Goal: Task Accomplishment & Management: Use online tool/utility

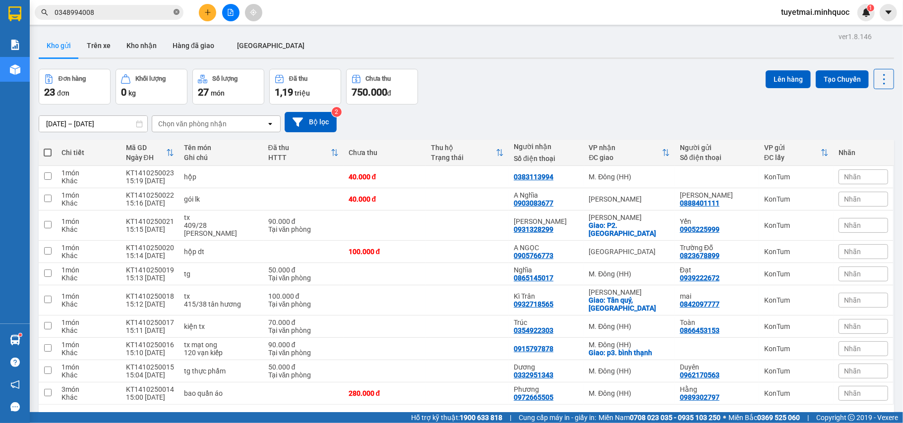
click at [177, 12] on icon "close-circle" at bounding box center [176, 12] width 6 height 6
click at [316, 12] on div "Kết quả tìm kiếm ( 1 ) Bộ lọc Mã ĐH Trạng thái Món hàng Thu hộ Tổng cước Chưa c…" at bounding box center [451, 12] width 903 height 25
click at [226, 14] on button at bounding box center [230, 12] width 17 height 17
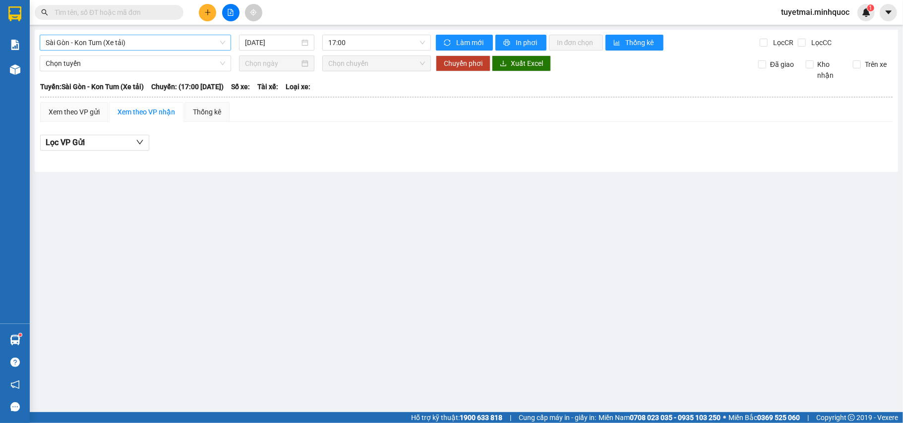
click at [146, 44] on span "Sài Gòn - Kon Tum (Xe tải)" at bounding box center [135, 42] width 179 height 15
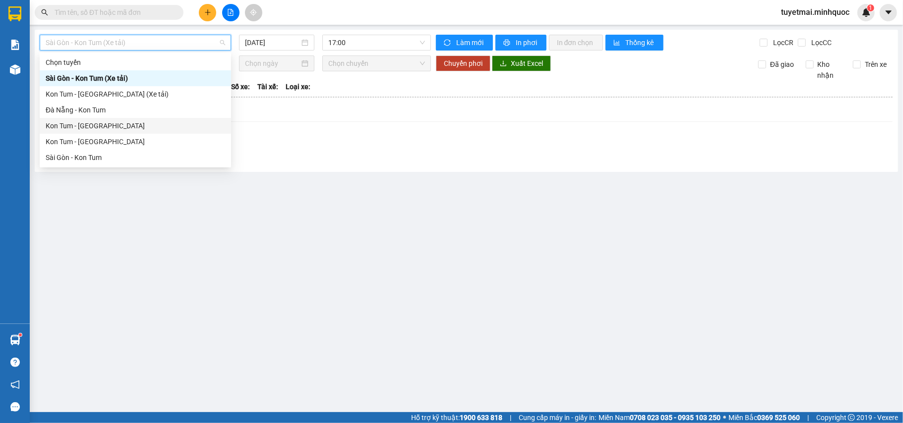
click at [98, 125] on div "Kon Tum - [GEOGRAPHIC_DATA]" at bounding box center [135, 125] width 179 height 11
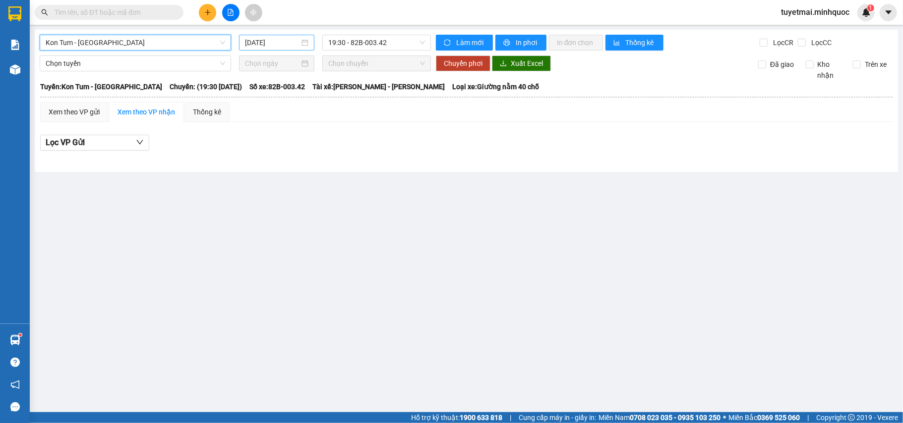
click at [263, 50] on div "14/10/2025" at bounding box center [276, 43] width 75 height 16
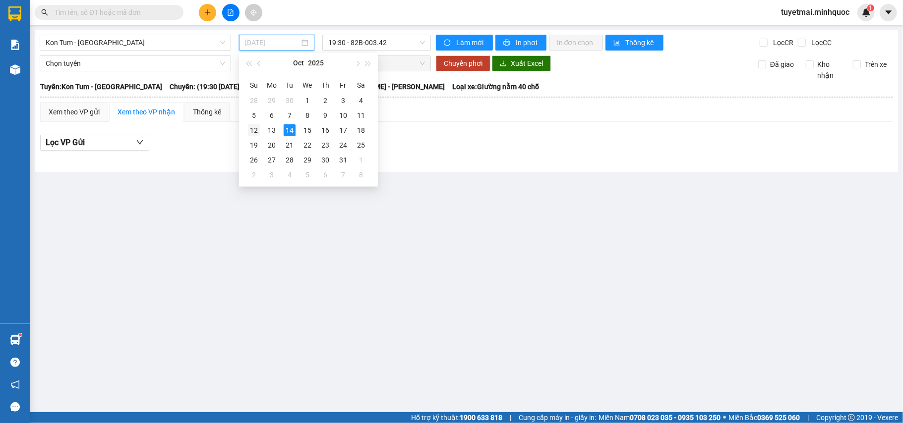
click at [247, 131] on td "12" at bounding box center [254, 130] width 18 height 15
type input "[DATE]"
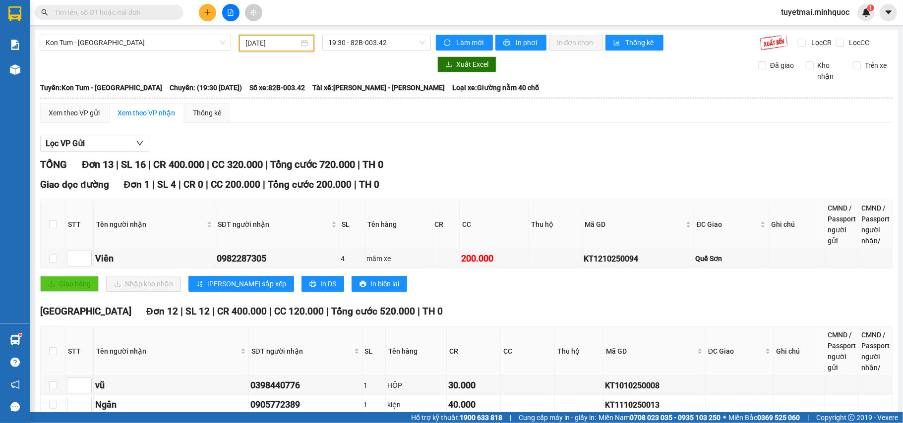
click at [337, 115] on div "Xem theo VP gửi Xem theo VP nhận Thống kê" at bounding box center [466, 113] width 852 height 20
drag, startPoint x: 518, startPoint y: 260, endPoint x: 675, endPoint y: 258, distance: 157.1
click at [517, 260] on div "200.000" at bounding box center [493, 259] width 65 height 14
drag, startPoint x: 655, startPoint y: 254, endPoint x: 558, endPoint y: 251, distance: 97.2
click at [558, 251] on tr "Viên 0982287305 4 mâm xe 200.000 KT1210250094 Quế Sơn" at bounding box center [467, 258] width 852 height 19
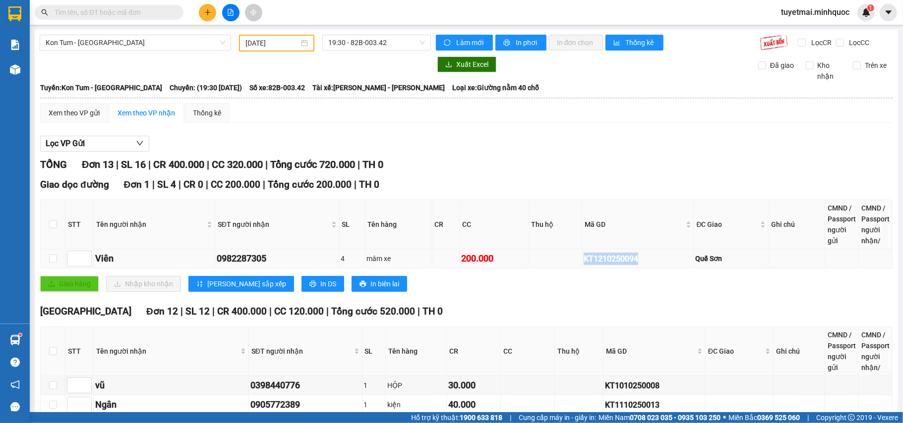
copy div "KT1210250094"
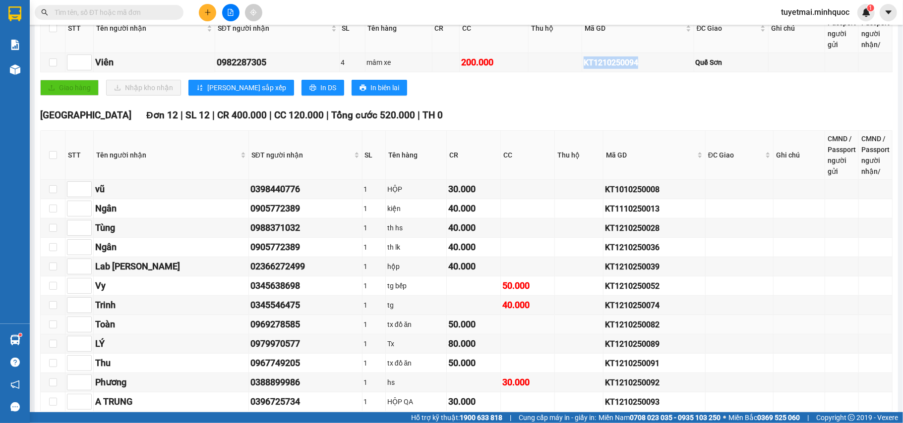
scroll to position [253, 0]
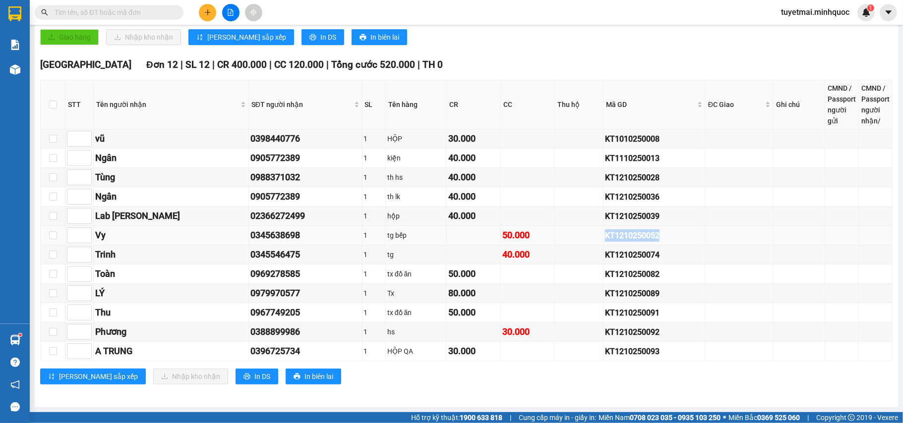
drag, startPoint x: 651, startPoint y: 227, endPoint x: 552, endPoint y: 227, distance: 99.6
click at [552, 227] on tr "Vy 0345638698 1 tg bếp 50.000 KT1210250052" at bounding box center [467, 235] width 852 height 19
copy div "KT1210250052"
drag, startPoint x: 667, startPoint y: 252, endPoint x: 544, endPoint y: 262, distance: 123.8
click at [544, 262] on tr "Trinh 0345546475 1 tg 40.000 KT1210250074" at bounding box center [467, 254] width 852 height 19
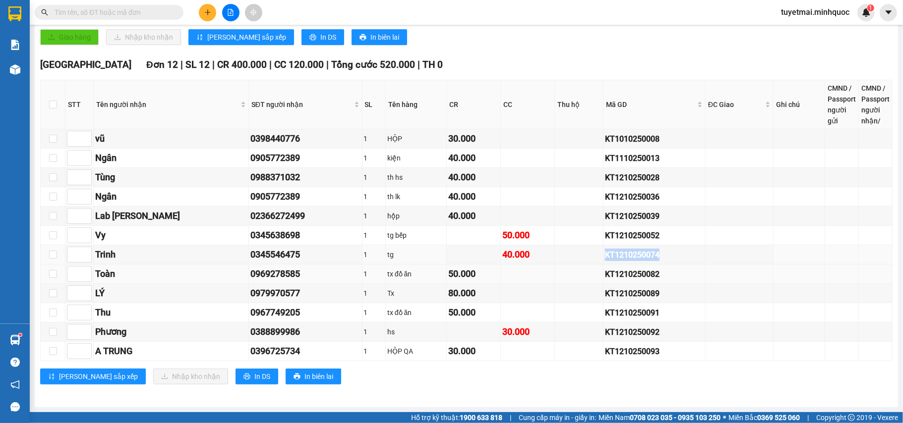
copy div "KT1210250074"
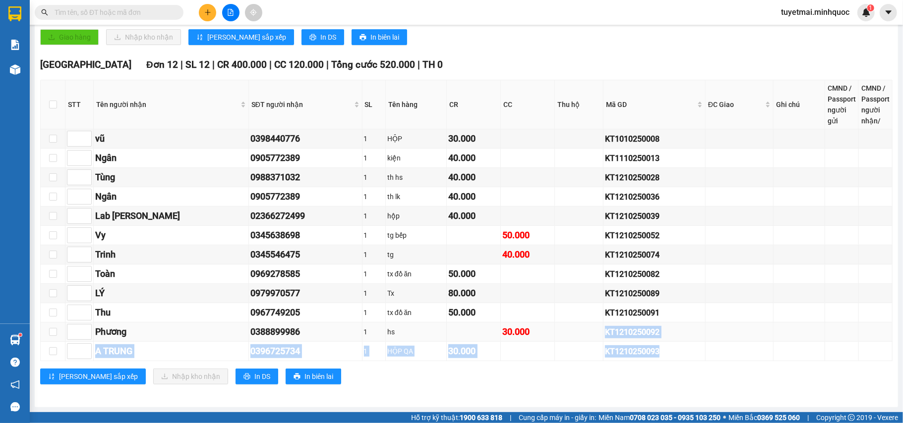
drag, startPoint x: 687, startPoint y: 342, endPoint x: 576, endPoint y: 329, distance: 112.3
click at [576, 329] on tbody "vũ 0398440776 1 HỘP 30.000 KT1010250008 Ngân 0905772389 1 kiện 40.000 KT1110250…" at bounding box center [467, 245] width 852 height 232
click at [631, 329] on div "KT1210250092" at bounding box center [654, 332] width 99 height 12
click at [536, 331] on tr "Phương 0388899986 1 hs 30.000 KT1210250092" at bounding box center [467, 332] width 852 height 19
copy div "KT1210250092"
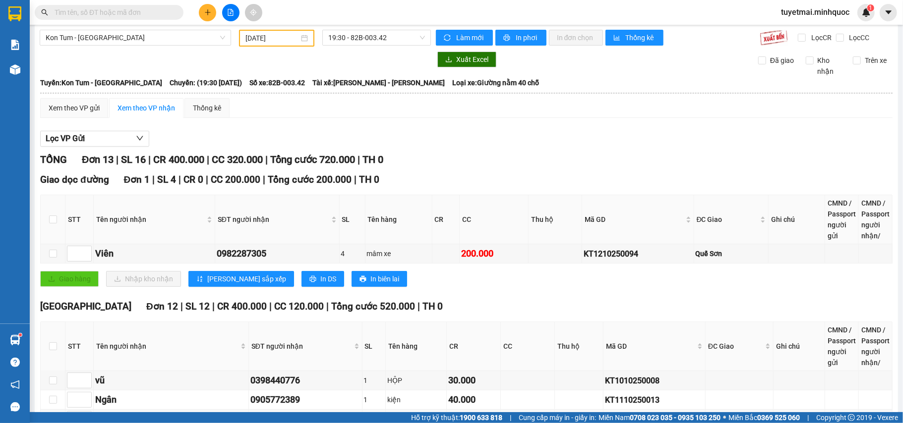
scroll to position [0, 0]
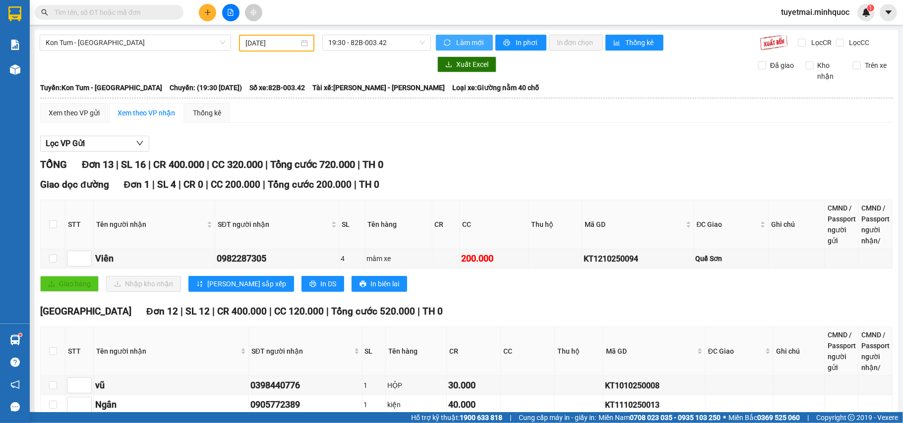
click at [456, 42] on span "Làm mới" at bounding box center [470, 42] width 29 height 11
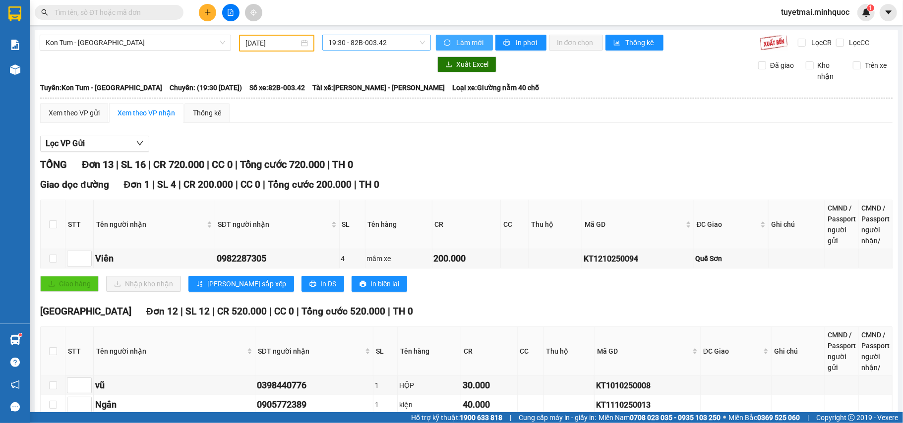
drag, startPoint x: 376, startPoint y: 36, endPoint x: 373, endPoint y: 40, distance: 5.4
click at [373, 38] on span "19:30 - 82B-003.42" at bounding box center [376, 42] width 97 height 15
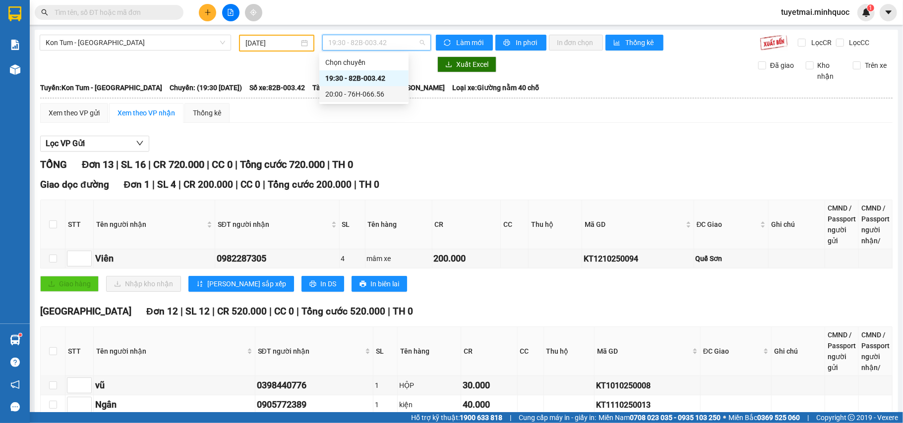
click at [367, 97] on div "20:00 - 76H-066.56" at bounding box center [363, 94] width 77 height 11
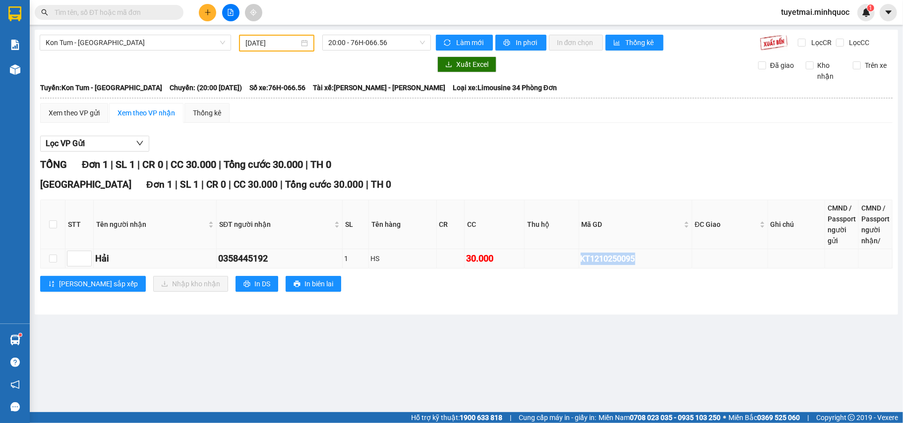
drag, startPoint x: 655, startPoint y: 264, endPoint x: 531, endPoint y: 264, distance: 123.4
click at [531, 264] on tr "Hải 0358445192 1 HS 30.000 KT1210250095" at bounding box center [467, 258] width 852 height 19
copy div "KT1210250095"
click at [467, 35] on button "Làm mới" at bounding box center [464, 43] width 57 height 16
click at [390, 46] on span "20:00 - 76H-066.56" at bounding box center [376, 42] width 97 height 15
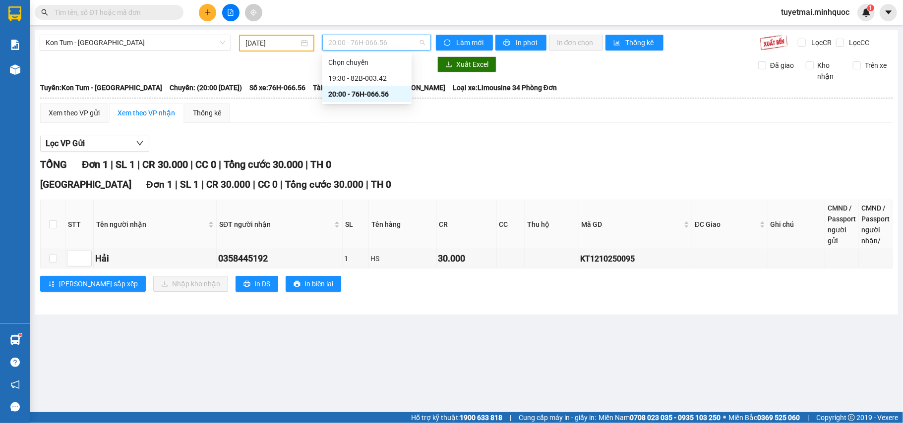
click at [545, 172] on div "TỔNG Đơn 1 | SL 1 | CR 30.000 | CC 0 | Tổng cước 30.000 | TH 0" at bounding box center [466, 164] width 852 height 15
click at [373, 46] on span "20:00 - 76H-066.56" at bounding box center [376, 42] width 97 height 15
click at [377, 73] on div "19:30 - 82B-003.42" at bounding box center [366, 78] width 77 height 11
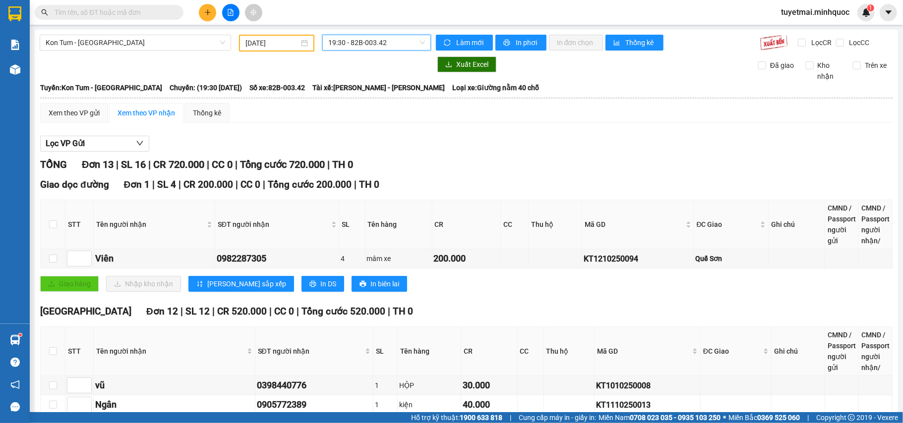
click at [374, 36] on span "19:30 - 82B-003.42" at bounding box center [376, 42] width 97 height 15
click at [385, 89] on div "20:00 - 76H-066.56" at bounding box center [363, 94] width 77 height 11
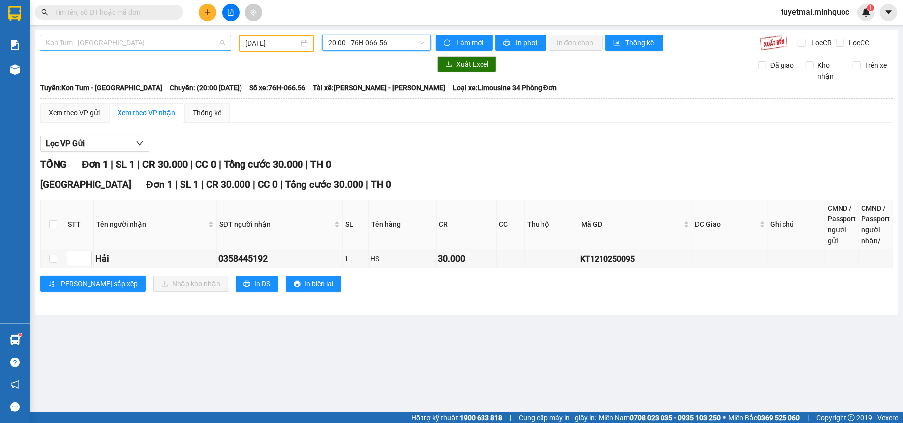
click at [177, 44] on span "Kon Tum - [GEOGRAPHIC_DATA]" at bounding box center [135, 42] width 179 height 15
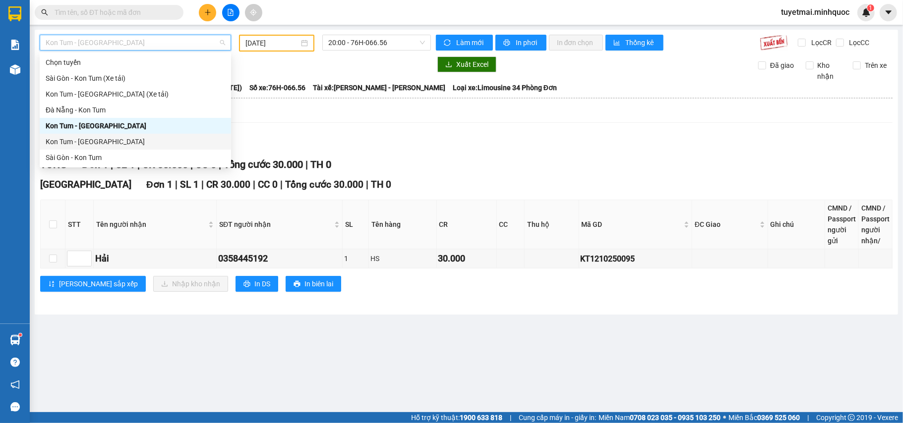
click at [97, 146] on div "Kon Tum - [GEOGRAPHIC_DATA]" at bounding box center [135, 141] width 179 height 11
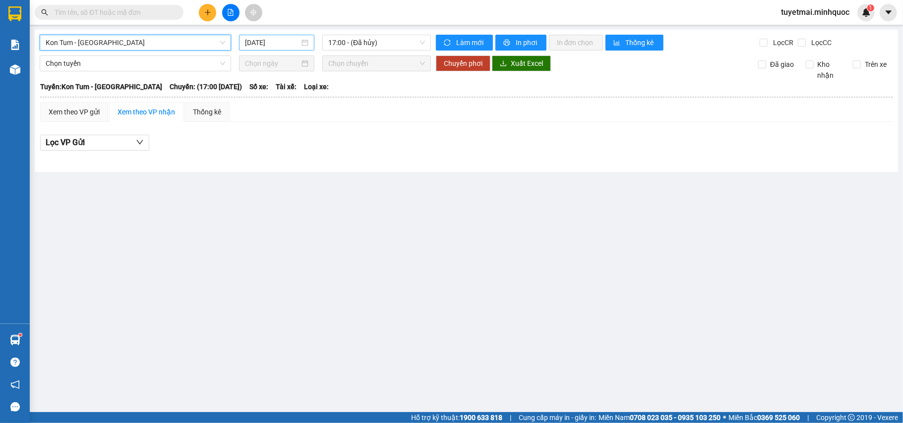
click at [280, 42] on input "14/10/2025" at bounding box center [272, 42] width 55 height 11
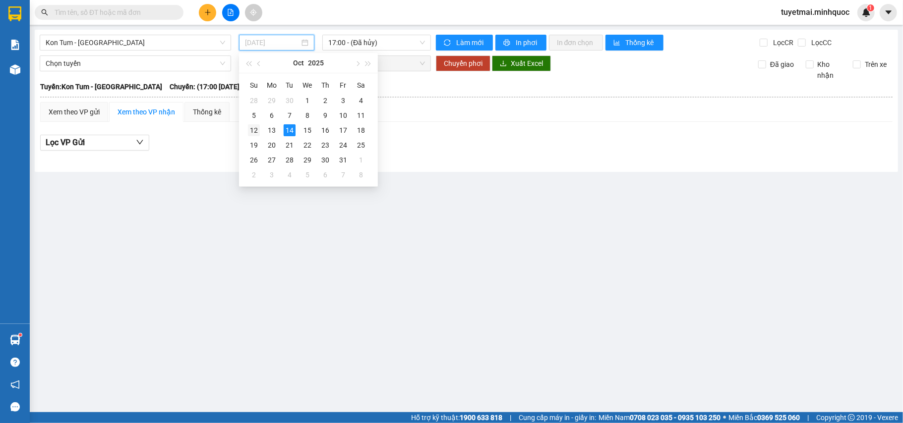
click at [254, 131] on div "12" at bounding box center [254, 130] width 12 height 12
type input "[DATE]"
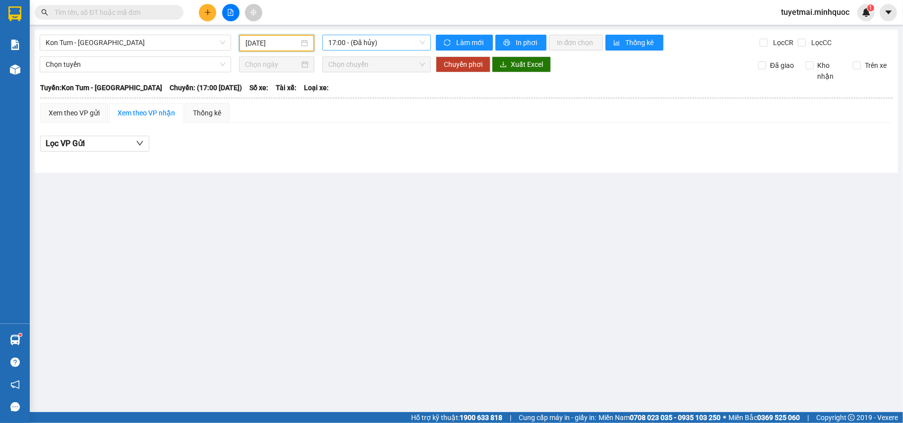
click at [387, 48] on span "17:00 - (Đã hủy)" at bounding box center [376, 42] width 97 height 15
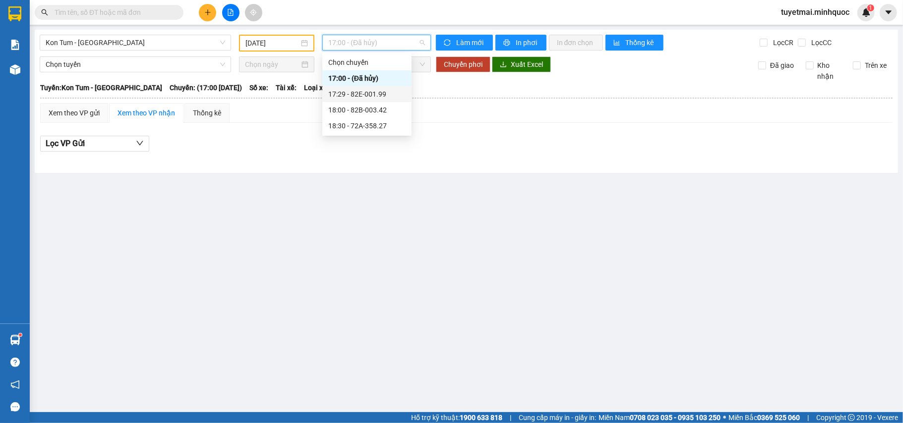
click at [385, 98] on div "17:29 - 82E-001.99" at bounding box center [366, 94] width 77 height 11
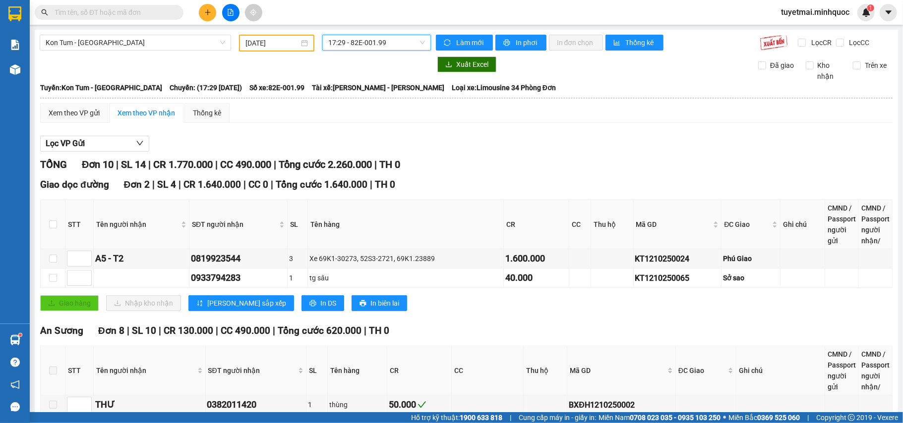
click at [393, 41] on span "17:29 - 82E-001.99" at bounding box center [376, 42] width 97 height 15
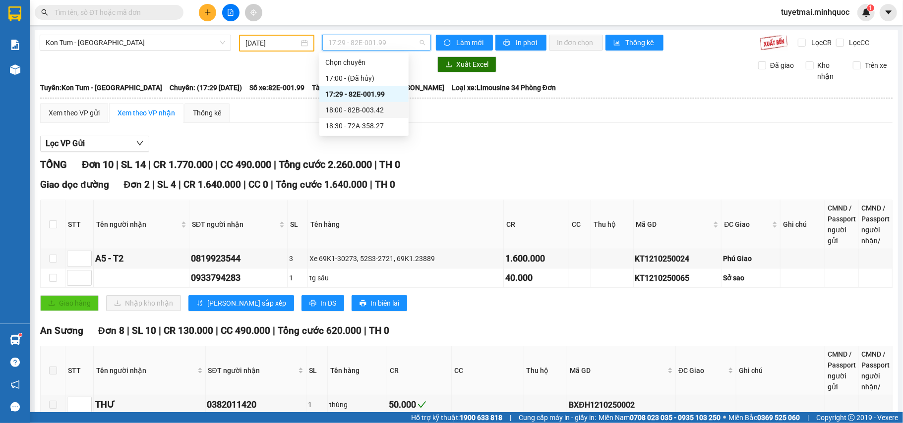
click at [385, 108] on div "18:00 - 82B-003.42" at bounding box center [363, 110] width 77 height 11
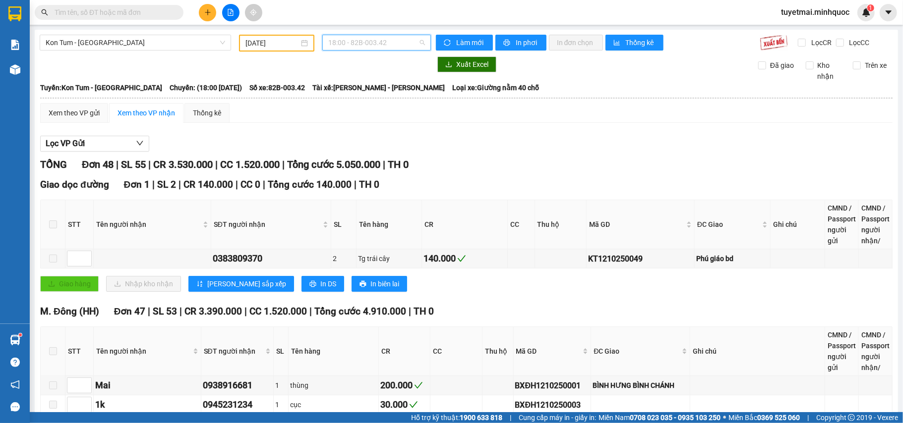
click at [387, 44] on span "18:00 - 82B-003.42" at bounding box center [376, 42] width 97 height 15
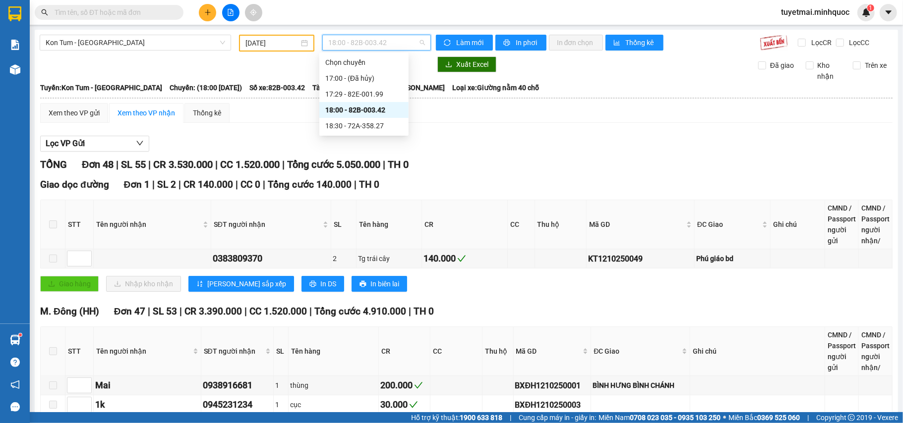
click at [372, 113] on div "18:00 - 82B-003.42" at bounding box center [363, 110] width 77 height 11
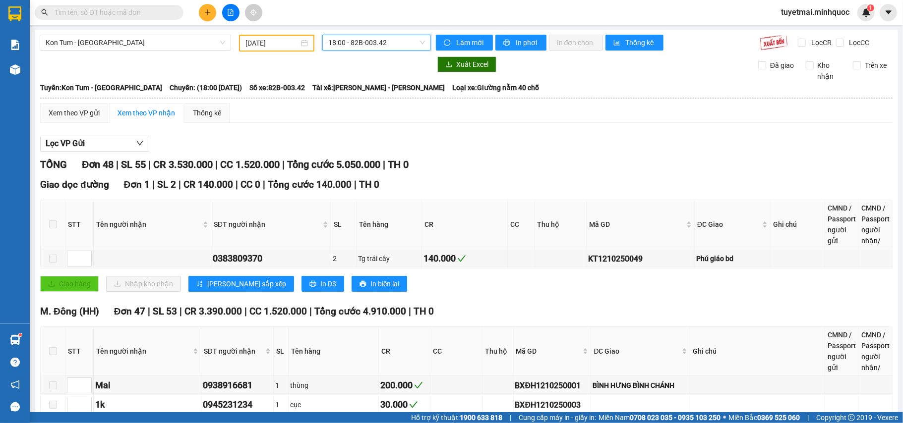
click at [383, 43] on span "18:00 - 82B-003.42" at bounding box center [376, 42] width 97 height 15
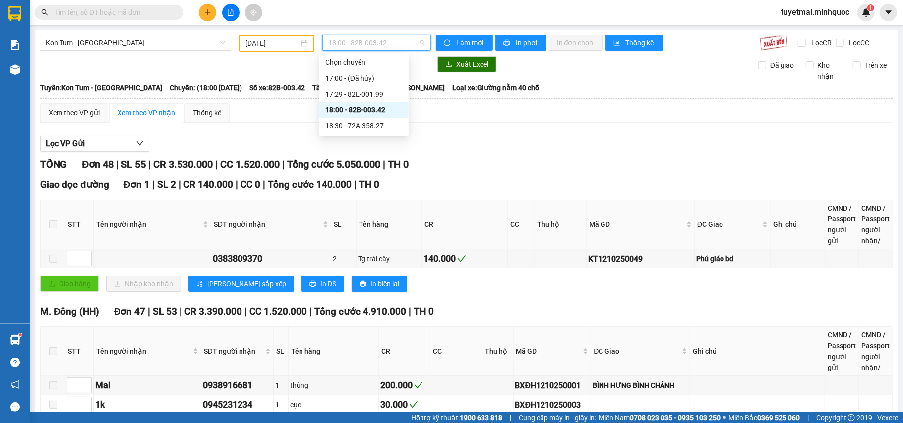
click at [379, 105] on div "18:00 - 82B-003.42" at bounding box center [363, 110] width 77 height 11
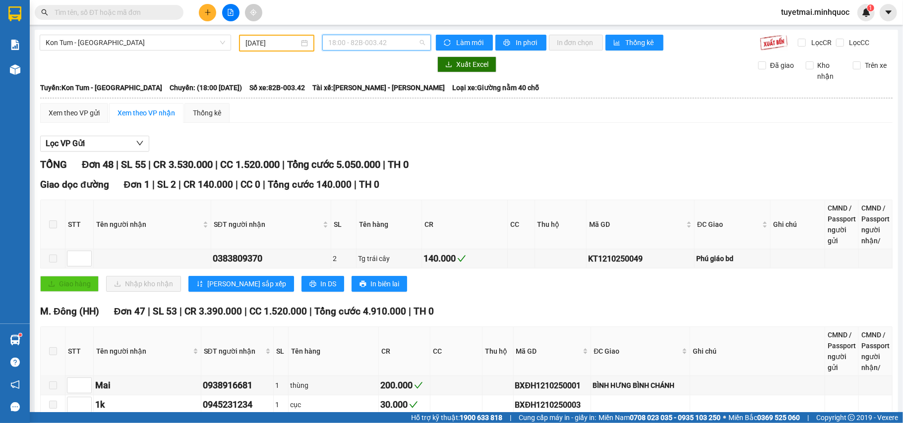
click at [370, 48] on span "18:00 - 82B-003.42" at bounding box center [376, 42] width 97 height 15
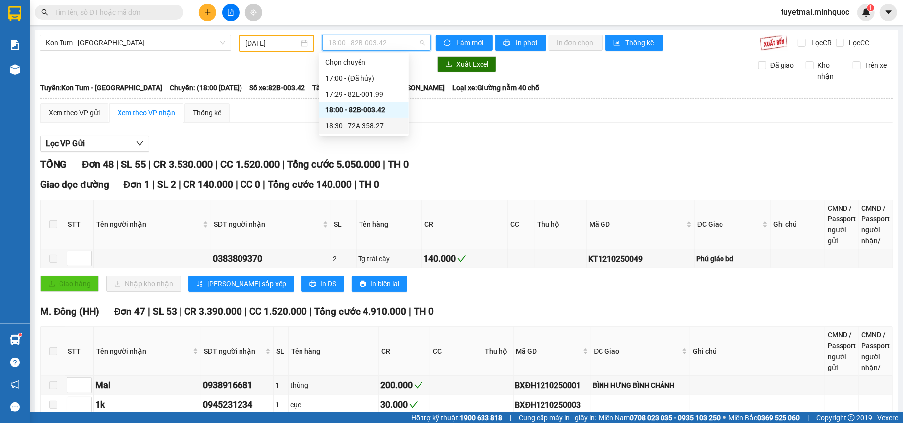
click at [394, 125] on div "18:30 - 72A-358.27" at bounding box center [363, 125] width 77 height 11
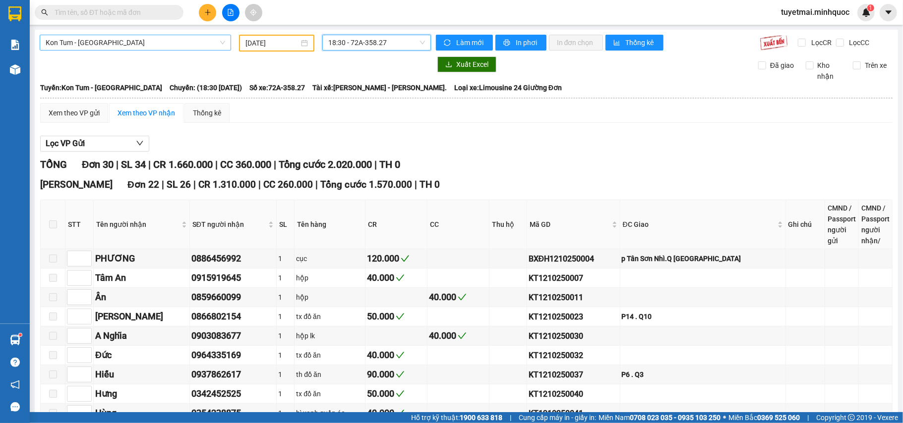
click at [170, 44] on span "Kon Tum - [GEOGRAPHIC_DATA]" at bounding box center [135, 42] width 179 height 15
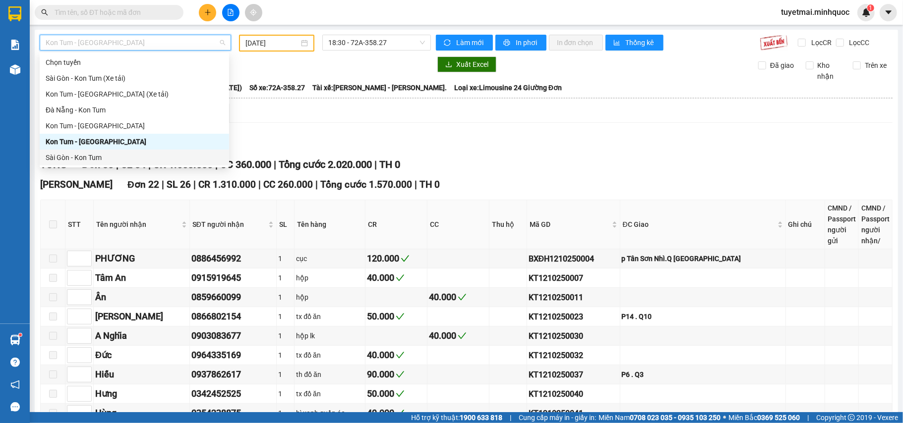
click at [95, 153] on div "Sài Gòn - Kon Tum" at bounding box center [134, 157] width 177 height 11
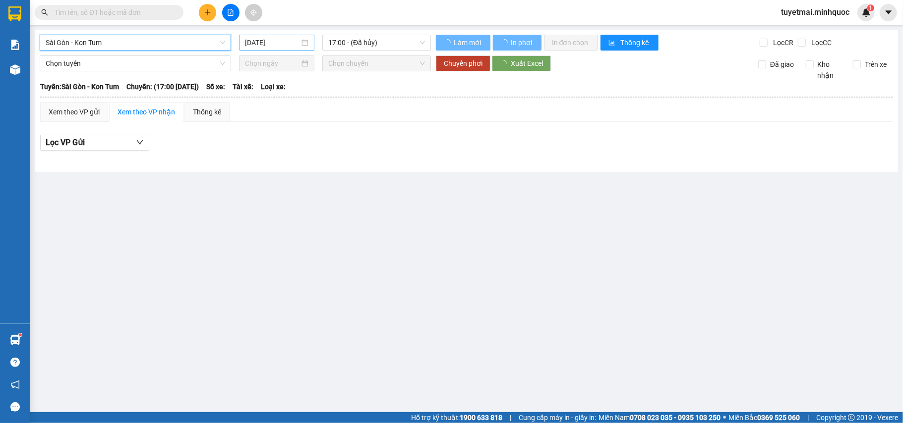
click at [276, 42] on input "14/10/2025" at bounding box center [272, 42] width 55 height 11
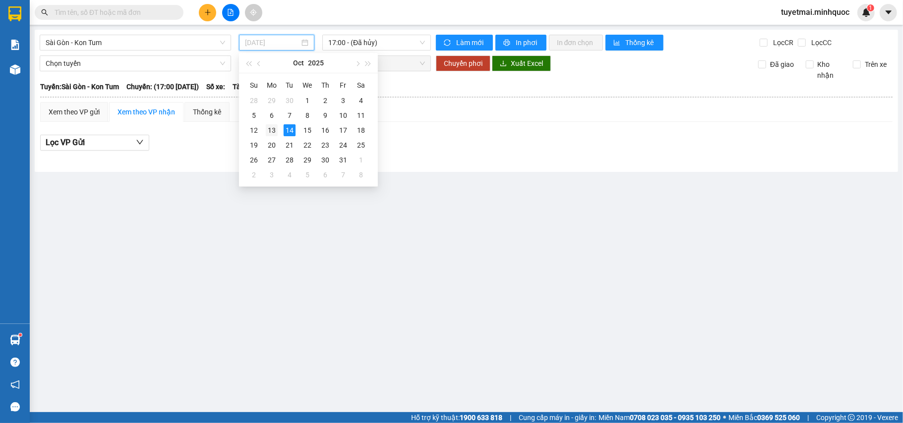
click at [268, 132] on div "13" at bounding box center [272, 130] width 12 height 12
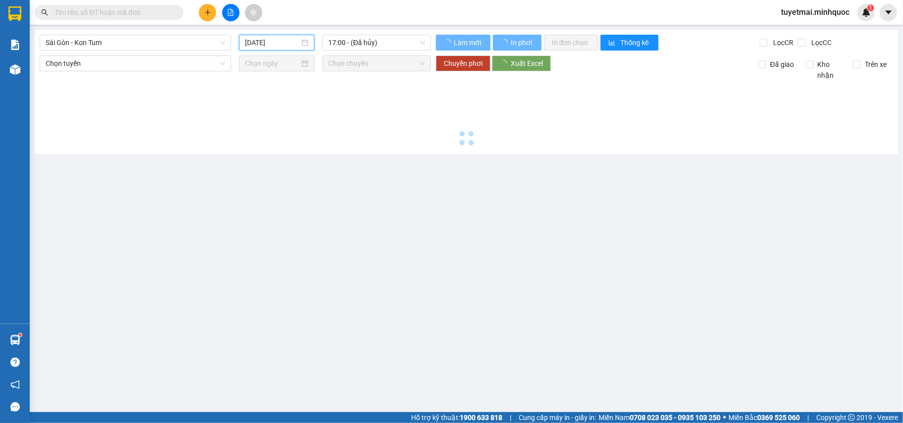
type input "[DATE]"
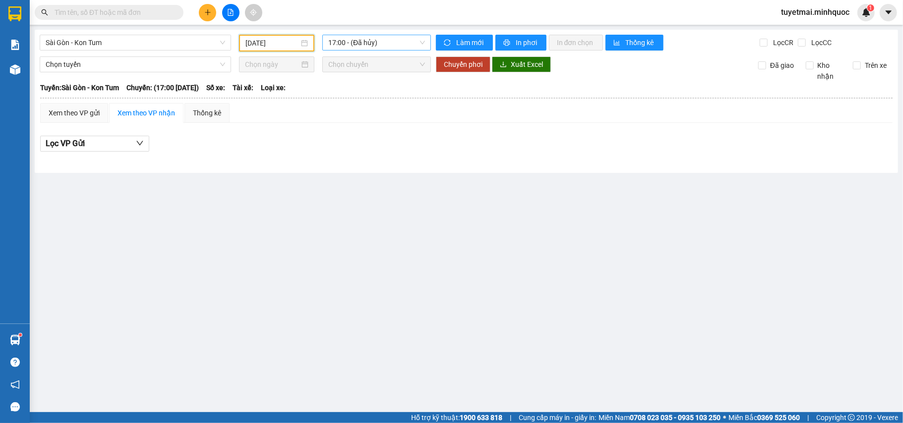
click at [363, 47] on span "17:00 - (Đã hủy)" at bounding box center [376, 42] width 97 height 15
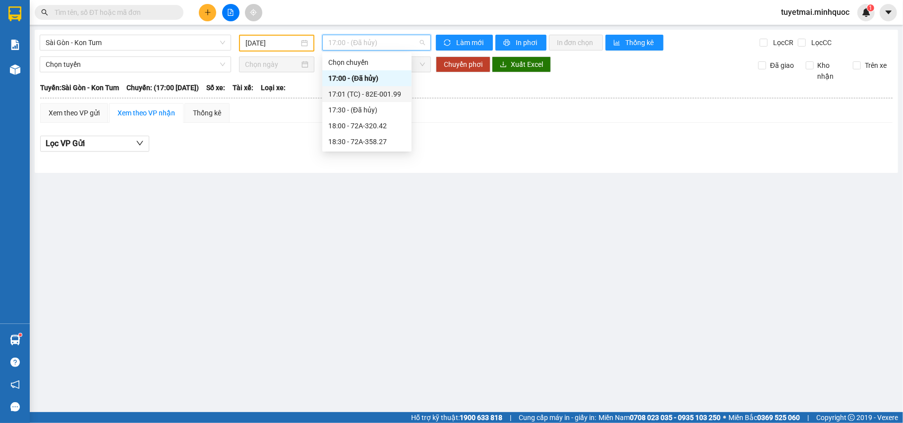
click at [367, 95] on div "17:01 (TC) - 82E-001.99" at bounding box center [366, 94] width 77 height 11
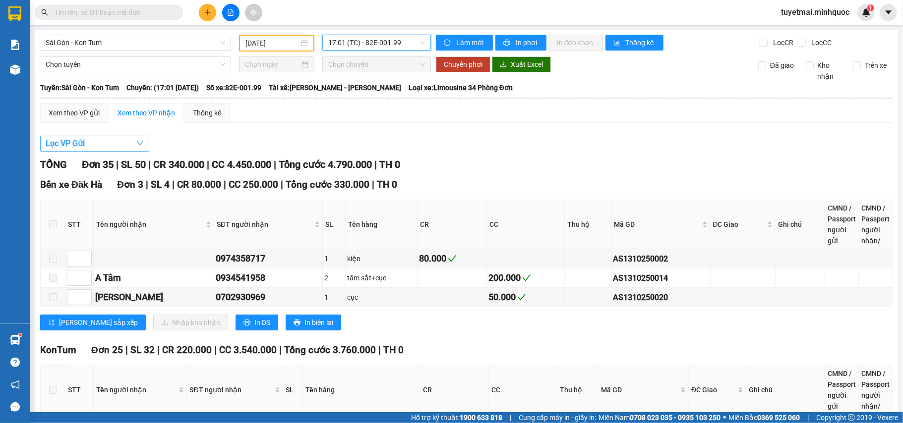
click at [89, 141] on button "Lọc VP Gửi" at bounding box center [94, 144] width 109 height 16
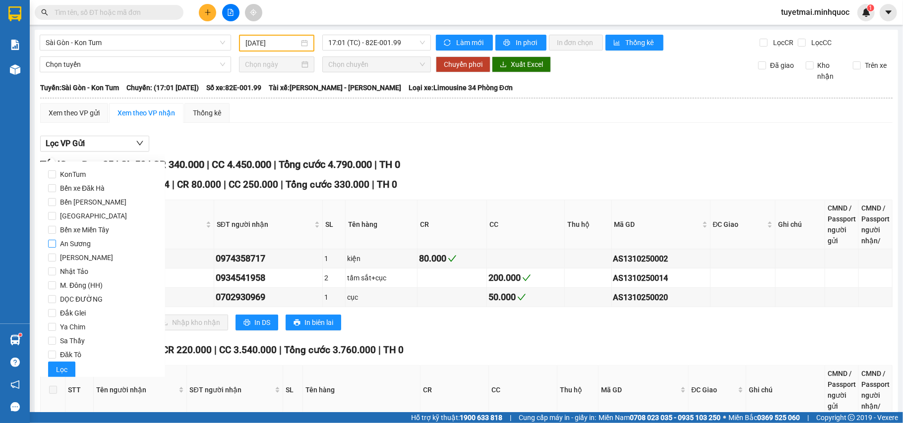
click at [81, 243] on span "An Sương" at bounding box center [75, 244] width 39 height 14
click at [56, 243] on input "An Sương" at bounding box center [52, 244] width 8 height 8
checkbox input "true"
click at [61, 375] on span "Lọc" at bounding box center [61, 369] width 11 height 11
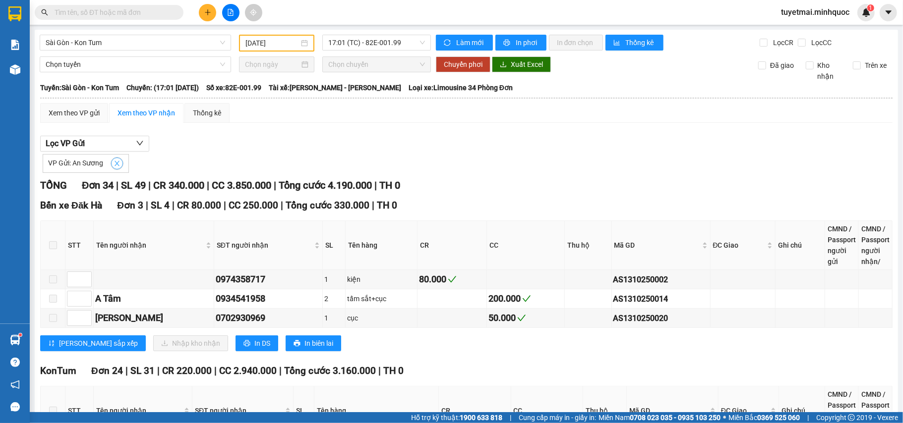
click at [121, 163] on span "close" at bounding box center [117, 163] width 11 height 7
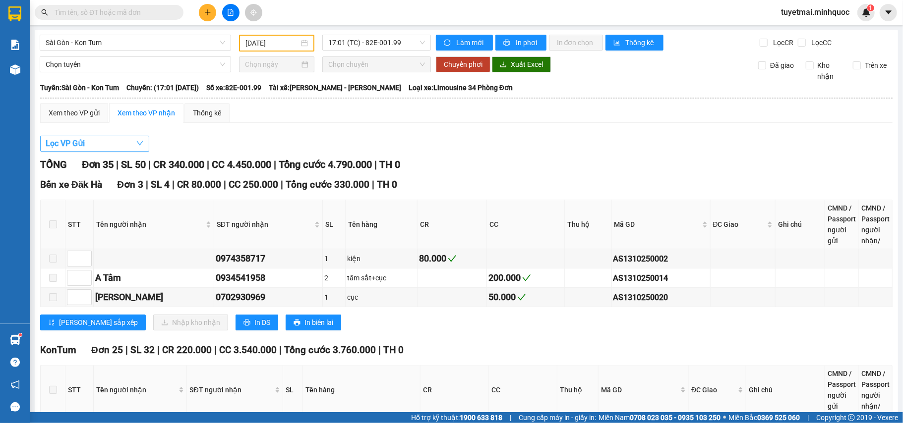
click at [119, 140] on button "Lọc VP Gửi" at bounding box center [94, 144] width 109 height 16
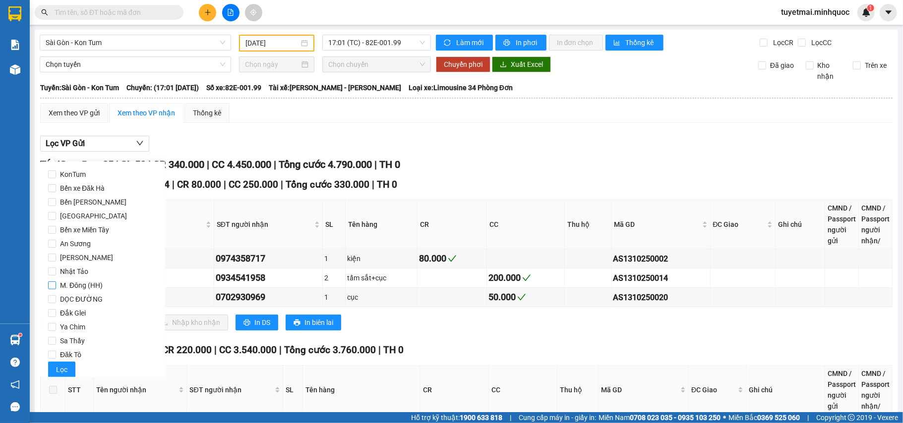
click at [79, 284] on span "M. Đông (HH)" at bounding box center [81, 286] width 51 height 14
click at [56, 284] on input "M. Đông (HH)" at bounding box center [52, 286] width 8 height 8
checkbox input "true"
click at [59, 366] on span "Lọc" at bounding box center [61, 369] width 11 height 11
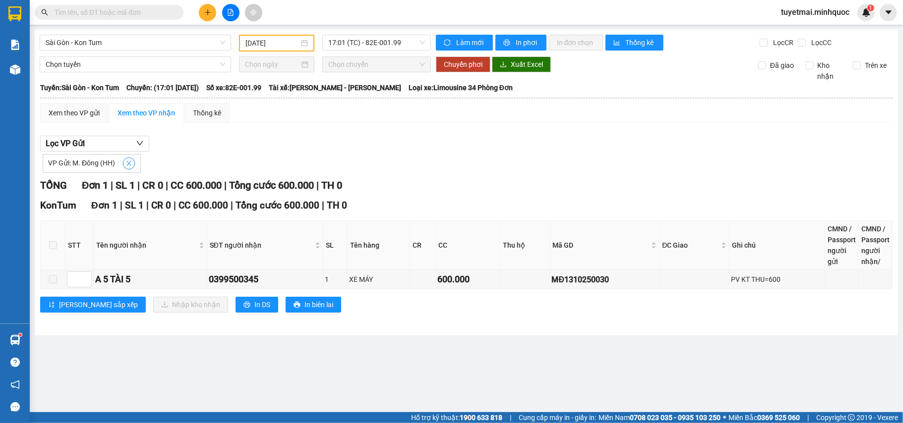
click at [124, 167] on span "close" at bounding box center [128, 163] width 11 height 7
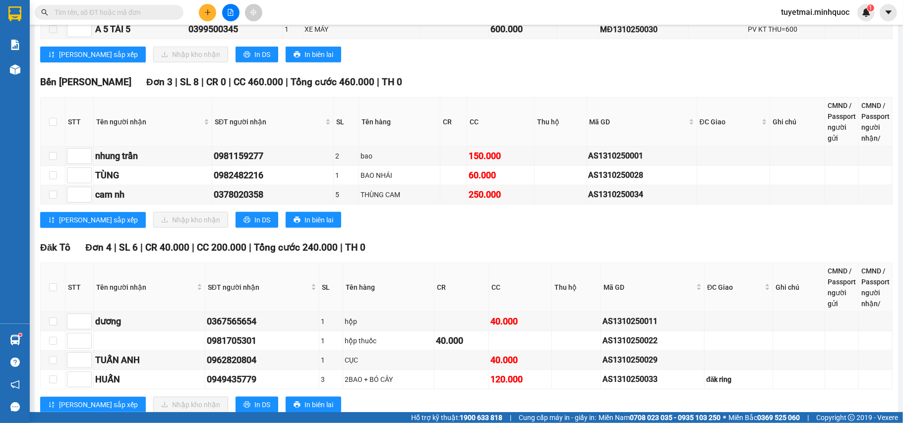
scroll to position [905, 0]
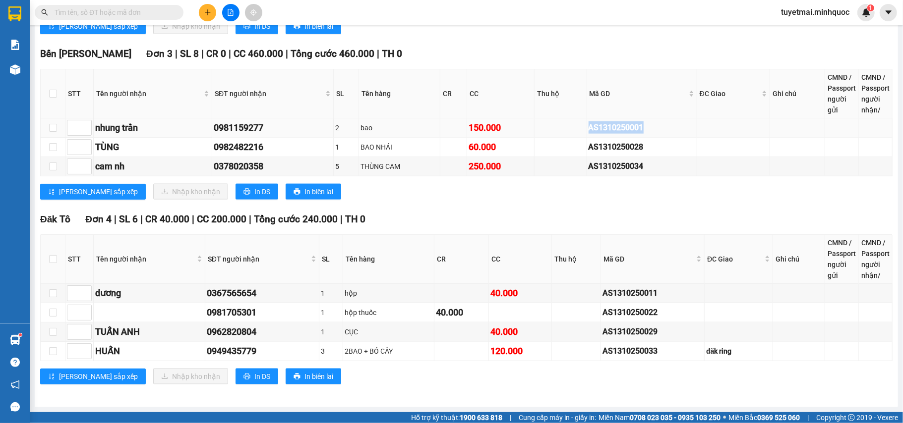
drag, startPoint x: 698, startPoint y: 127, endPoint x: 562, endPoint y: 127, distance: 135.8
click at [562, 127] on tr "nhung trần 0981159277 2 bao 150.000 AS1310250001" at bounding box center [467, 127] width 852 height 19
copy tr "AS1310250001"
drag, startPoint x: 639, startPoint y: 145, endPoint x: 581, endPoint y: 145, distance: 58.0
click at [588, 145] on div "AS1310250028" at bounding box center [641, 147] width 107 height 12
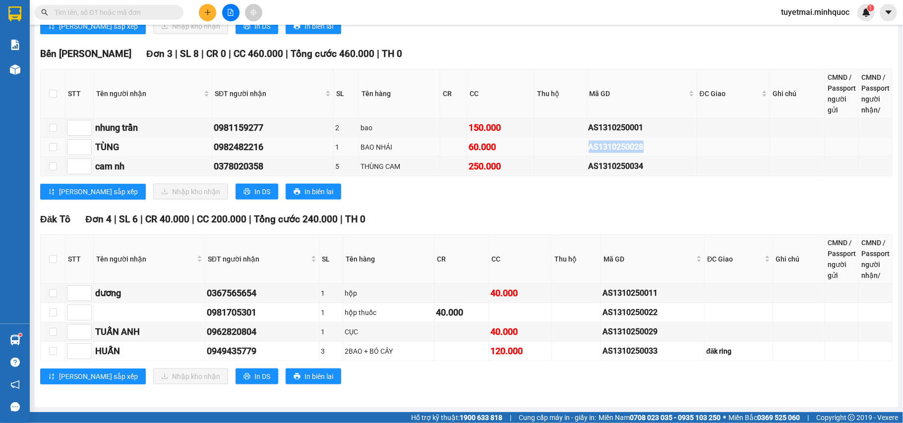
copy div "AS1310250028"
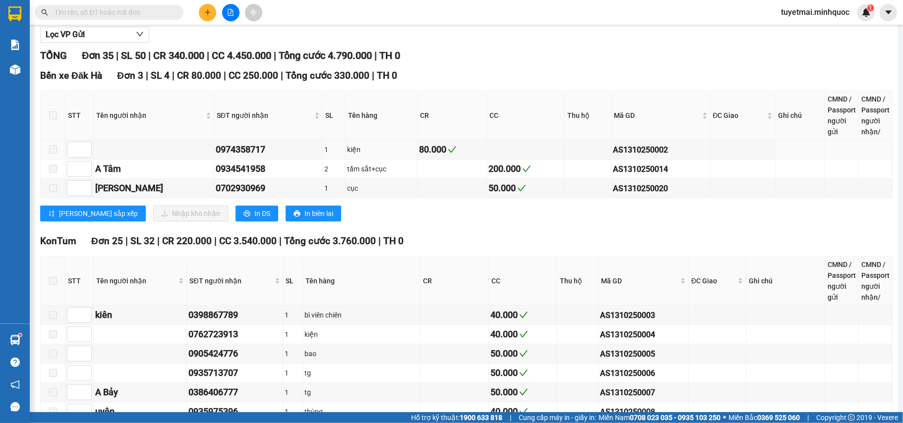
scroll to position [0, 0]
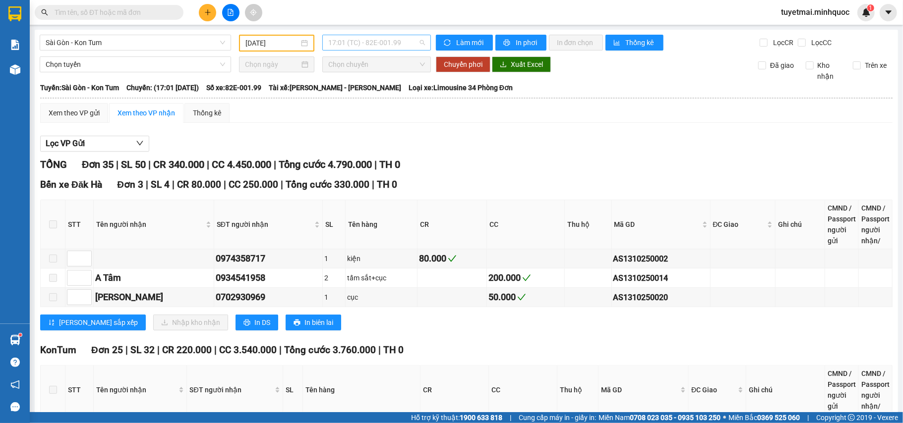
click at [393, 47] on span "17:01 (TC) - 82E-001.99" at bounding box center [376, 42] width 97 height 15
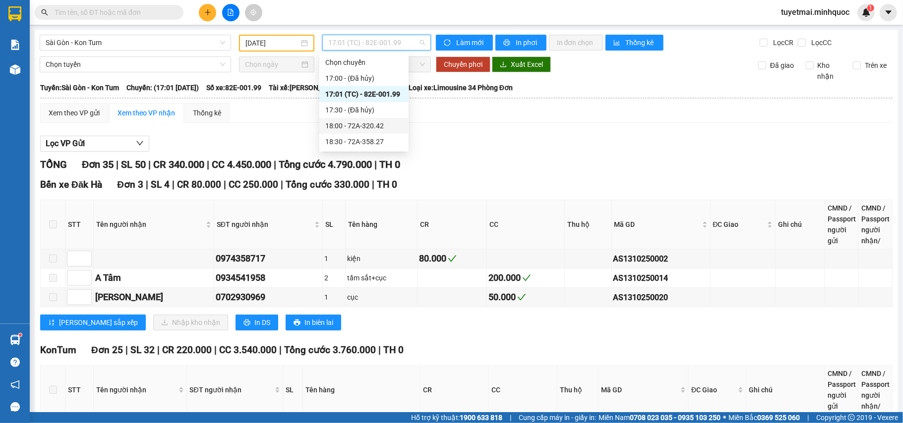
click at [382, 122] on div "18:00 - 72A-320.42" at bounding box center [363, 125] width 77 height 11
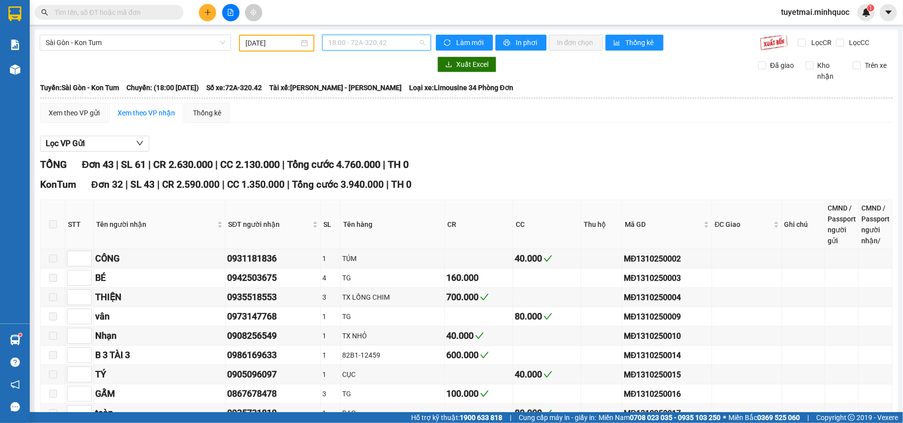
click at [379, 40] on span "18:00 - 72A-320.42" at bounding box center [376, 42] width 97 height 15
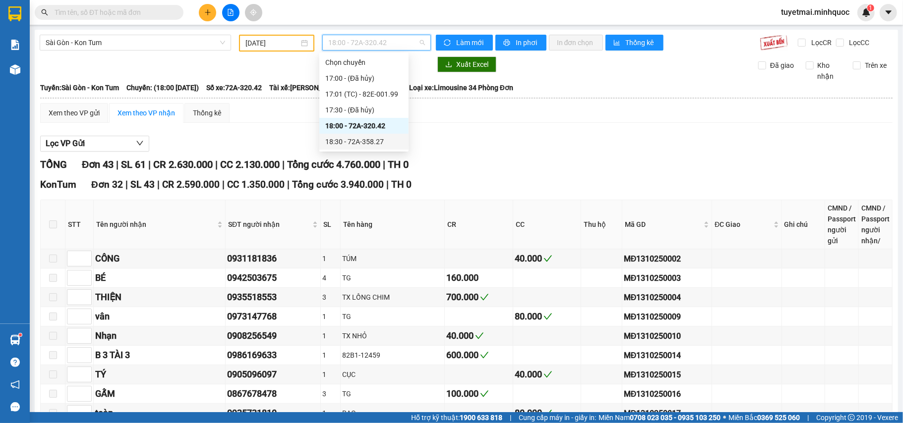
click at [393, 144] on div "18:30 - 72A-358.27" at bounding box center [363, 141] width 77 height 11
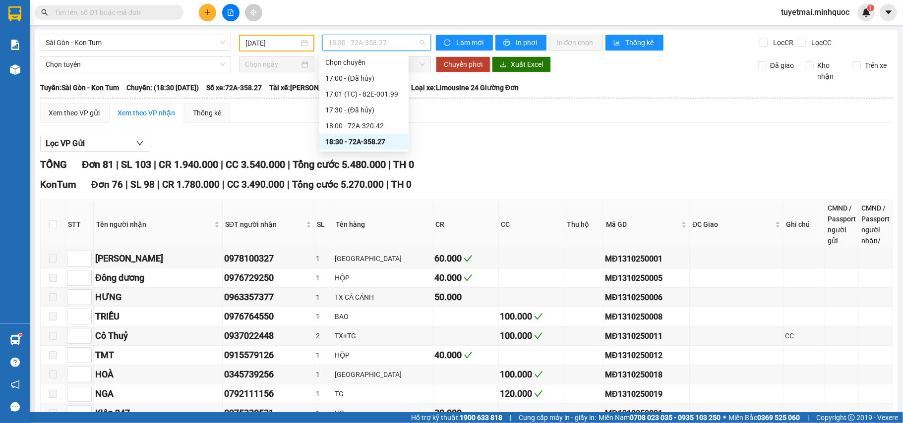
click at [384, 42] on span "18:30 - 72A-358.27" at bounding box center [376, 42] width 97 height 15
click at [381, 97] on div "17:01 (TC) - 82E-001.99" at bounding box center [363, 94] width 77 height 11
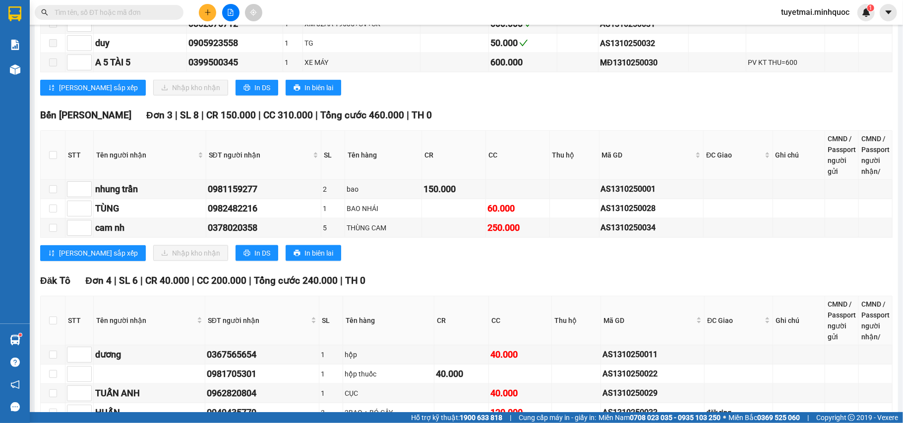
scroll to position [905, 0]
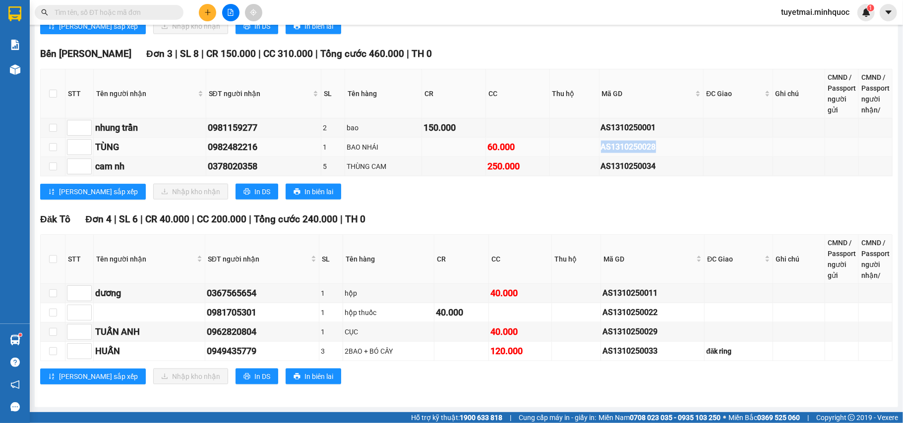
drag, startPoint x: 669, startPoint y: 153, endPoint x: 591, endPoint y: 145, distance: 78.2
click at [591, 145] on tr "TÙNG 0982482216 1 BAO NHÁI 60.000 AS1310250028" at bounding box center [467, 147] width 852 height 19
copy div "AS1310250028"
drag, startPoint x: 621, startPoint y: 161, endPoint x: 574, endPoint y: 160, distance: 46.6
click at [574, 160] on tr "cam nh 0378020358 5 THÙNG CAM 250.000 AS1310250034" at bounding box center [467, 166] width 852 height 19
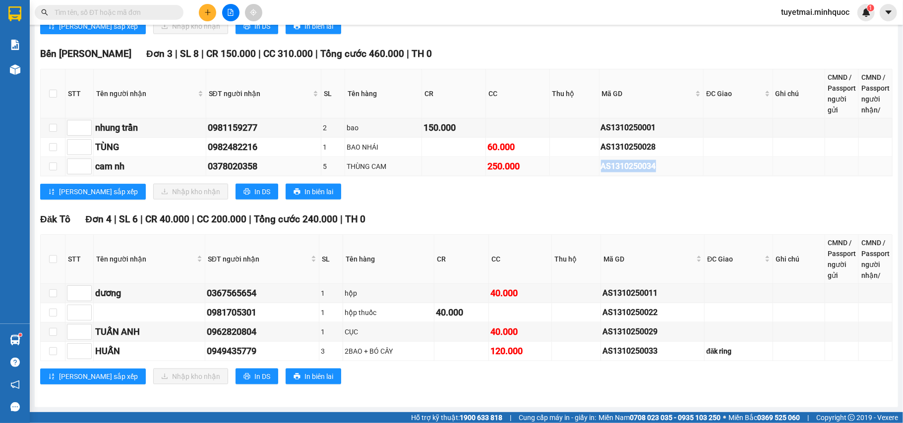
copy div "AS1310250034"
drag, startPoint x: 703, startPoint y: 291, endPoint x: 545, endPoint y: 290, distance: 157.6
click at [545, 290] on tr "dương 0367565654 1 hộp 40.000 AS1310250011" at bounding box center [467, 293] width 852 height 19
copy tr "AS1310250011"
drag, startPoint x: 689, startPoint y: 332, endPoint x: 566, endPoint y: 339, distance: 122.7
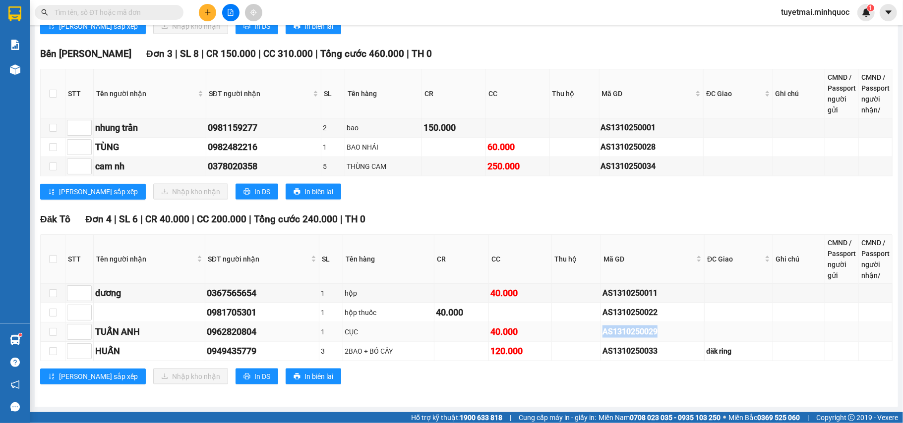
click at [566, 339] on tr "TUẤN ANH 0962820804 1 CỤC 40.000 AS1310250029" at bounding box center [467, 332] width 852 height 19
drag, startPoint x: 659, startPoint y: 347, endPoint x: 559, endPoint y: 353, distance: 100.3
click at [559, 353] on tr "HUẤN 0949435779 3 2BAO + BÓ CÂY 120.000 AS1310250033 đăk ring" at bounding box center [467, 351] width 852 height 19
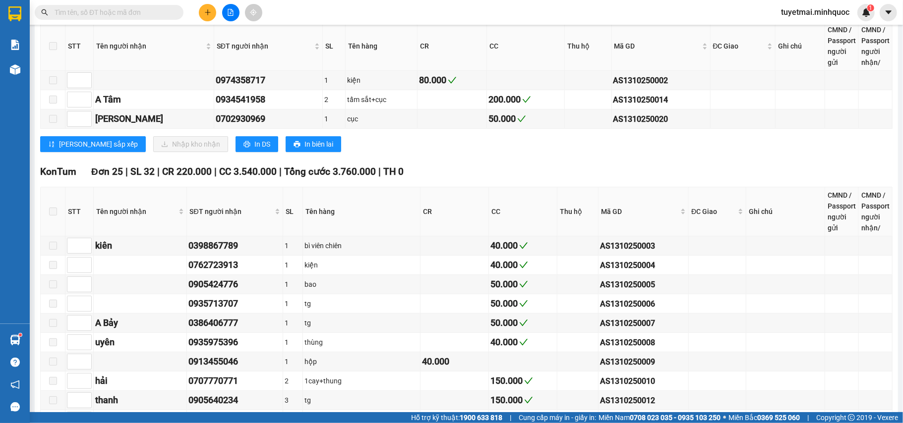
scroll to position [0, 0]
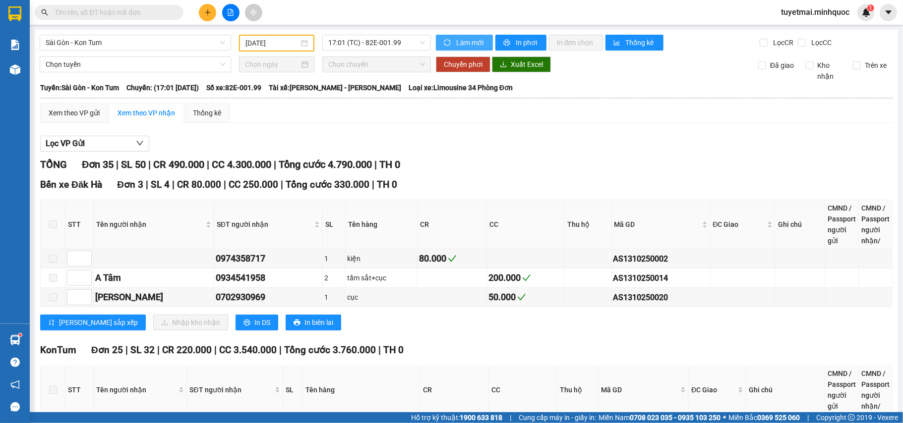
click at [457, 45] on span "Làm mới" at bounding box center [470, 42] width 29 height 11
click at [378, 38] on span "17:01 (TC) - 82E-001.99" at bounding box center [376, 42] width 97 height 15
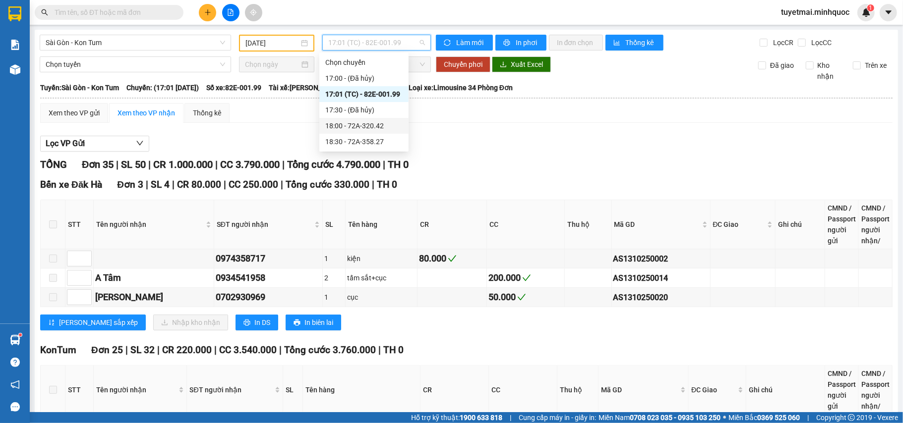
click at [379, 125] on div "18:00 - 72A-320.42" at bounding box center [363, 125] width 77 height 11
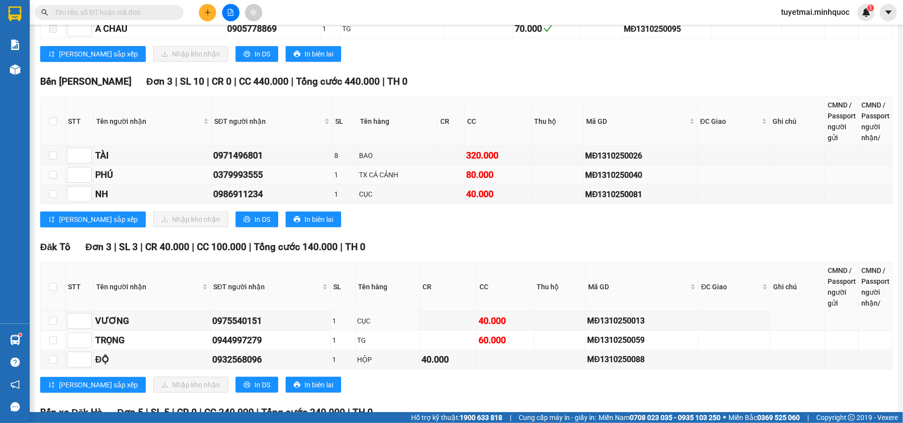
scroll to position [800, 0]
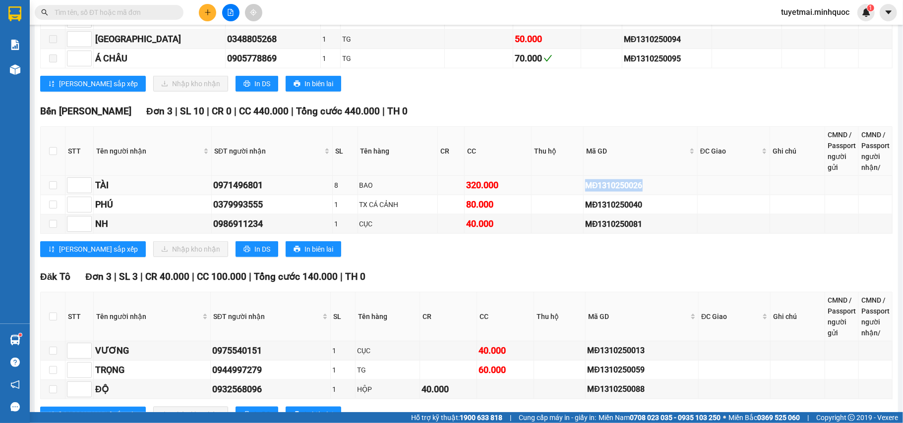
drag, startPoint x: 657, startPoint y: 197, endPoint x: 562, endPoint y: 206, distance: 95.6
click at [562, 195] on tr "TÀI 0971496801 8 BAO 320.000 MĐ1310250026" at bounding box center [467, 185] width 852 height 19
drag, startPoint x: 655, startPoint y: 218, endPoint x: 540, endPoint y: 217, distance: 115.5
click at [540, 215] on tr "PHÚ 0379993555 1 TX CÁ CẢNH 80.000 MĐ1310250040" at bounding box center [467, 204] width 852 height 19
drag, startPoint x: 639, startPoint y: 241, endPoint x: 542, endPoint y: 241, distance: 97.2
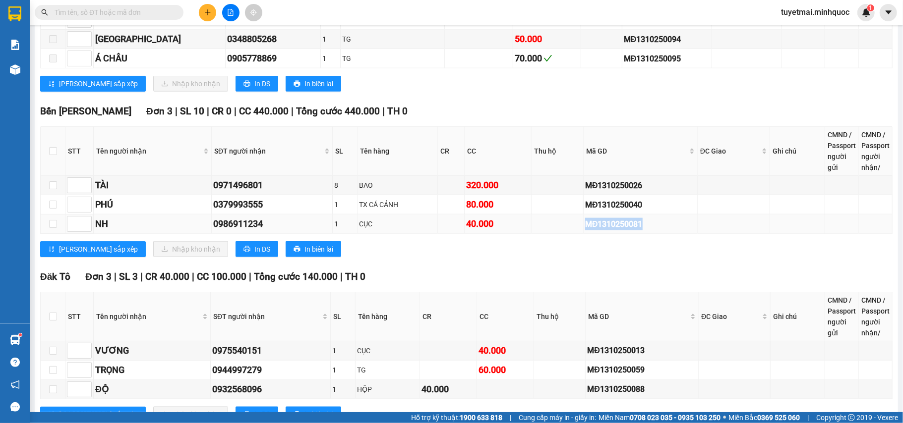
click at [542, 234] on tr "NH 0986911234 1 CỤC 40.000 MĐ1310250081" at bounding box center [467, 224] width 852 height 19
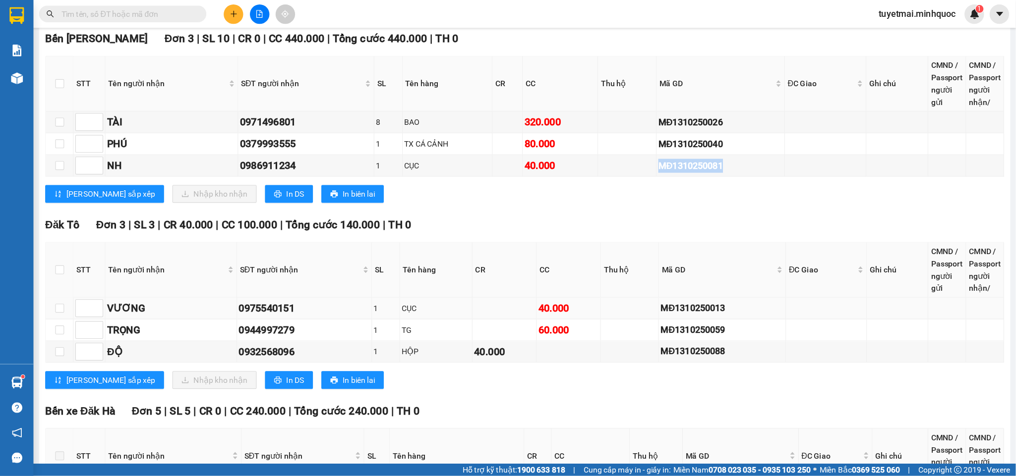
scroll to position [998, 0]
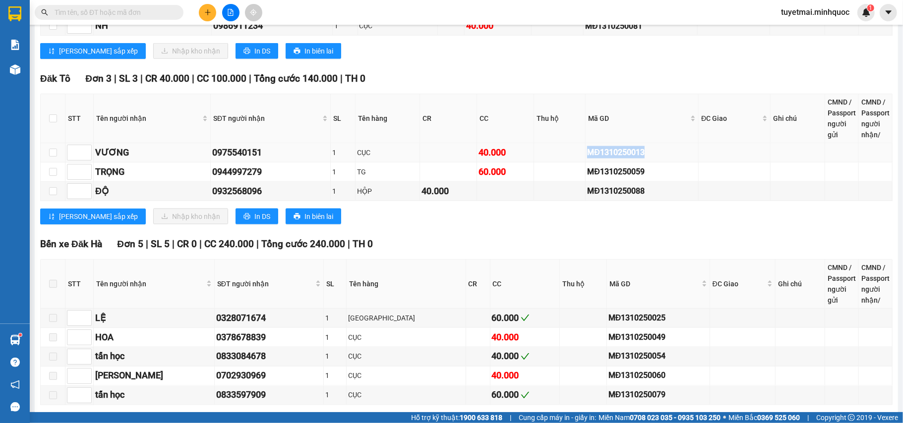
drag, startPoint x: 659, startPoint y: 166, endPoint x: 555, endPoint y: 166, distance: 104.1
click at [555, 163] on tr "VƯƠNG 0975540151 1 CỤC 40.000 MĐ1310250013" at bounding box center [467, 152] width 852 height 19
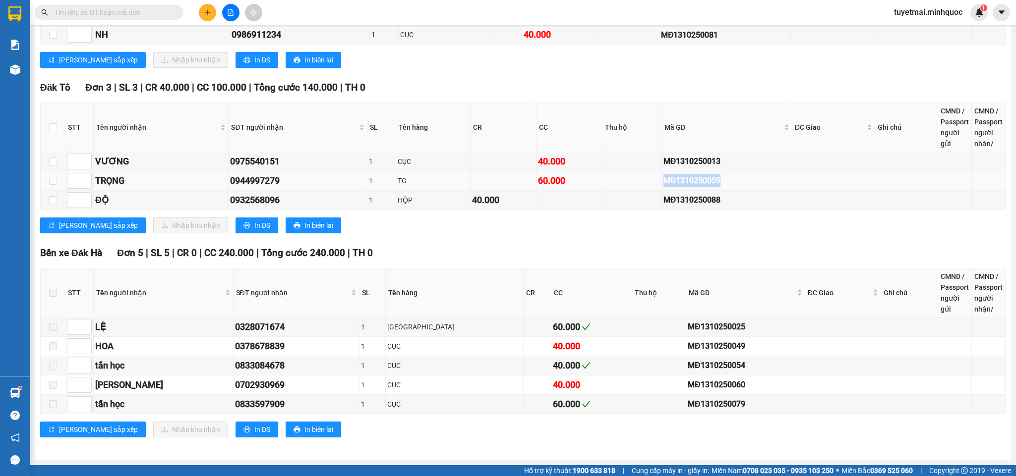
drag, startPoint x: 741, startPoint y: 180, endPoint x: 607, endPoint y: 167, distance: 134.5
click at [607, 172] on tr "TRỌNG 0944997279 1 TG 60.000 MĐ1310250059" at bounding box center [523, 181] width 965 height 19
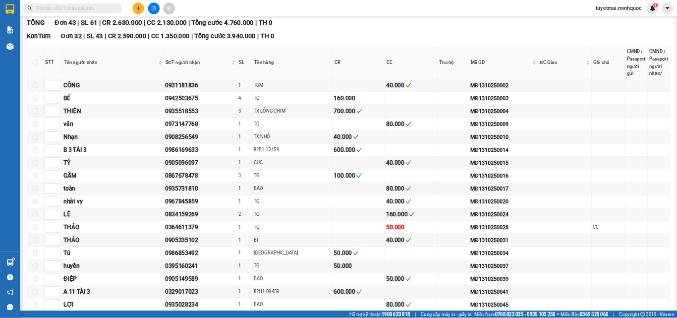
scroll to position [0, 0]
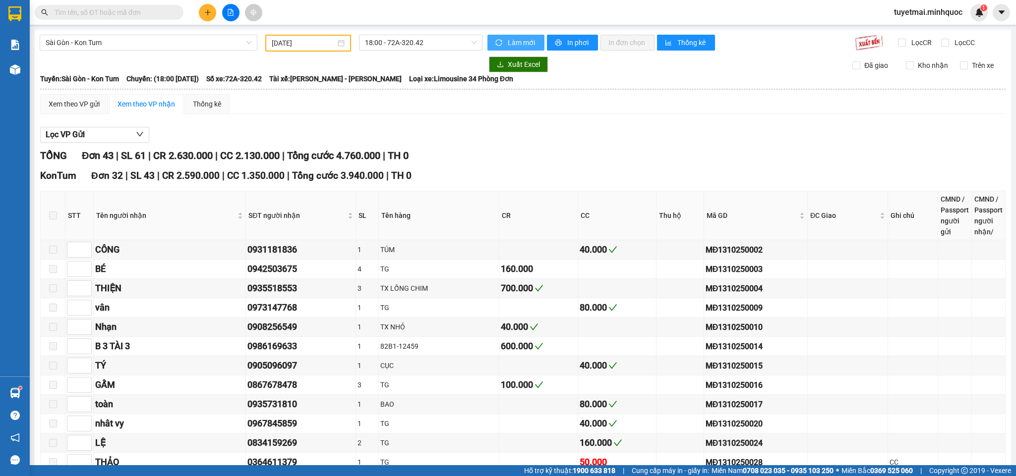
click at [518, 42] on span "Làm mới" at bounding box center [522, 42] width 29 height 11
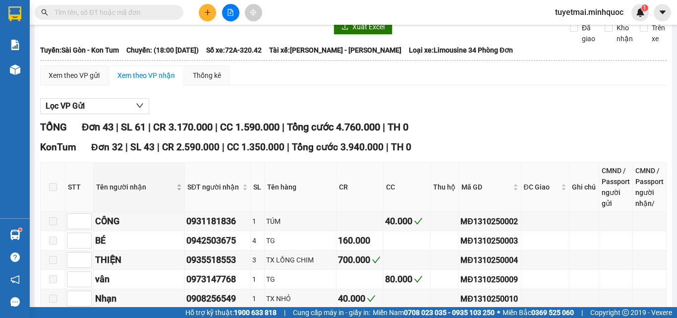
scroll to position [99, 0]
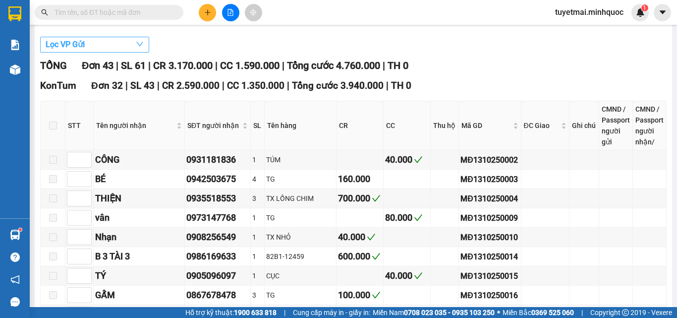
click at [129, 50] on button "Lọc VP Gửi" at bounding box center [94, 45] width 109 height 16
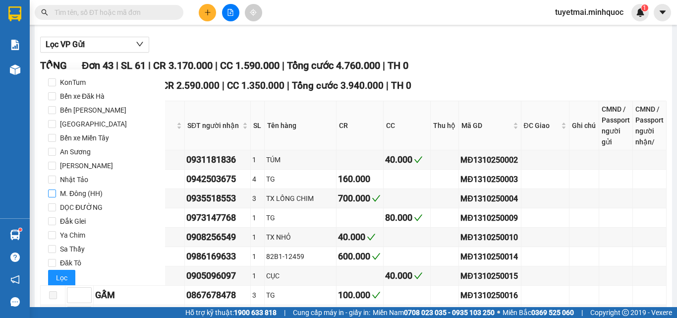
click at [82, 192] on span "M. Đông (HH)" at bounding box center [81, 193] width 51 height 14
click at [56, 192] on input "M. Đông (HH)" at bounding box center [52, 193] width 8 height 8
checkbox input "true"
click at [57, 278] on span "Lọc" at bounding box center [61, 277] width 11 height 11
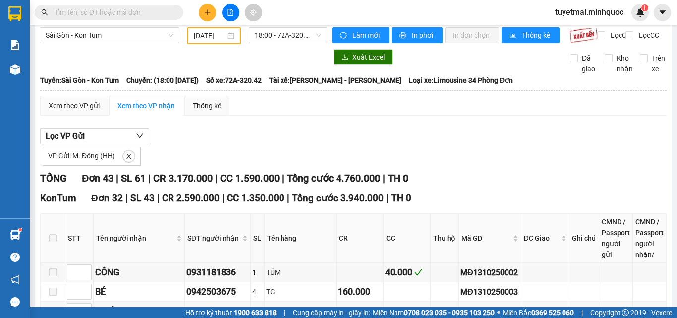
scroll to position [0, 0]
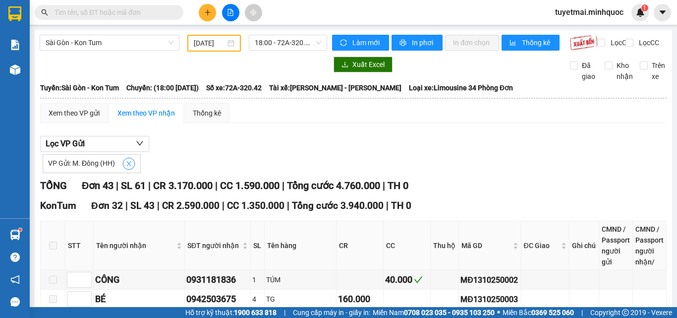
click at [130, 165] on button "button" at bounding box center [129, 164] width 12 height 12
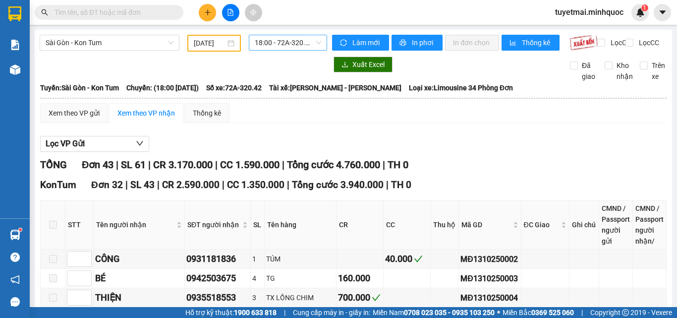
click at [291, 42] on span "18:00 - 72A-320.42" at bounding box center [288, 42] width 66 height 15
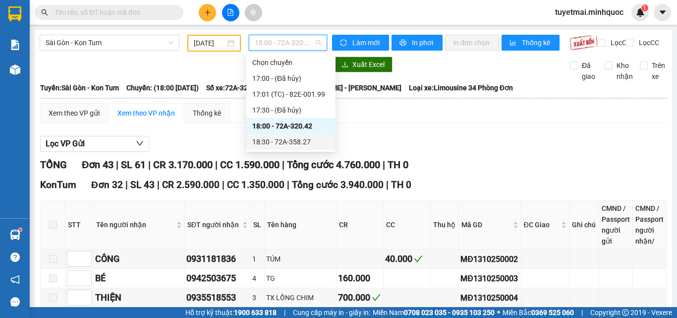
click at [286, 137] on div "18:30 - 72A-358.27" at bounding box center [290, 141] width 77 height 11
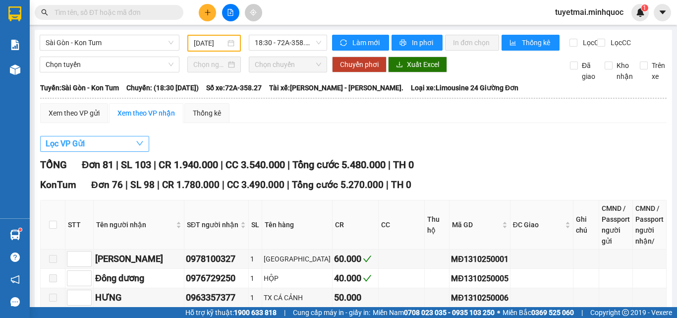
click at [108, 148] on button "Lọc VP Gửi" at bounding box center [94, 144] width 109 height 16
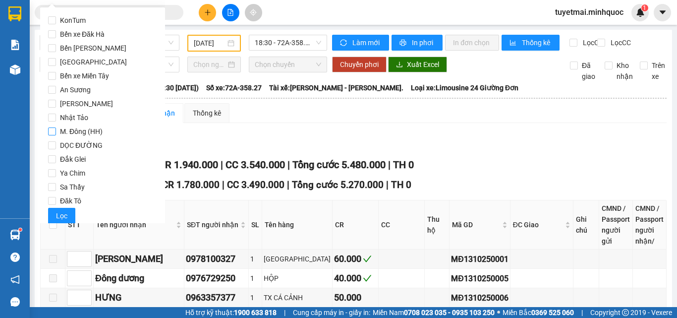
drag, startPoint x: 74, startPoint y: 129, endPoint x: 78, endPoint y: 136, distance: 7.3
click at [75, 130] on span "M. Đông (HH)" at bounding box center [81, 131] width 51 height 14
click at [56, 130] on input "M. Đông (HH)" at bounding box center [52, 131] width 8 height 8
click at [61, 219] on span "Lọc" at bounding box center [61, 215] width 11 height 11
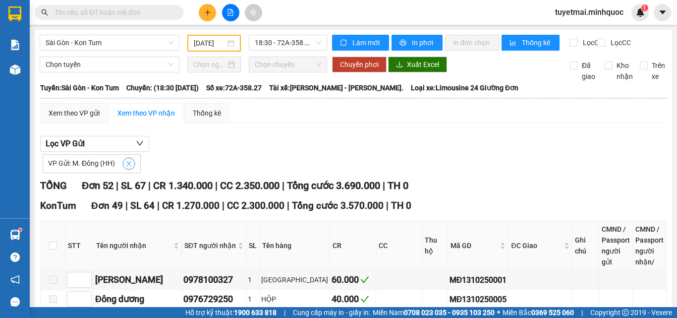
click at [130, 166] on icon "close" at bounding box center [128, 163] width 5 height 5
checkbox input "false"
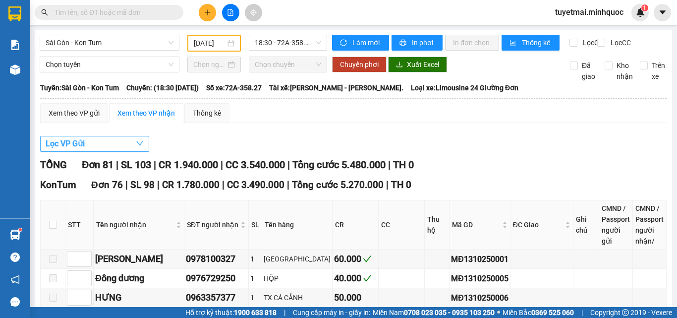
click at [98, 152] on button "Lọc VP Gửi" at bounding box center [94, 144] width 109 height 16
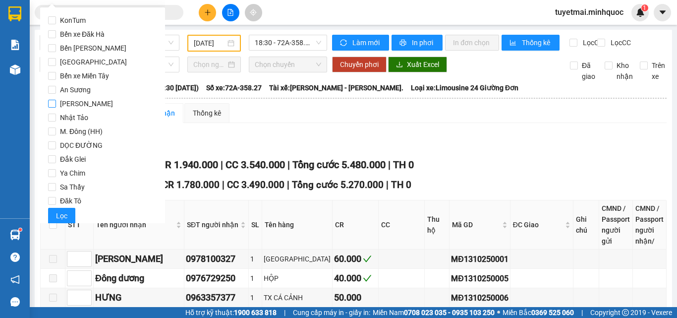
click at [82, 103] on span "Phổ Quang" at bounding box center [86, 104] width 61 height 14
click at [56, 103] on input "Phổ Quang" at bounding box center [52, 104] width 8 height 8
checkbox input "true"
click at [65, 218] on span "Lọc" at bounding box center [61, 215] width 11 height 11
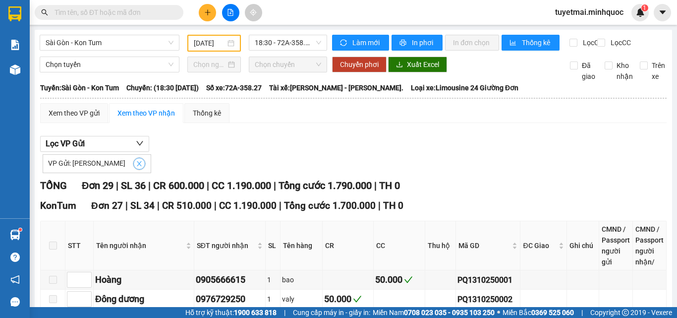
click at [136, 167] on icon "close" at bounding box center [139, 163] width 7 height 7
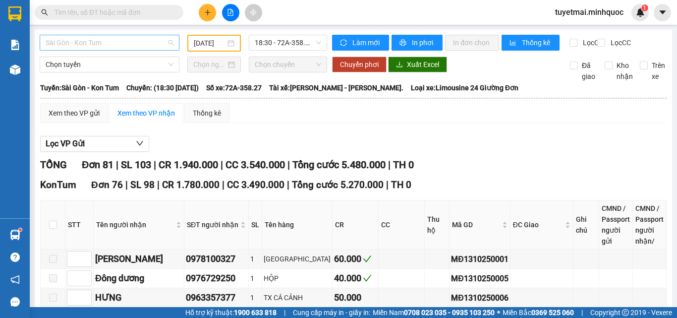
click at [143, 41] on span "Sài Gòn - Kon Tum" at bounding box center [110, 42] width 128 height 15
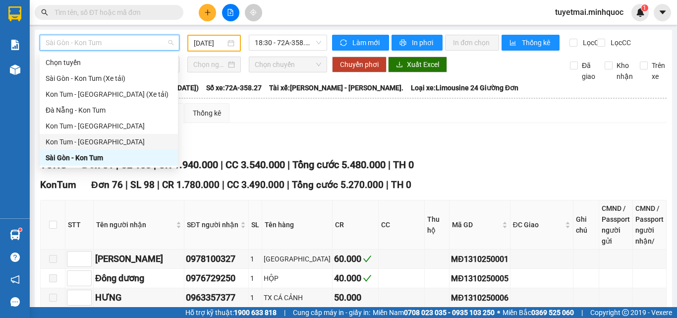
click at [84, 141] on div "Kon Tum - [GEOGRAPHIC_DATA]" at bounding box center [109, 141] width 126 height 11
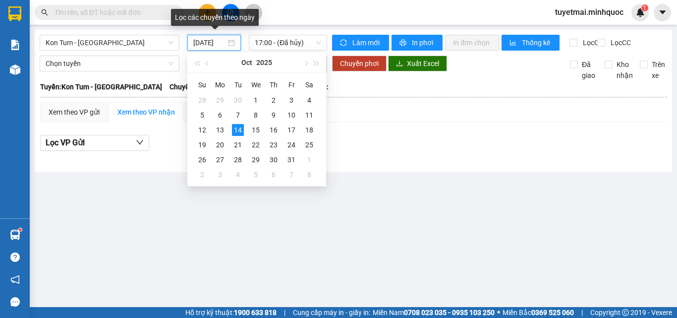
click at [212, 43] on input "14/10/2025" at bounding box center [209, 42] width 33 height 11
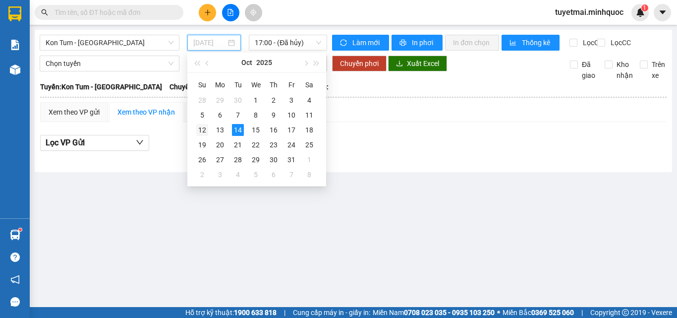
click at [206, 133] on div "12" at bounding box center [202, 130] width 12 height 12
type input "[DATE]"
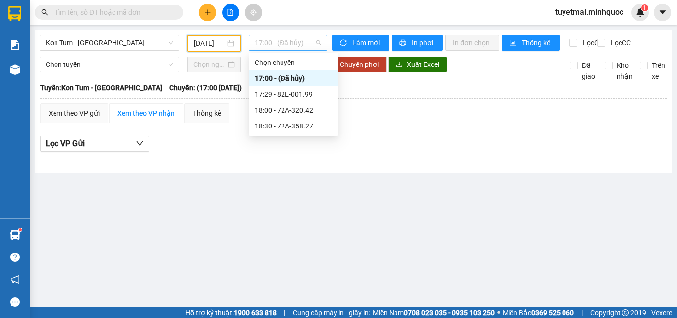
click at [287, 41] on span "17:00 - (Đã hủy)" at bounding box center [288, 42] width 66 height 15
click at [305, 114] on div "18:00 - 72A-320.42" at bounding box center [293, 110] width 77 height 11
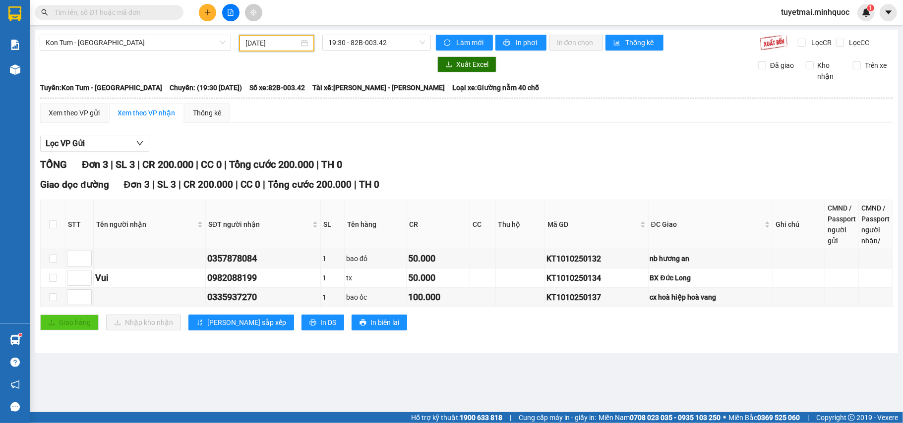
click at [121, 16] on input "text" at bounding box center [113, 12] width 117 height 11
click at [370, 8] on div "Kết quả tìm kiếm ( 0 ) Bộ lọc No Data tuyetmai.minhquoc 1" at bounding box center [451, 12] width 903 height 25
click at [123, 15] on input "text" at bounding box center [113, 12] width 117 height 11
paste input "KT1210250094"
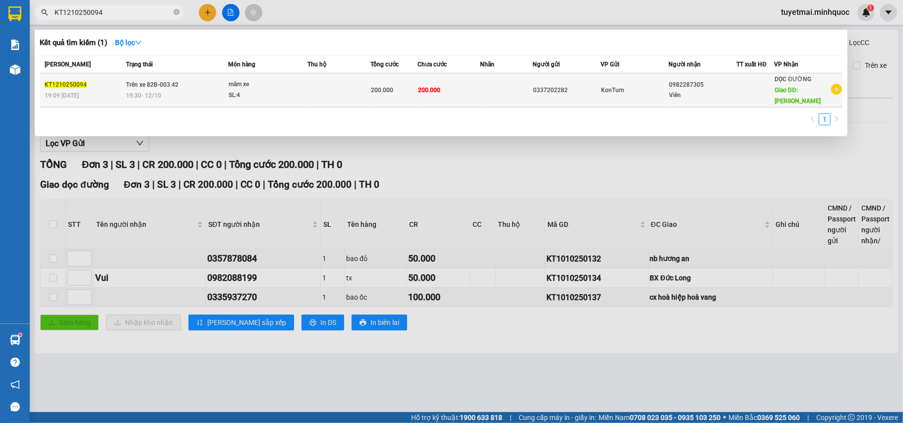
type input "KT1210250094"
click at [358, 85] on td at bounding box center [338, 90] width 63 height 34
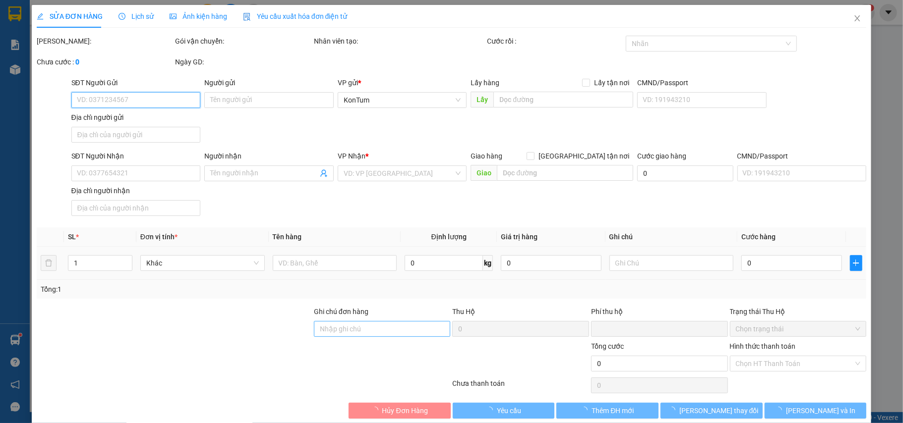
type input "0337202282"
type input "0982287305"
type input "Viên"
type input "Quế Sơn"
type input "0"
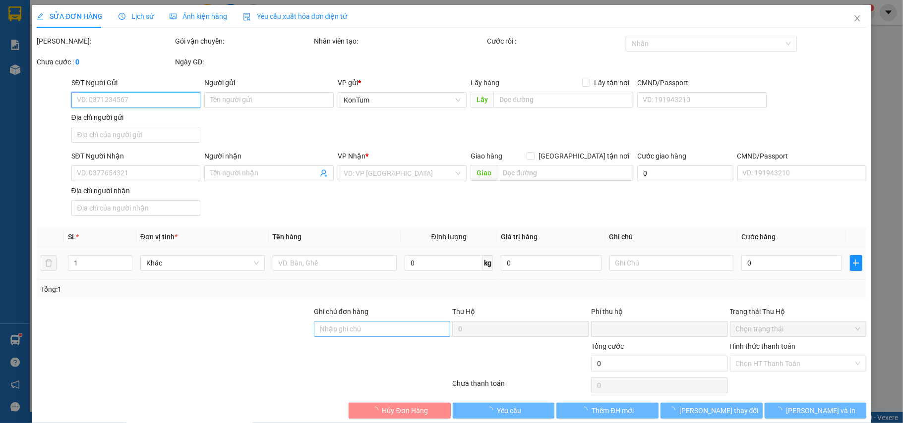
type input "200.000"
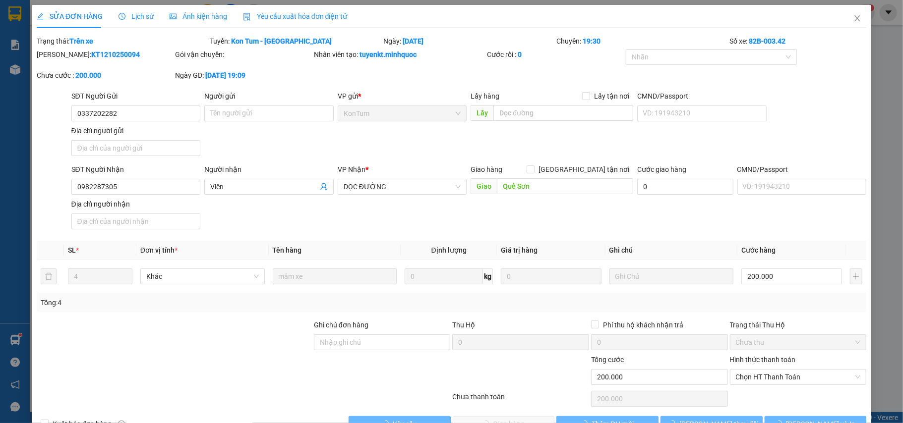
click at [330, 328] on label "Ghi chú đơn hàng" at bounding box center [341, 325] width 55 height 8
click at [330, 335] on input "Ghi chú đơn hàng" at bounding box center [382, 343] width 137 height 16
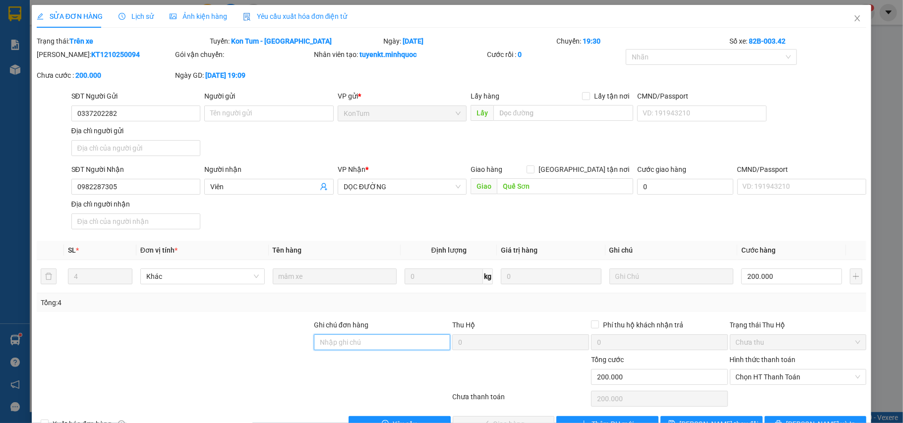
click at [330, 350] on input "Ghi chú đơn hàng" at bounding box center [382, 343] width 137 height 16
click at [752, 384] on span "Chọn HT Thanh Toán" at bounding box center [798, 377] width 125 height 15
type input "sổ kho 14/10"
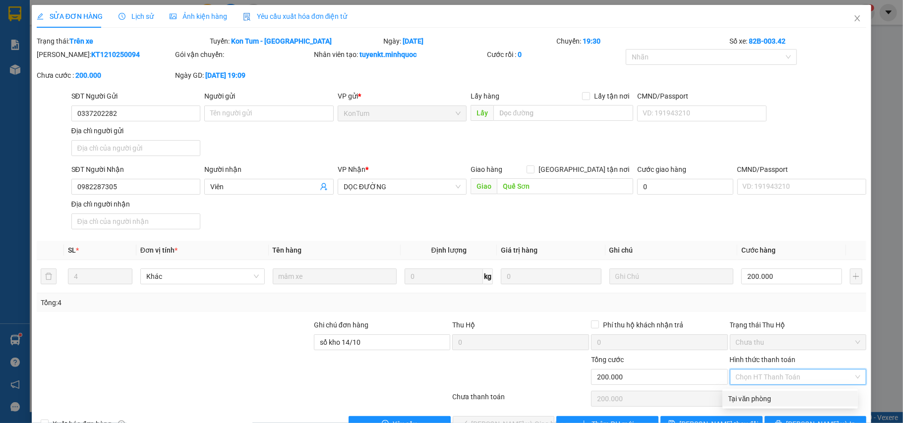
click at [743, 404] on div "Tại văn phòng" at bounding box center [789, 399] width 135 height 16
type input "0"
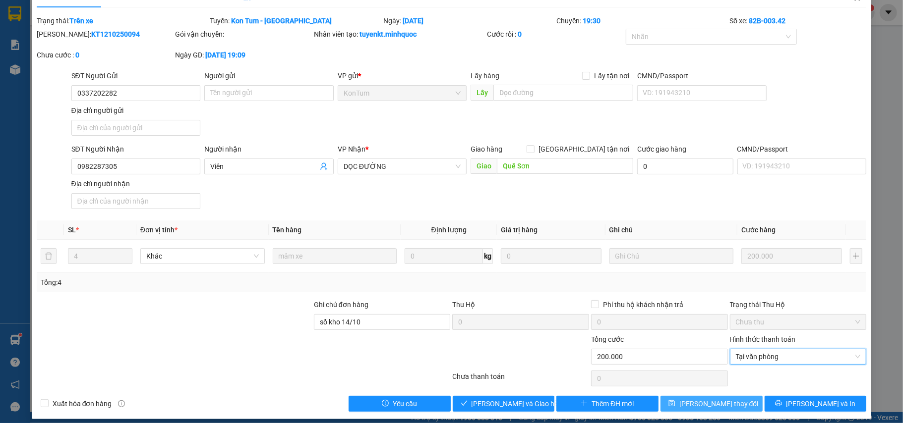
scroll to position [30, 0]
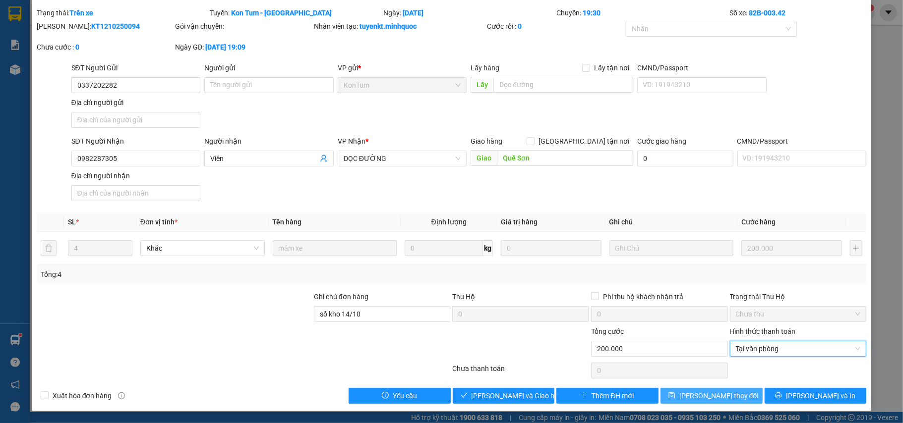
click at [710, 398] on span "[PERSON_NAME] thay đổi" at bounding box center [718, 396] width 79 height 11
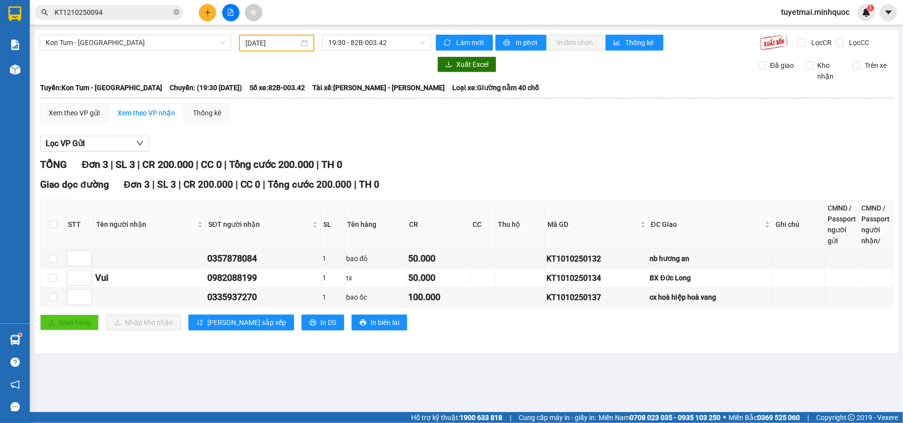
click at [115, 2] on div "Kết quả tìm kiếm ( 1 ) Bộ lọc Mã ĐH Trạng thái Món hàng Thu hộ Tổng cước Chưa c…" at bounding box center [451, 12] width 903 height 25
click at [112, 10] on input "KT1210250094" at bounding box center [113, 12] width 117 height 11
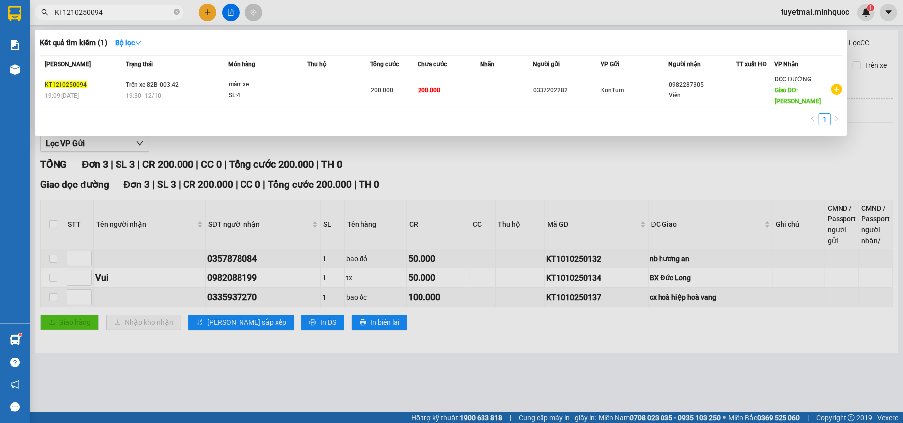
click at [112, 10] on input "KT1210250094" at bounding box center [113, 12] width 117 height 11
paste input "52"
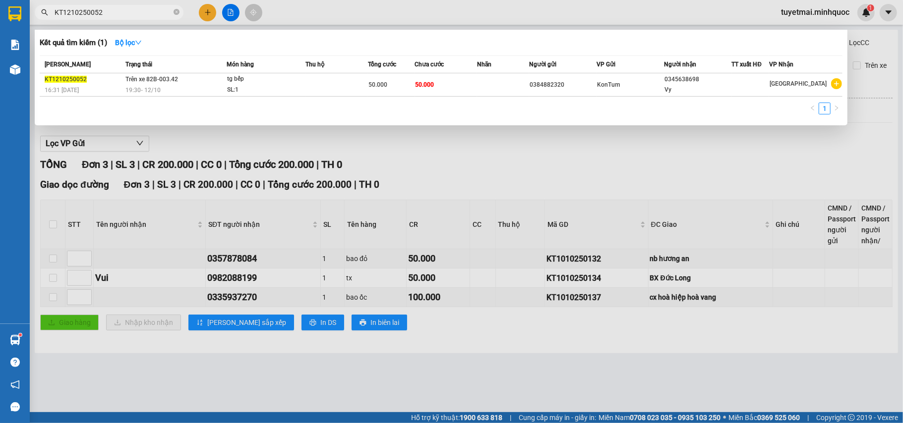
type input "KT1210250052"
click at [411, 88] on div "50.000" at bounding box center [391, 84] width 46 height 11
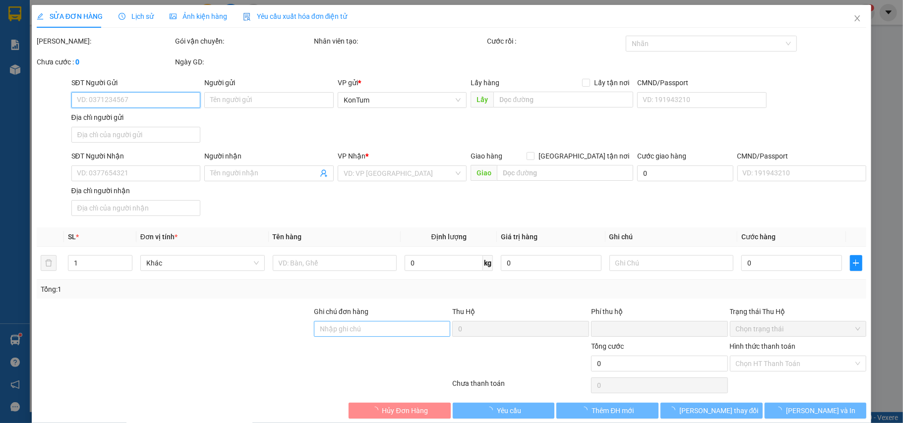
type input "0384882320"
type input "0345638698"
type input "Vy"
type input "0"
type input "50.000"
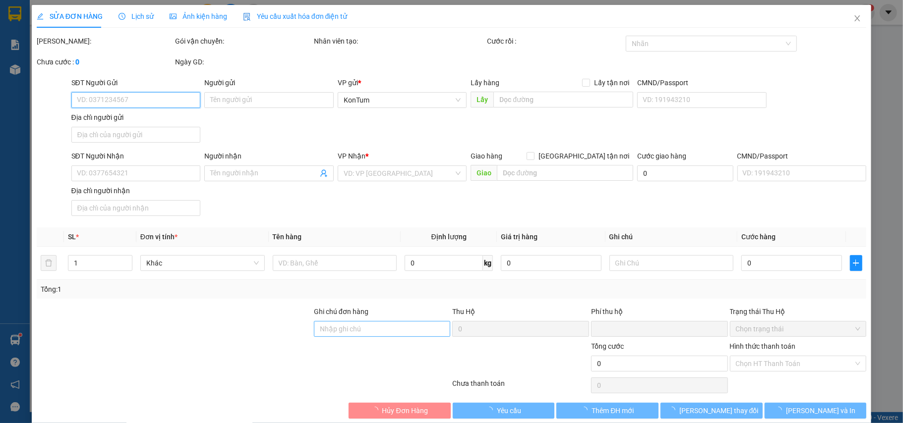
type input "50.000"
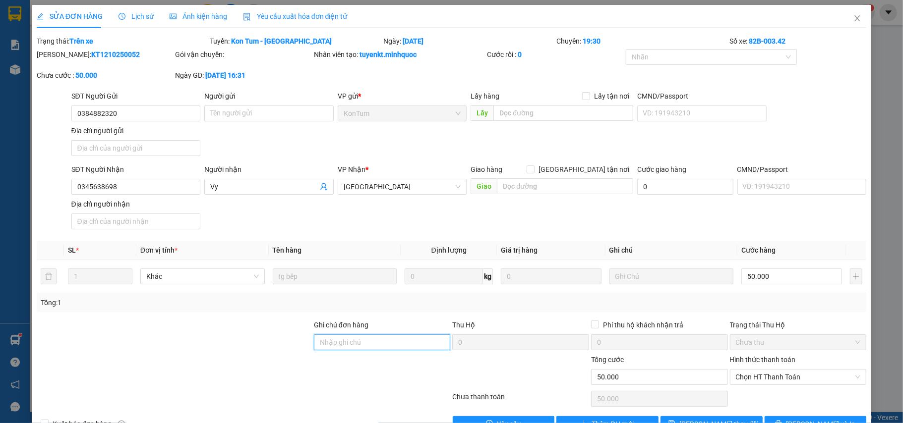
drag, startPoint x: 375, startPoint y: 340, endPoint x: 372, endPoint y: 335, distance: 6.1
click at [372, 335] on div "Ghi chú đơn hàng" at bounding box center [382, 337] width 137 height 35
type input "n"
click at [755, 374] on span "Chọn HT Thanh Toán" at bounding box center [798, 377] width 125 height 15
type input "sổ kho 14/10"
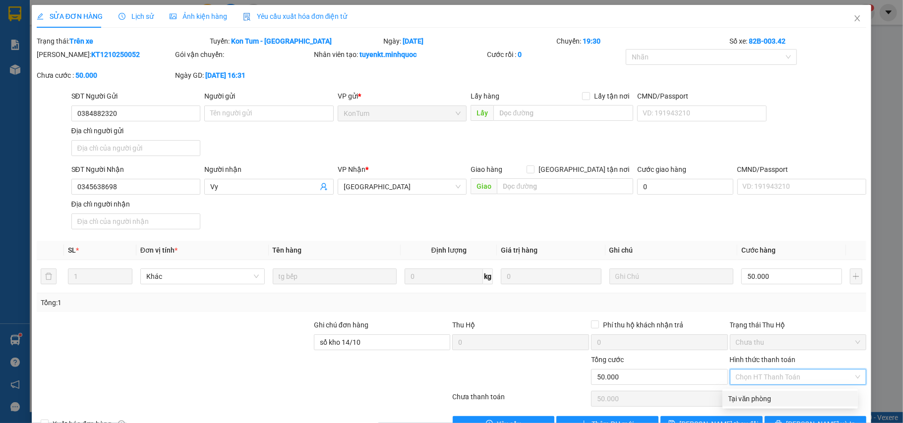
click at [756, 398] on div "Tại văn phòng" at bounding box center [789, 399] width 123 height 11
type input "0"
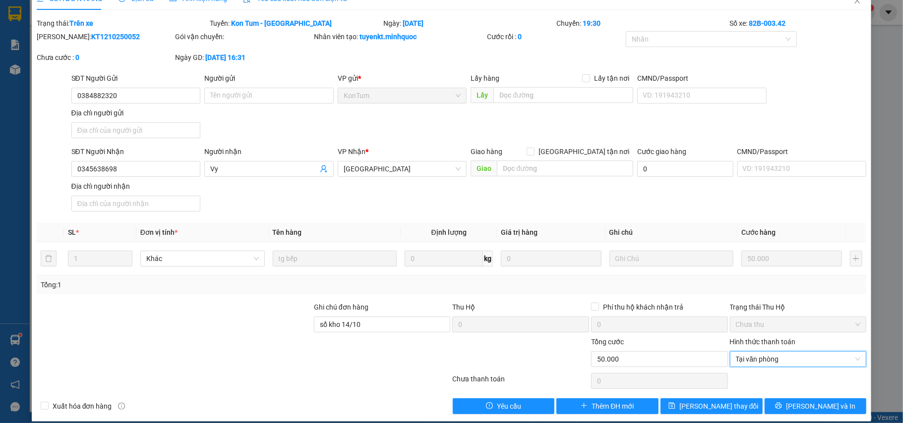
scroll to position [30, 0]
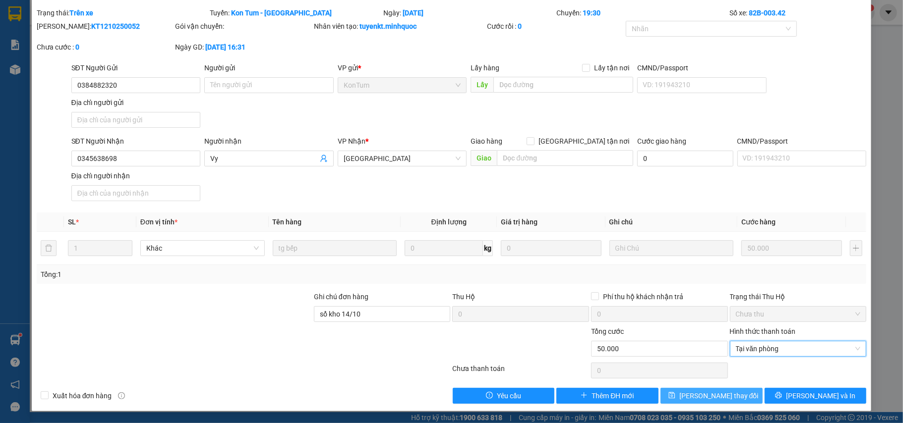
click at [724, 396] on span "[PERSON_NAME] thay đổi" at bounding box center [718, 396] width 79 height 11
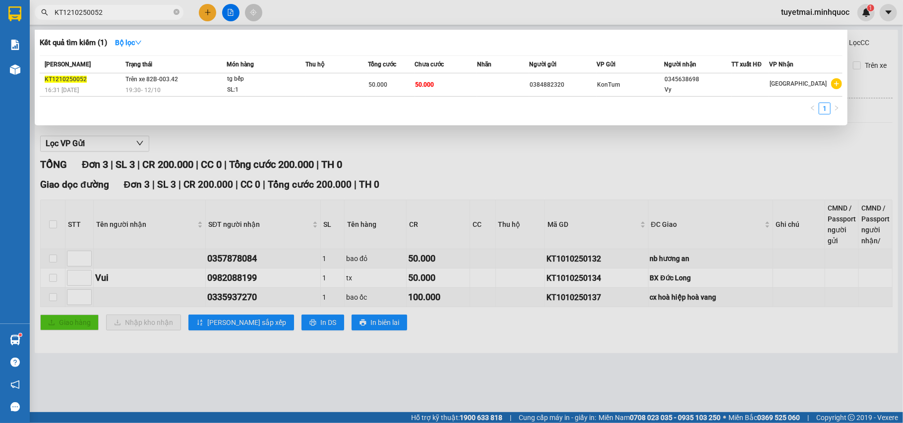
click at [141, 14] on input "KT1210250052" at bounding box center [113, 12] width 117 height 11
paste input "74"
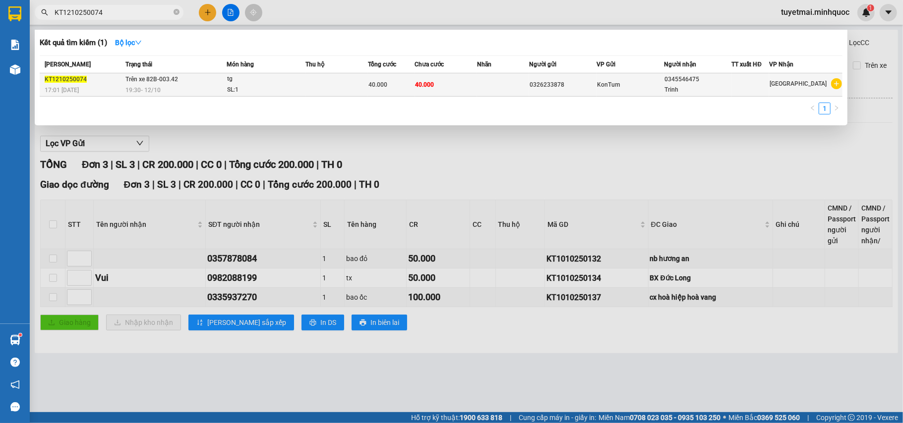
type input "KT1210250074"
click at [404, 84] on div "40.000" at bounding box center [391, 84] width 46 height 11
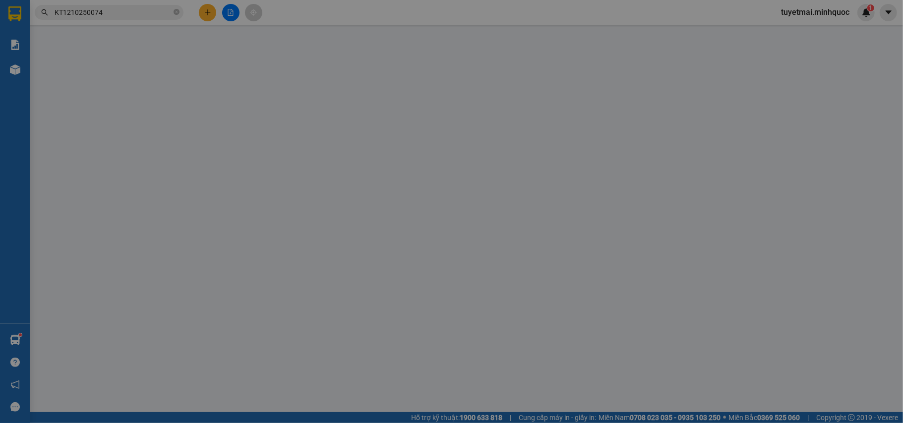
type input "0326233878"
type input "0345546475"
type input "Trinh"
type input "0"
type input "40.000"
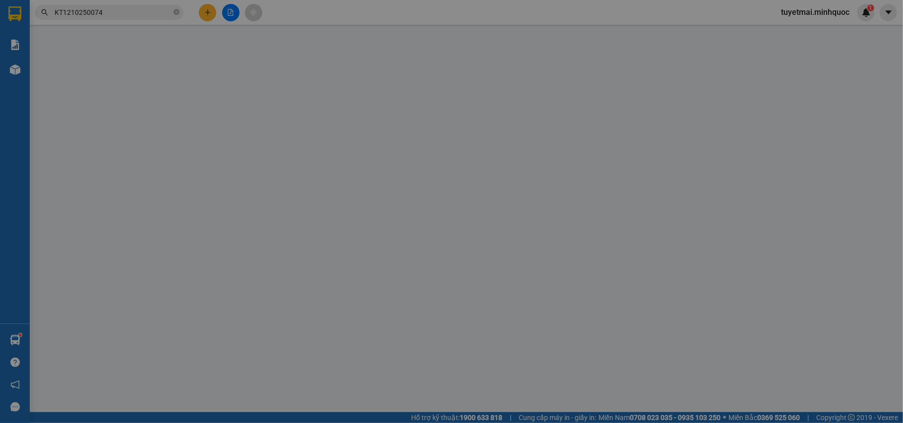
type input "40.000"
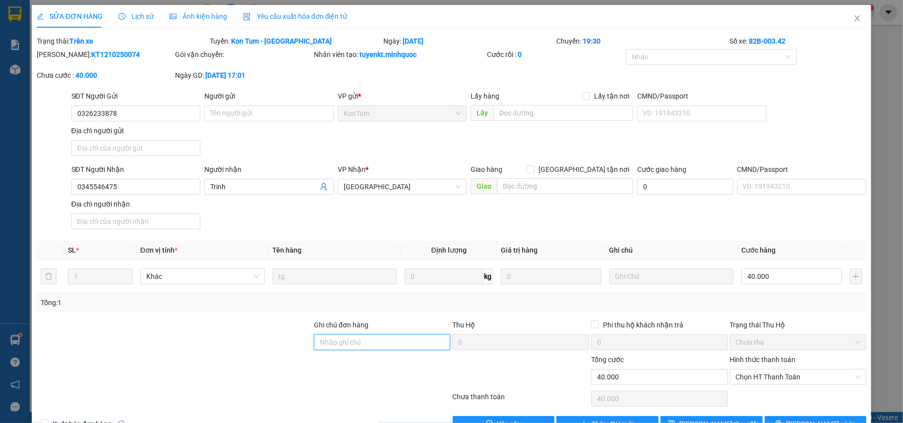
drag, startPoint x: 367, startPoint y: 343, endPoint x: 353, endPoint y: 320, distance: 26.9
click at [367, 343] on input "Ghi chú đơn hàng" at bounding box center [382, 343] width 137 height 16
click at [790, 376] on span "Chọn HT Thanh Toán" at bounding box center [798, 377] width 125 height 15
type input "sổ kho 14/10"
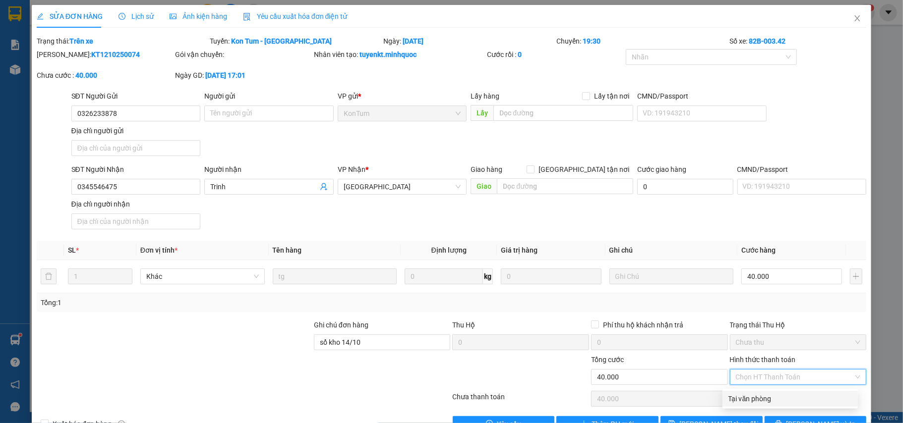
click at [772, 395] on div "Tại văn phòng" at bounding box center [789, 399] width 123 height 11
type input "0"
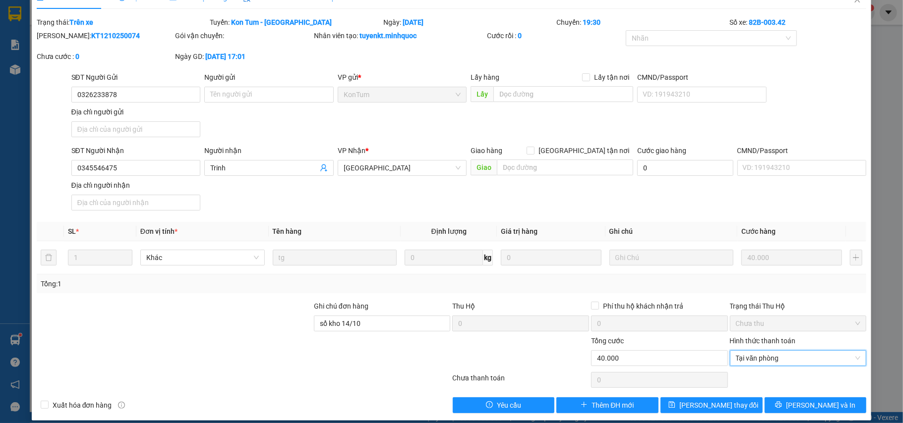
scroll to position [30, 0]
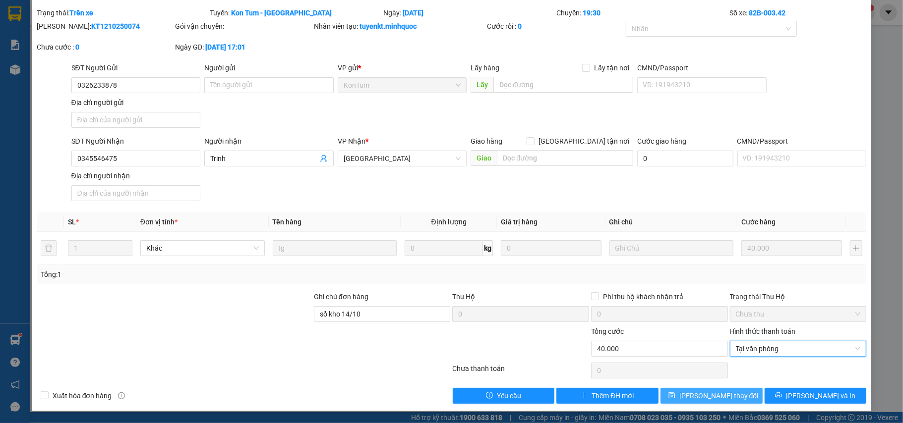
click at [714, 403] on button "[PERSON_NAME] thay đổi" at bounding box center [711, 396] width 102 height 16
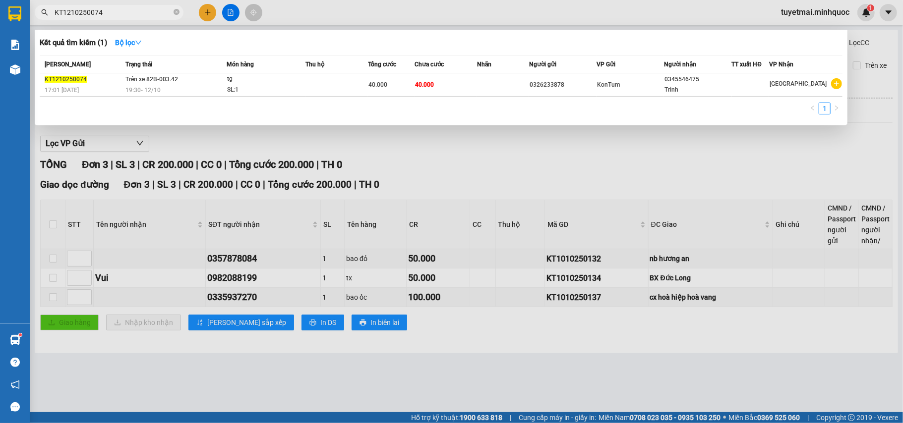
click at [114, 17] on input "KT1210250074" at bounding box center [113, 12] width 117 height 11
click at [115, 13] on input "KT1210250074" at bounding box center [113, 12] width 117 height 11
paste input "92"
type input "KT1210250092"
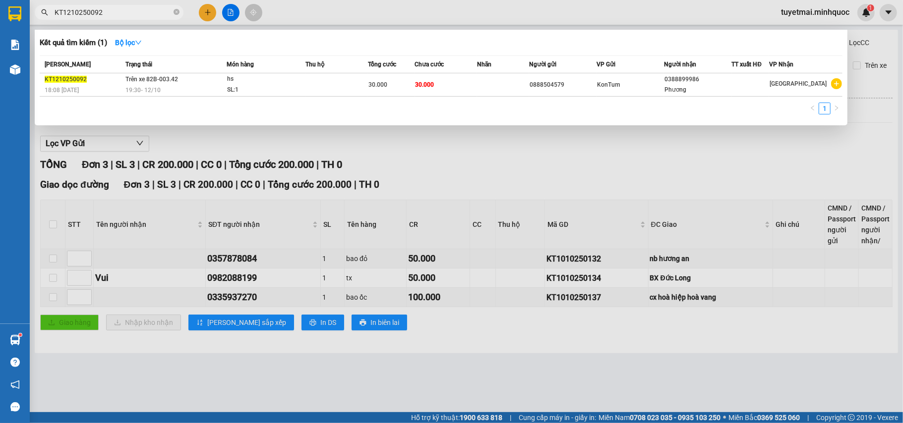
click at [405, 82] on div "30.000" at bounding box center [391, 84] width 46 height 11
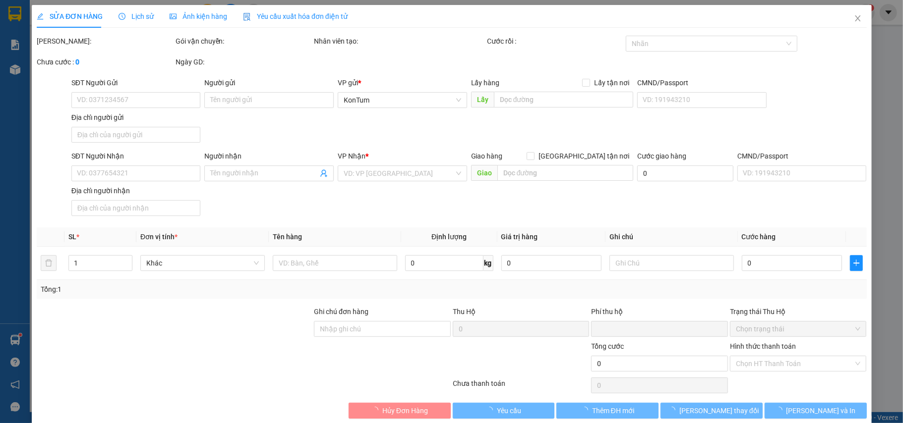
type input "0888504579"
type input "0388899986"
type input "Phương"
type input "0"
type input "30.000"
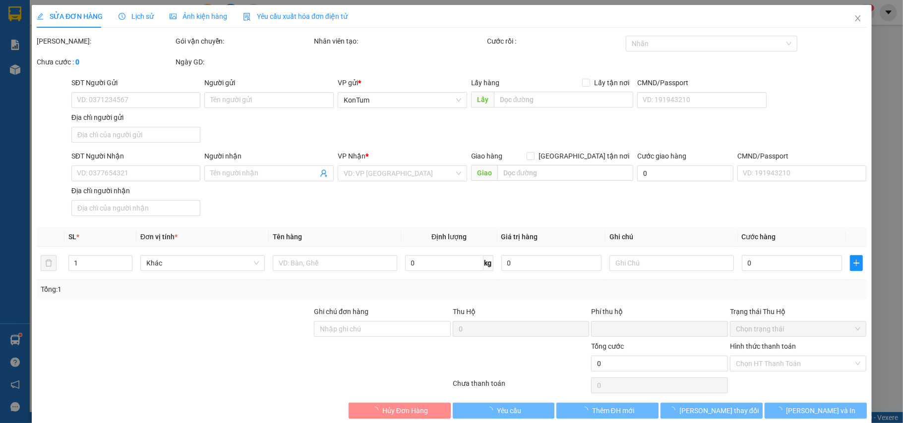
type input "30.000"
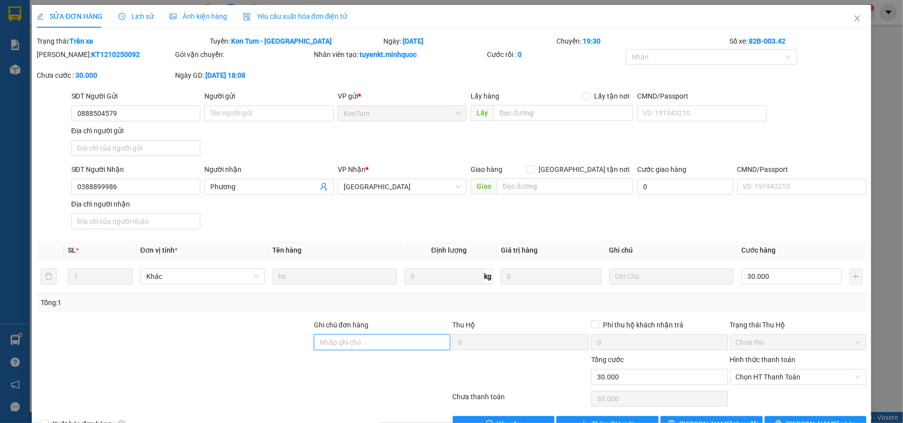
click at [349, 340] on input "Ghi chú đơn hàng" at bounding box center [382, 343] width 137 height 16
click at [766, 379] on span "Chọn HT Thanh Toán" at bounding box center [798, 377] width 125 height 15
type input "sổ kho 14/10"
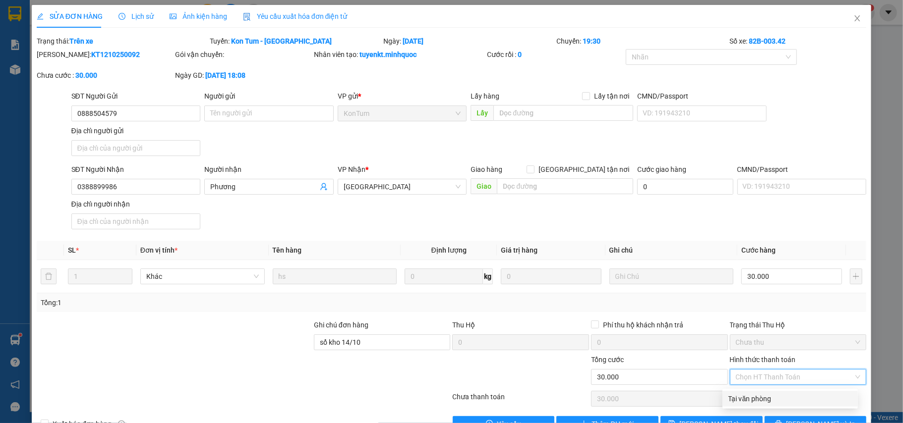
click at [766, 394] on div "Tại văn phòng" at bounding box center [789, 399] width 123 height 11
type input "0"
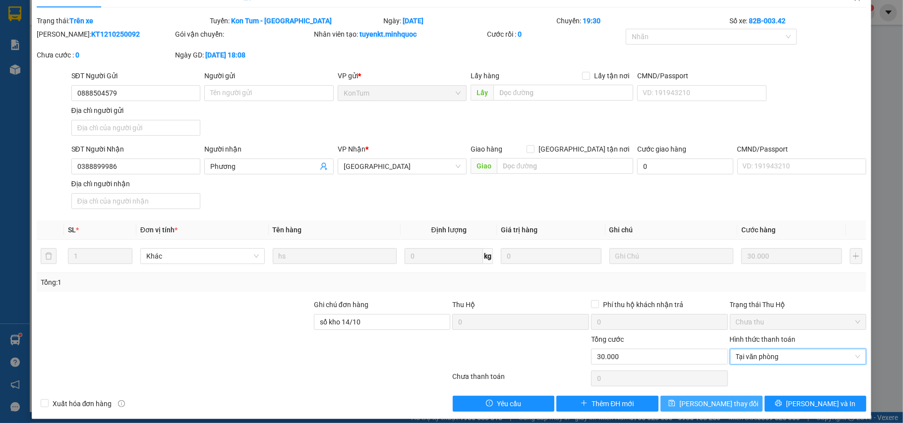
scroll to position [30, 0]
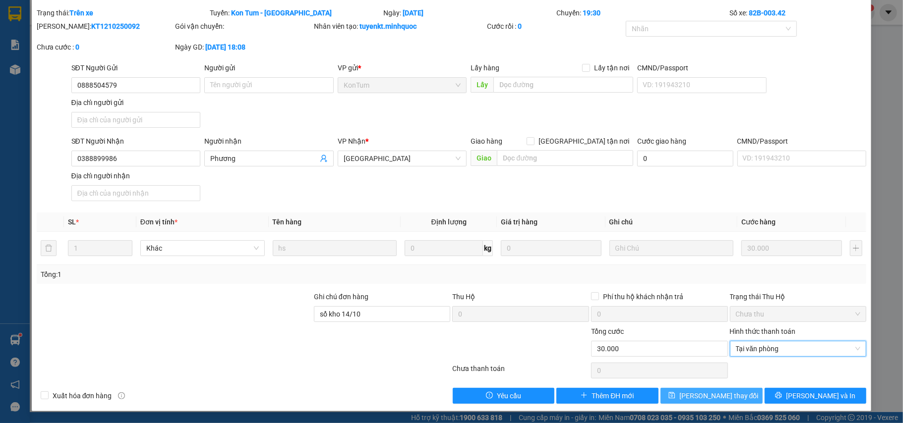
click at [714, 395] on span "[PERSON_NAME] thay đổi" at bounding box center [718, 396] width 79 height 11
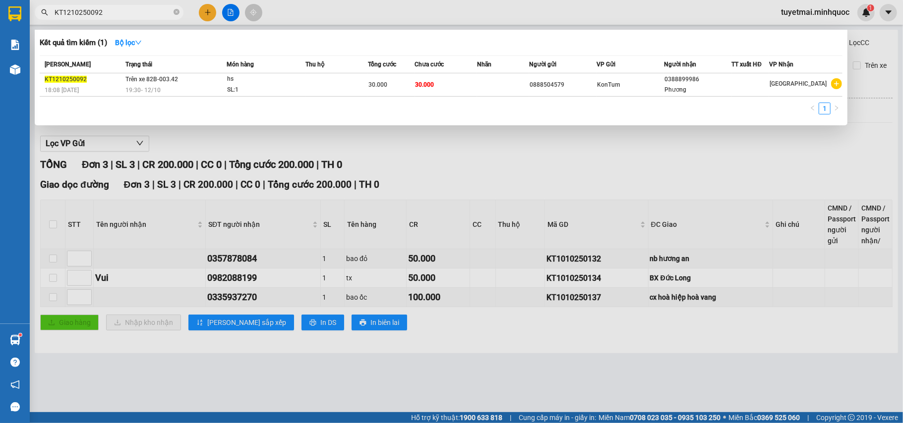
click at [129, 12] on input "KT1210250092" at bounding box center [113, 12] width 117 height 11
paste input "5"
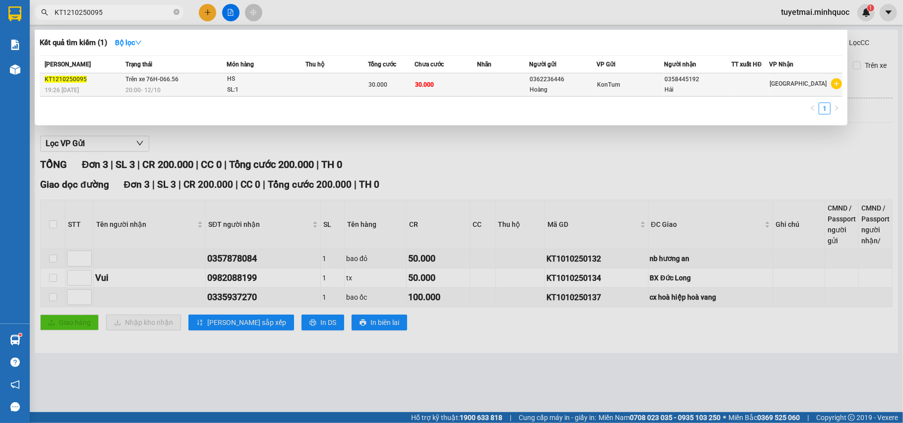
type input "KT1210250095"
click at [457, 90] on td "30.000" at bounding box center [446, 84] width 62 height 23
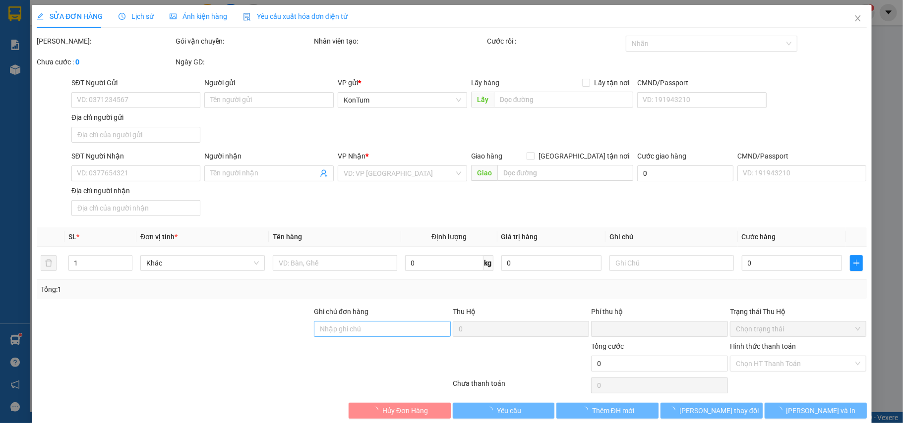
type input "0362236446"
type input "Hoàng"
type input "0358445192"
type input "Hải"
type input "0"
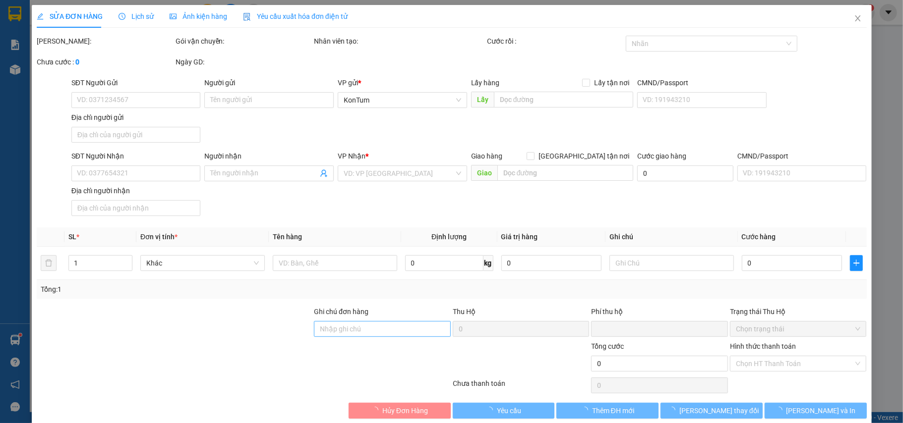
type input "30.000"
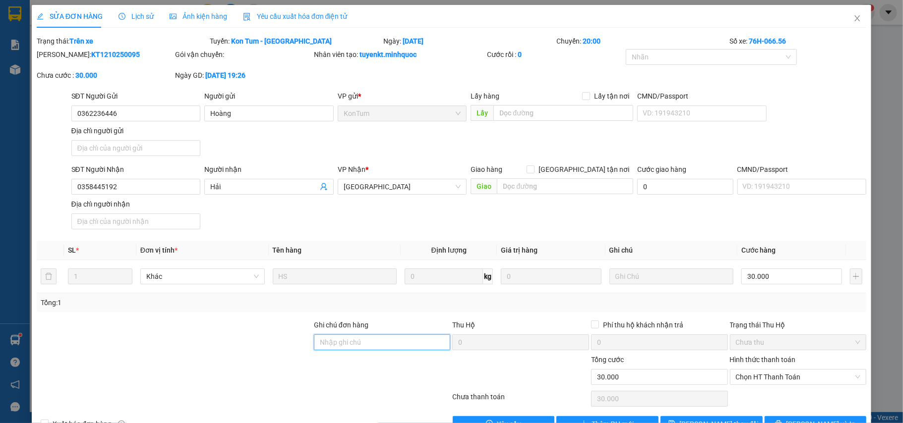
click at [382, 340] on input "Ghi chú đơn hàng" at bounding box center [382, 343] width 137 height 16
click at [744, 380] on span "Chọn HT Thanh Toán" at bounding box center [798, 377] width 125 height 15
type input "sổ kho 14/10"
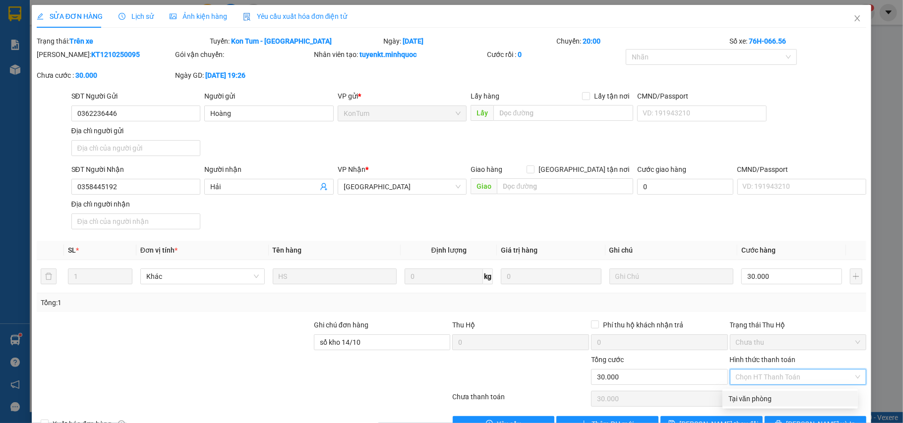
click at [742, 397] on div "Tại văn phòng" at bounding box center [789, 399] width 123 height 11
type input "0"
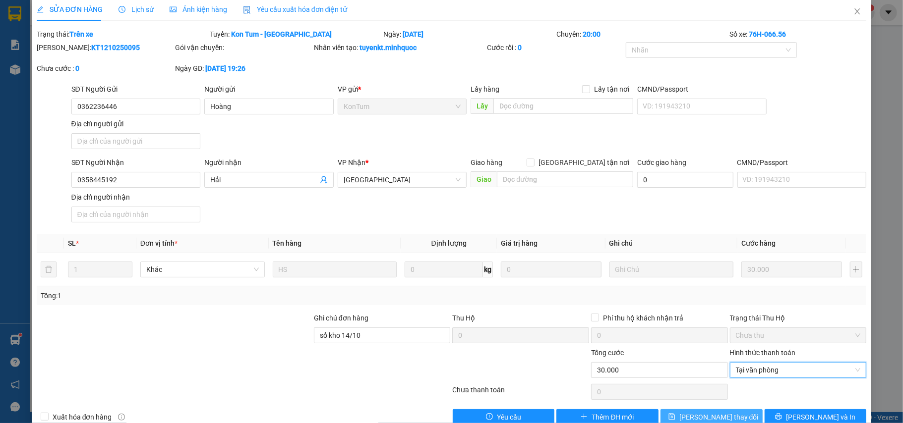
scroll to position [30, 0]
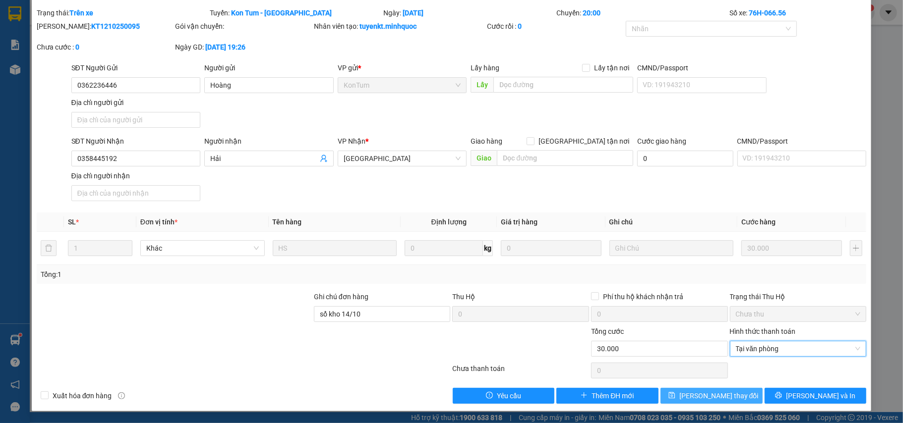
click at [711, 403] on button "[PERSON_NAME] thay đổi" at bounding box center [711, 396] width 102 height 16
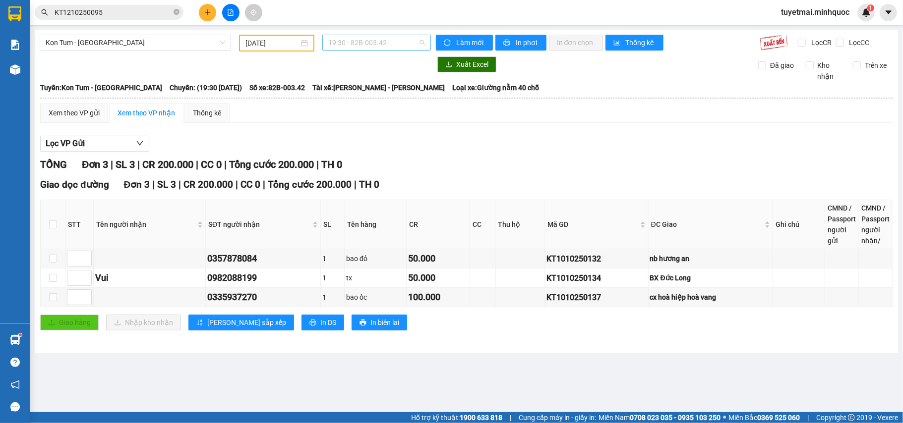
click at [369, 46] on span "19:30 - 82B-003.42" at bounding box center [376, 42] width 97 height 15
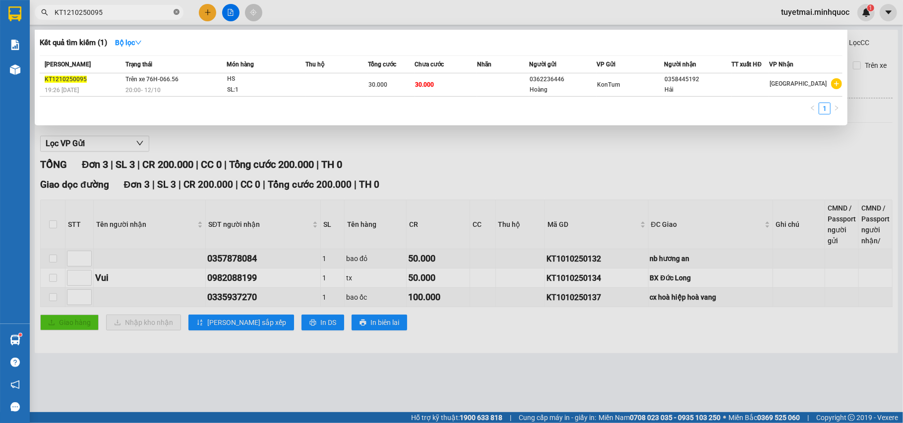
click at [173, 12] on icon "close-circle" at bounding box center [176, 12] width 6 height 6
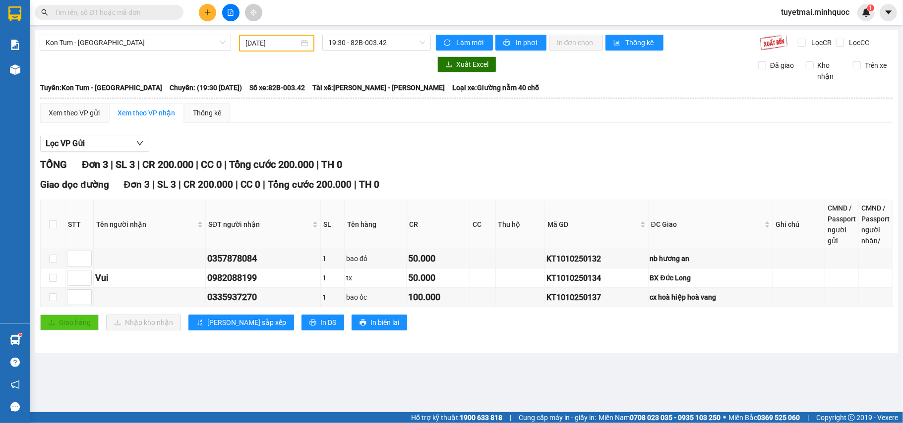
click at [411, 142] on div "Lọc VP Gửi" at bounding box center [466, 144] width 852 height 16
click at [118, 7] on input "text" at bounding box center [113, 12] width 117 height 11
paste input "AS1310250001"
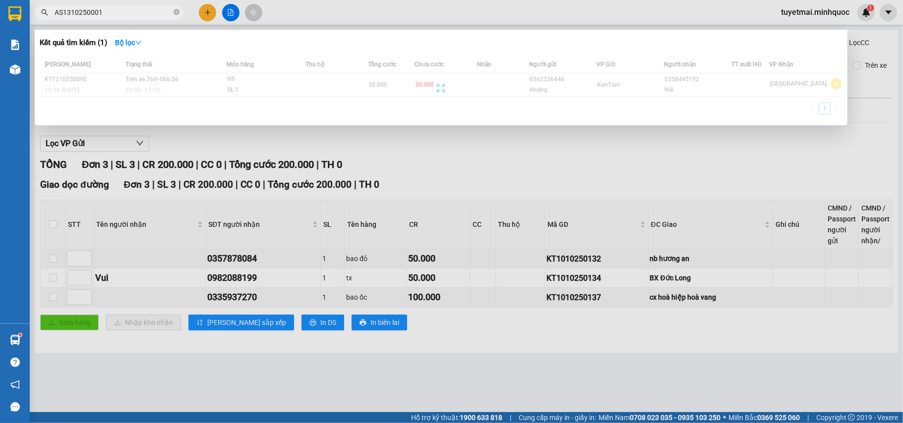
type input "AS1310250001"
click at [325, 84] on div at bounding box center [441, 88] width 803 height 65
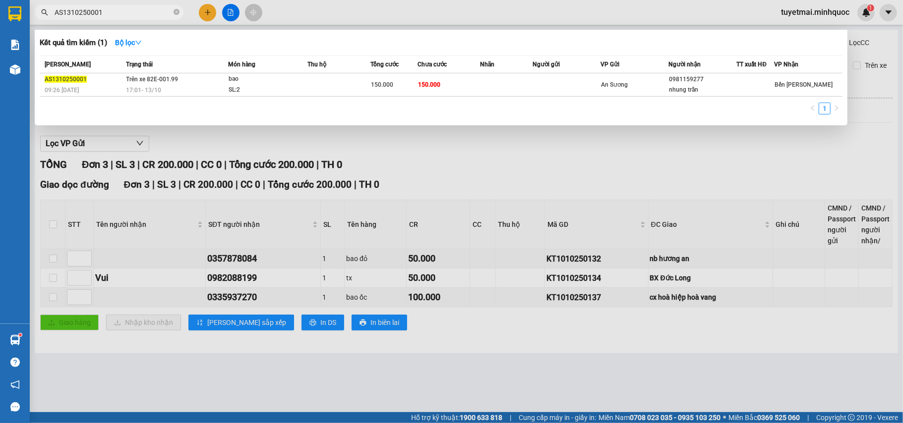
click at [325, 84] on td at bounding box center [338, 84] width 63 height 23
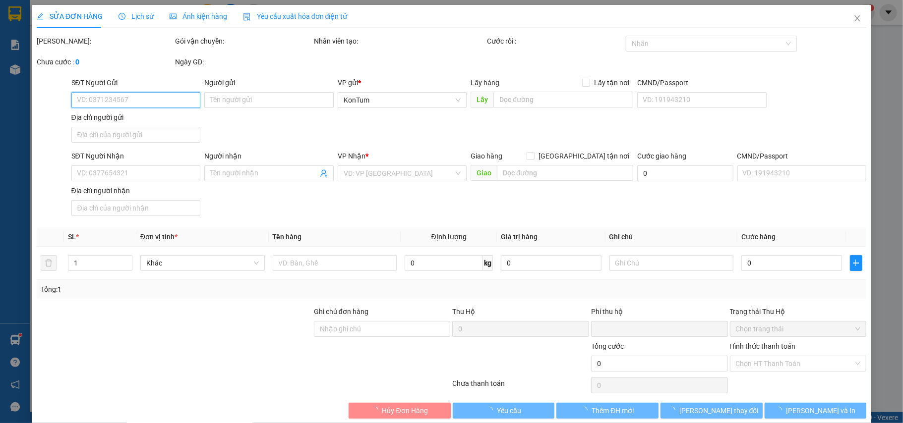
type input "0981159277"
type input "nhung trần"
type input "0"
type input "150.000"
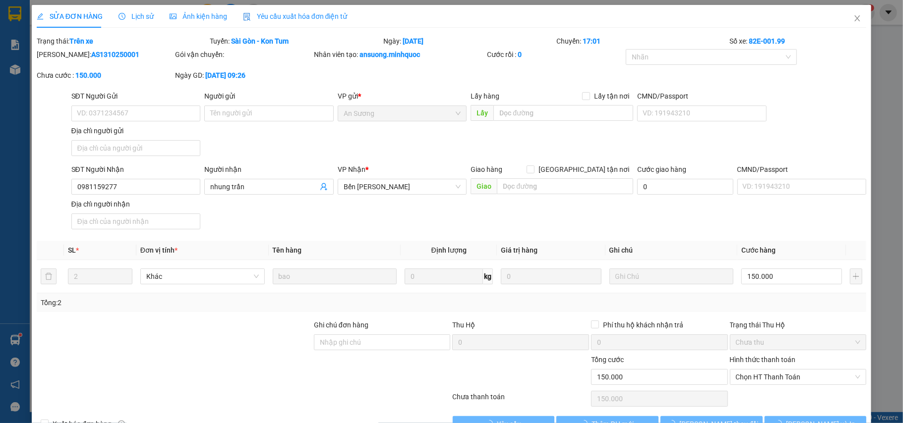
click at [367, 334] on div "Ghi chú đơn hàng" at bounding box center [382, 327] width 137 height 15
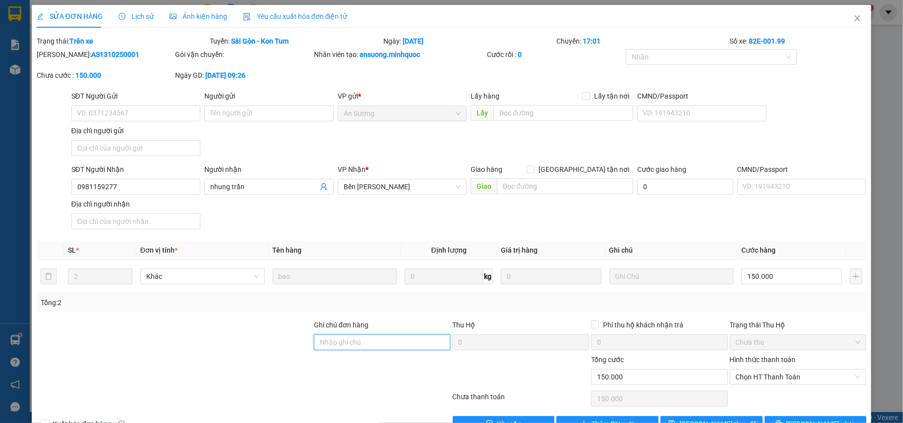
click at [357, 350] on input "Ghi chú đơn hàng" at bounding box center [382, 343] width 137 height 16
click at [756, 373] on span "Chọn HT Thanh Toán" at bounding box center [798, 377] width 125 height 15
type input "nh 14/10"
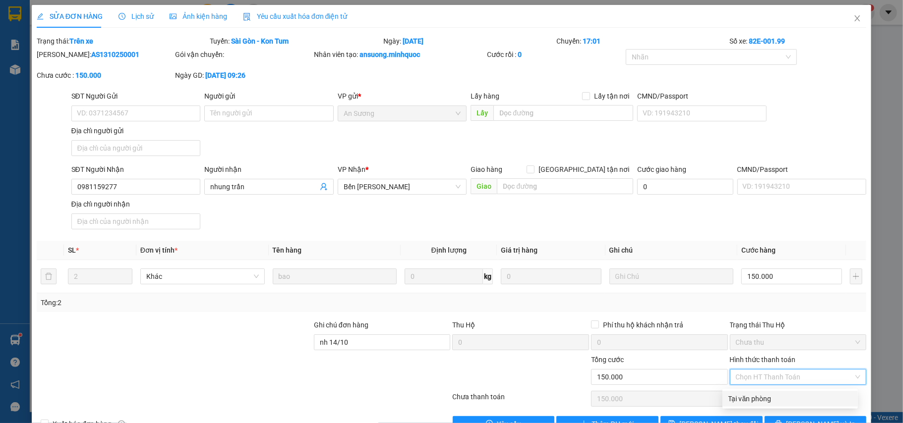
click at [748, 399] on div "Tại văn phòng" at bounding box center [789, 399] width 123 height 11
type input "0"
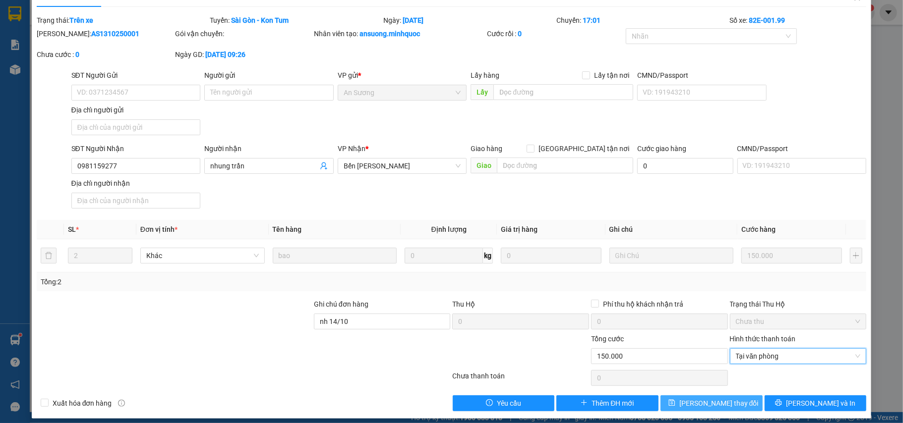
scroll to position [30, 0]
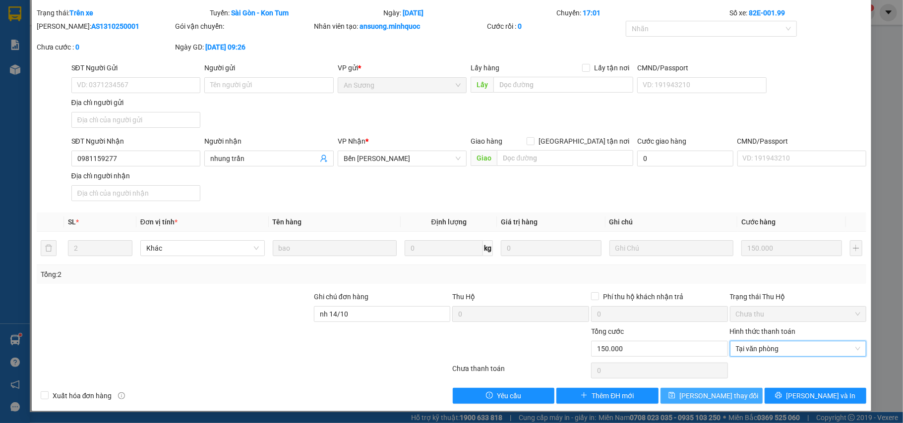
drag, startPoint x: 688, startPoint y: 400, endPoint x: 695, endPoint y: 397, distance: 7.6
click at [689, 399] on button "[PERSON_NAME] thay đổi" at bounding box center [711, 396] width 102 height 16
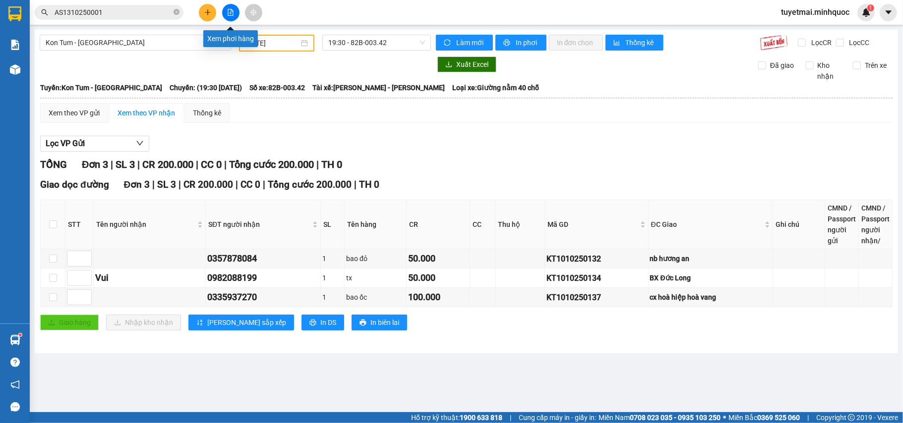
click at [228, 17] on button at bounding box center [230, 12] width 17 height 17
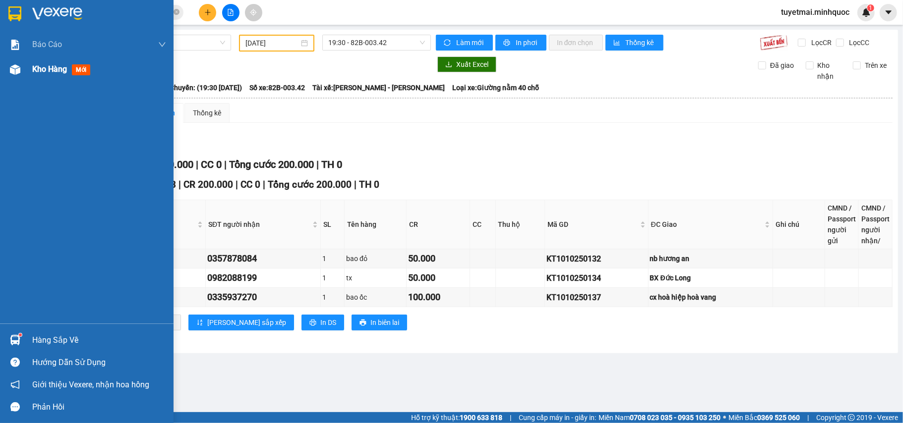
click at [59, 68] on span "Kho hàng" at bounding box center [49, 68] width 35 height 9
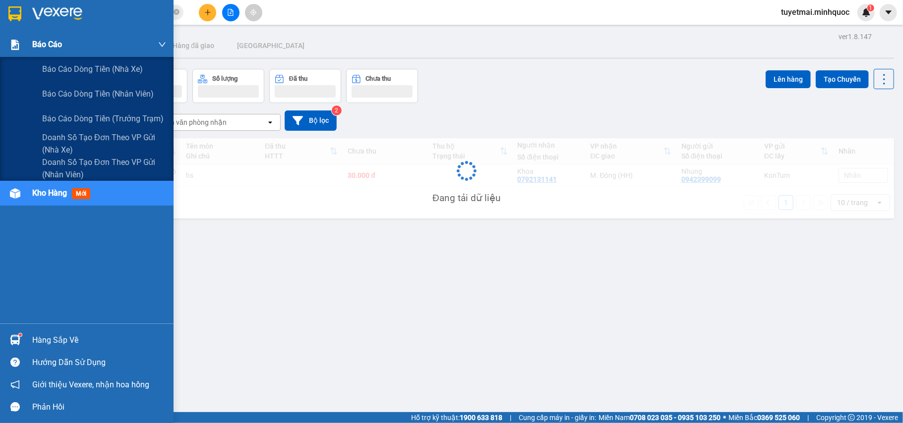
click at [53, 44] on span "Báo cáo" at bounding box center [47, 44] width 30 height 12
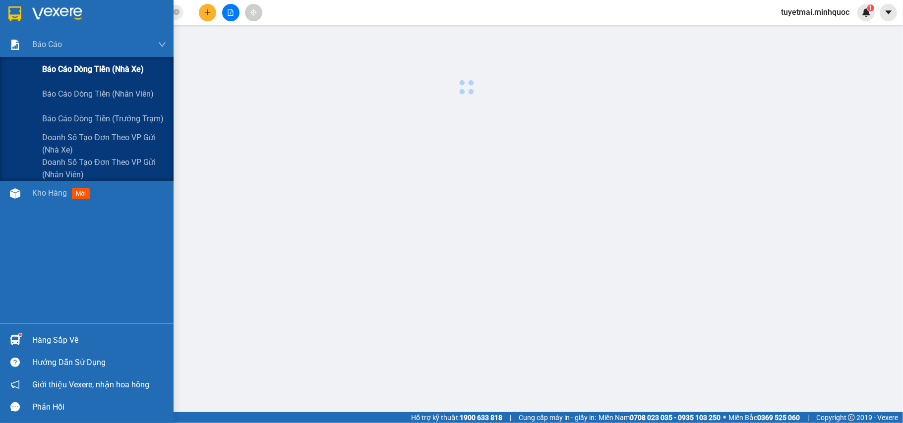
click at [66, 72] on span "Báo cáo dòng tiền (nhà xe)" at bounding box center [93, 69] width 102 height 12
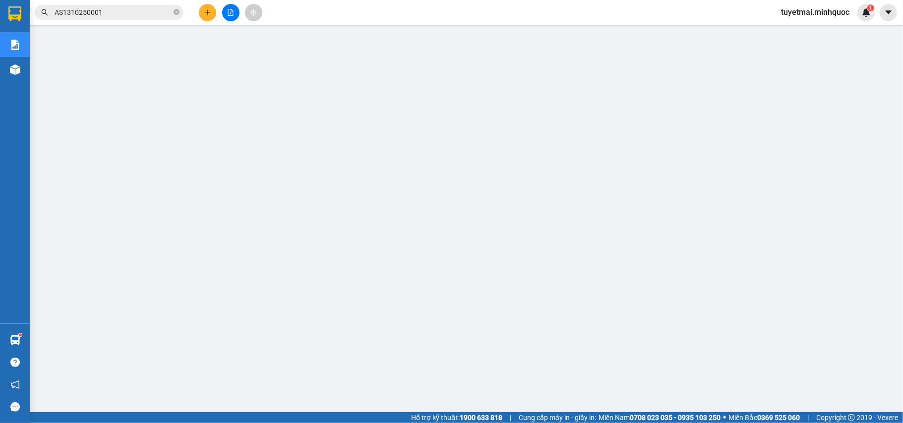
click at [114, 12] on input "AS1310250001" at bounding box center [113, 12] width 117 height 11
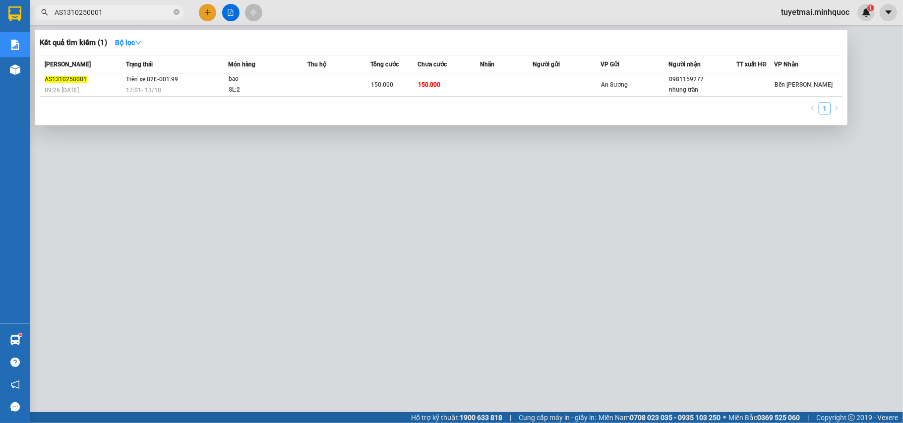
click at [114, 12] on input "AS1310250001" at bounding box center [113, 12] width 117 height 11
paste input "28"
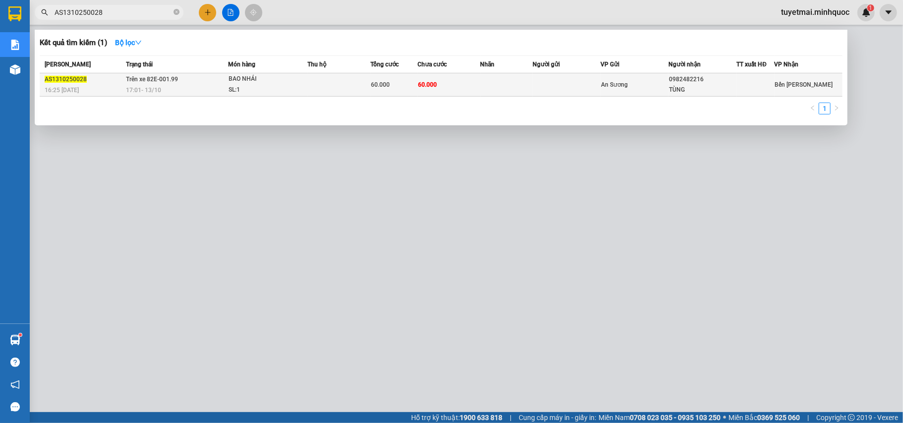
type input "AS1310250028"
click at [391, 84] on div "60.000" at bounding box center [394, 84] width 46 height 11
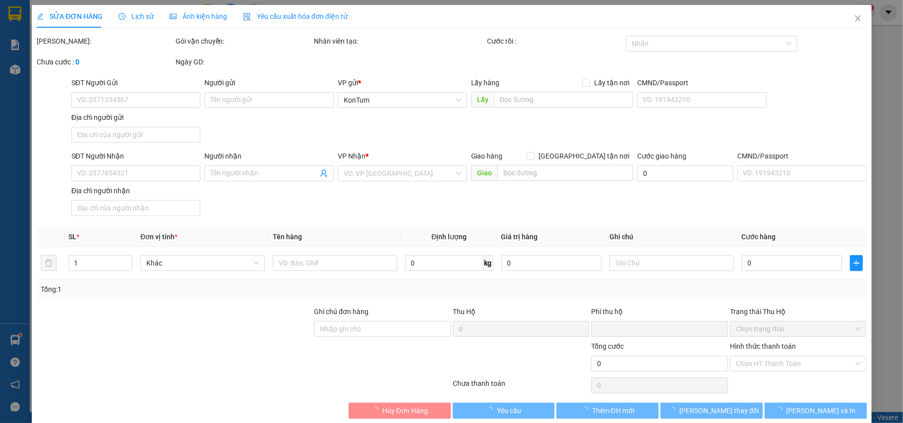
type input "0982482216"
type input "TÙNG"
type input "0"
type input "60.000"
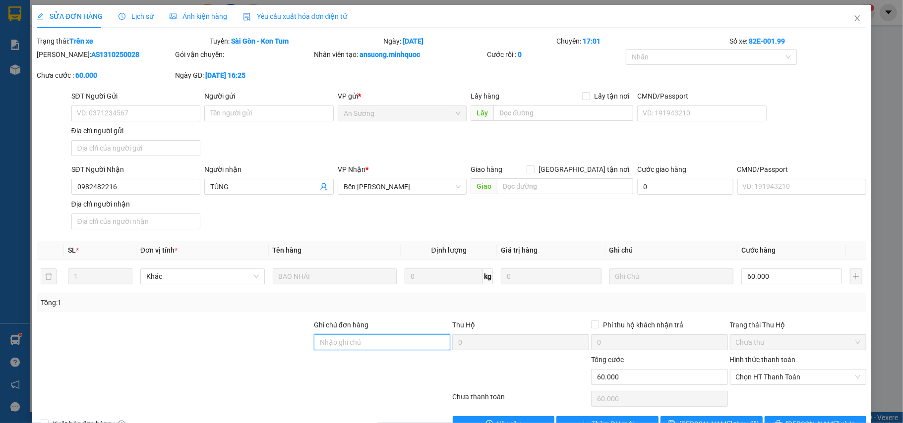
click at [397, 344] on input "Ghi chú đơn hàng" at bounding box center [382, 343] width 137 height 16
click at [754, 373] on span "Chọn HT Thanh Toán" at bounding box center [798, 377] width 125 height 15
type input "nh 14/10"
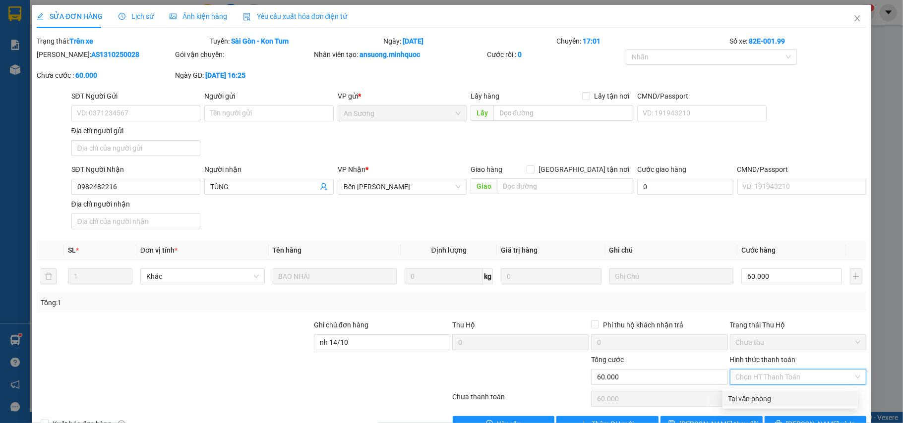
click at [755, 397] on div "Tại văn phòng" at bounding box center [789, 399] width 123 height 11
type input "0"
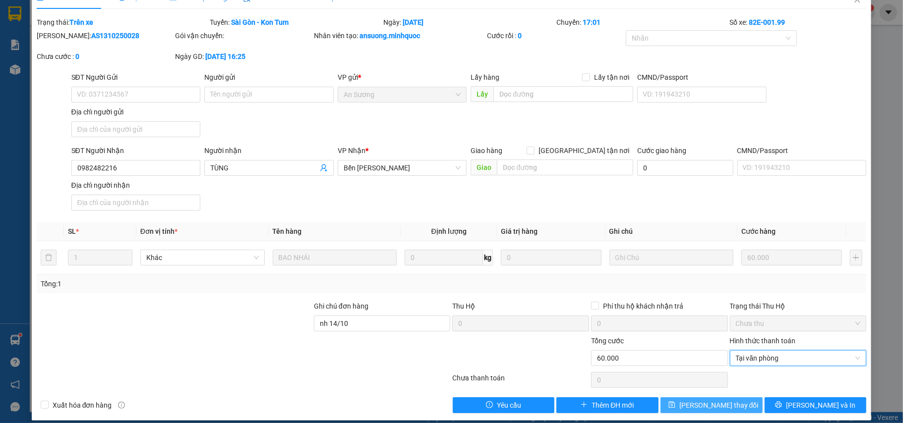
scroll to position [30, 0]
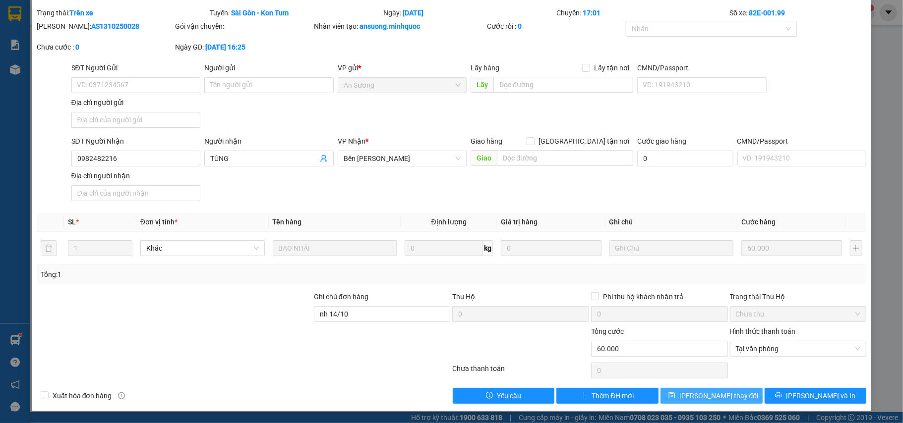
click at [701, 401] on span "[PERSON_NAME] thay đổi" at bounding box center [718, 396] width 79 height 11
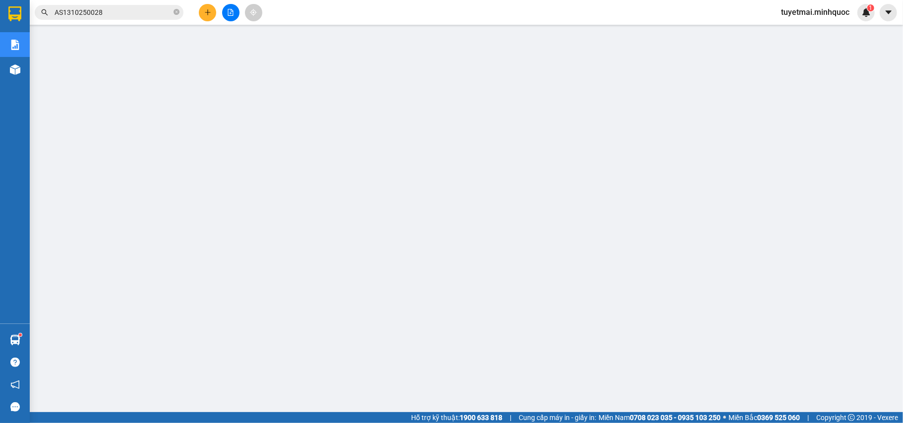
click at [114, 12] on input "AS1310250028" at bounding box center [113, 12] width 117 height 11
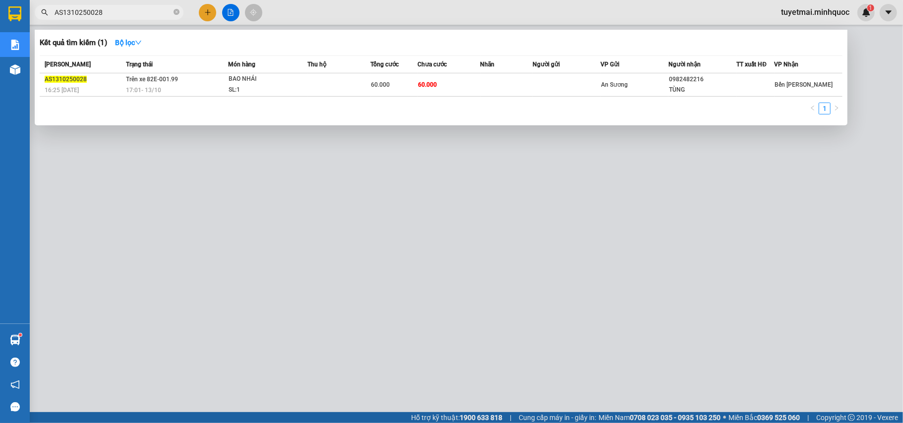
click at [114, 12] on input "AS1310250028" at bounding box center [113, 12] width 117 height 11
paste input "34"
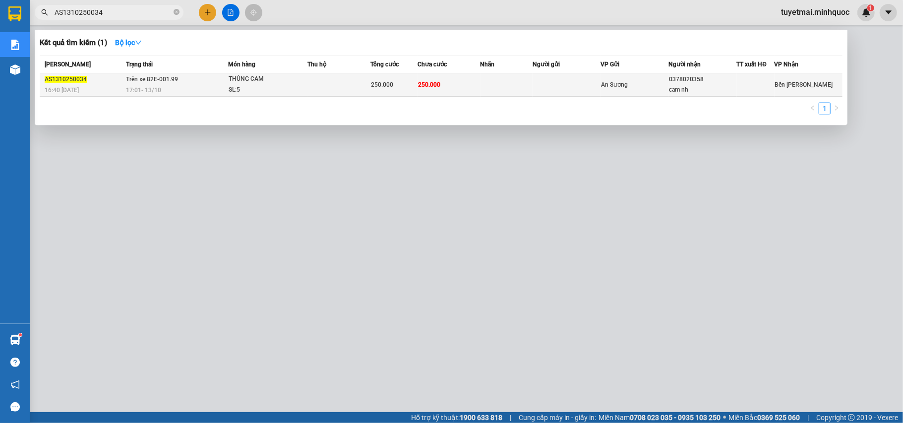
type input "AS1310250034"
click at [418, 84] on span "250.000" at bounding box center [429, 84] width 22 height 7
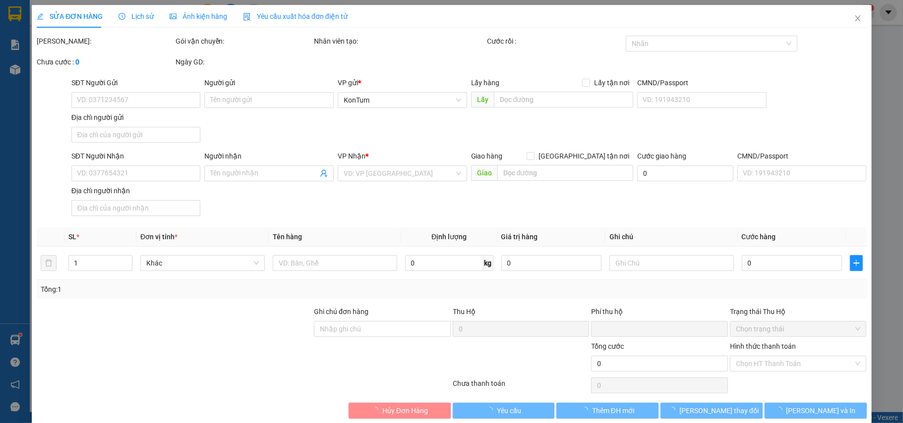
type input "0378020358"
type input "cam nh"
type input "0"
type input "250.000"
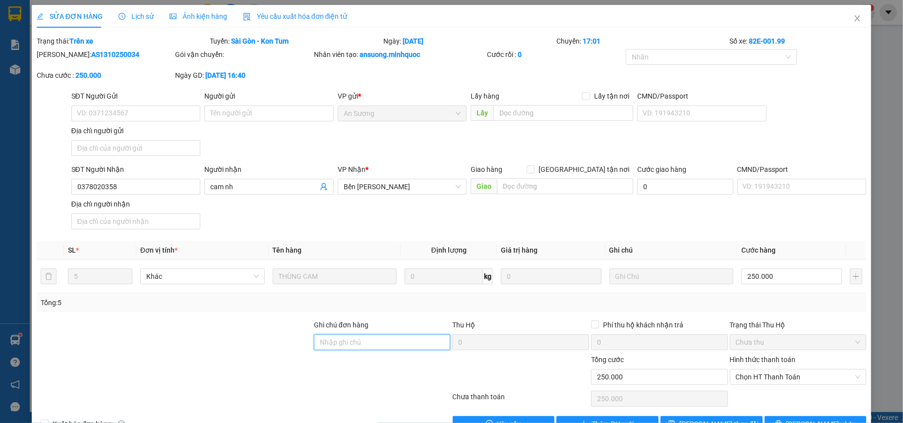
click at [391, 342] on input "Ghi chú đơn hàng" at bounding box center [382, 343] width 137 height 16
click at [755, 378] on span "Chọn HT Thanh Toán" at bounding box center [798, 377] width 125 height 15
type input "nh 14/10"
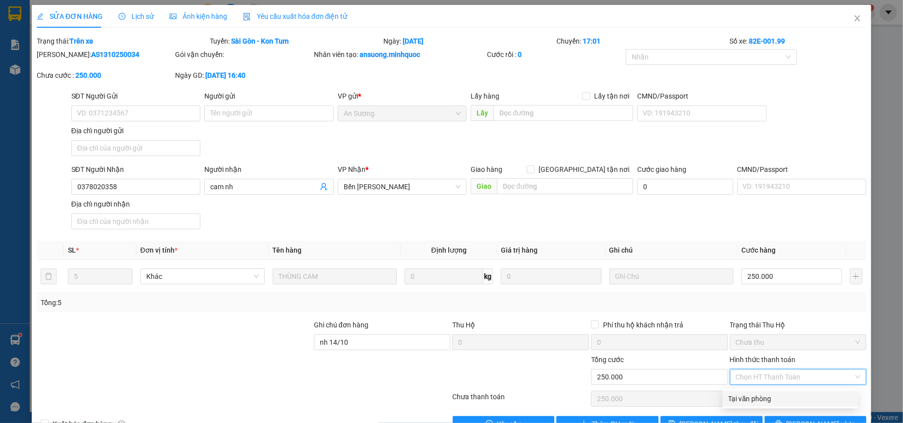
click at [745, 395] on div "Tại văn phòng" at bounding box center [789, 399] width 123 height 11
type input "0"
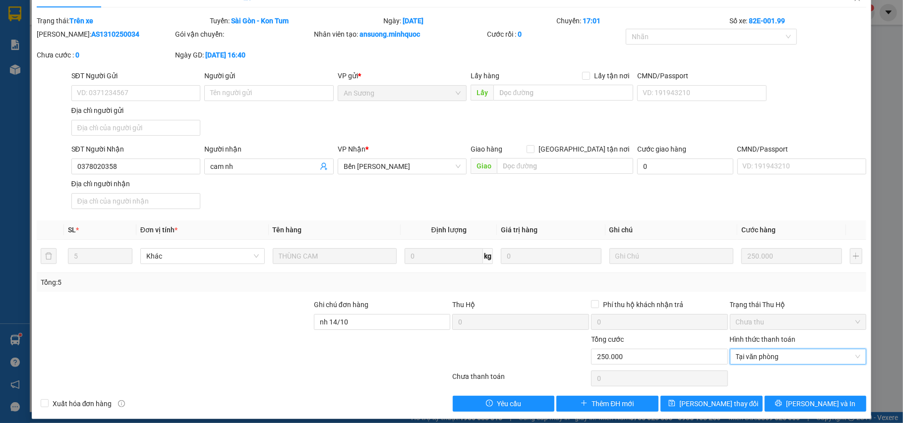
scroll to position [30, 0]
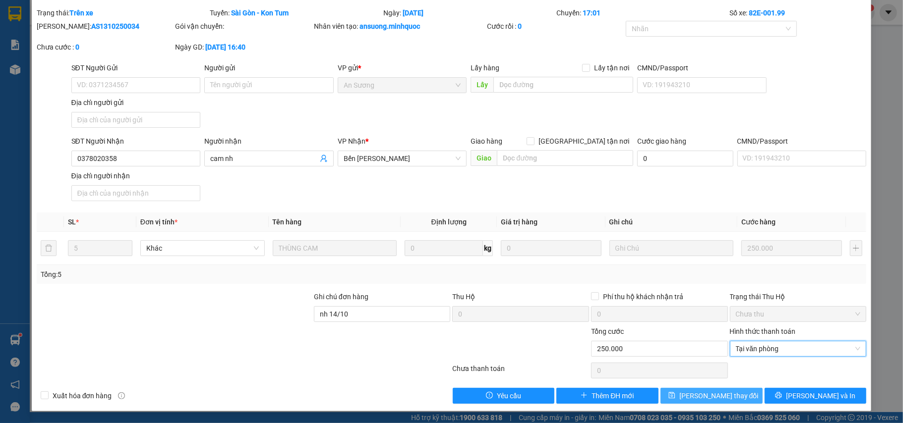
click at [694, 399] on span "[PERSON_NAME] thay đổi" at bounding box center [718, 396] width 79 height 11
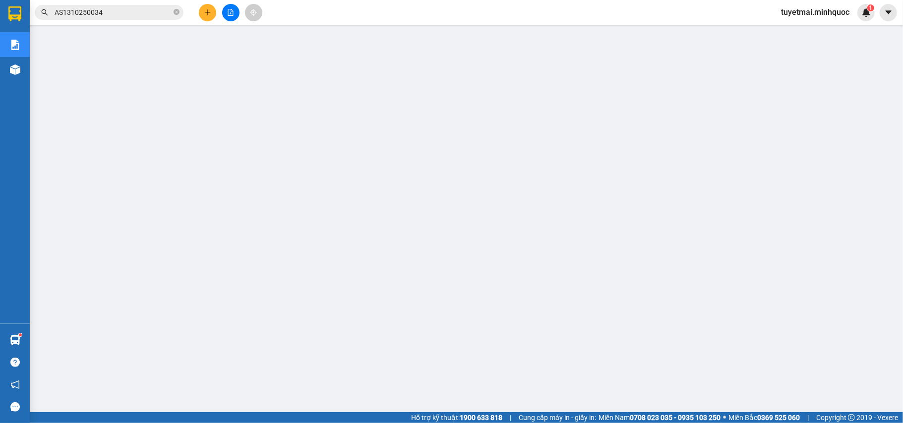
click at [118, 10] on input "AS1310250034" at bounding box center [113, 12] width 117 height 11
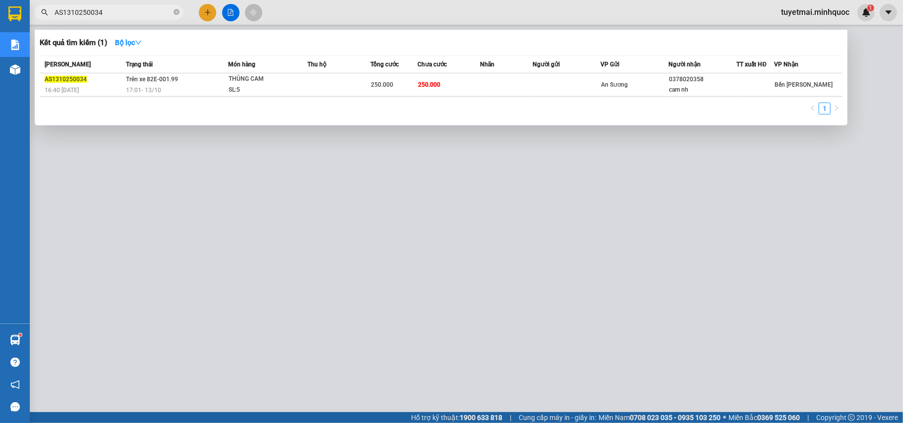
click at [118, 10] on input "AS1310250034" at bounding box center [113, 12] width 117 height 11
paste input "AS1310250011"
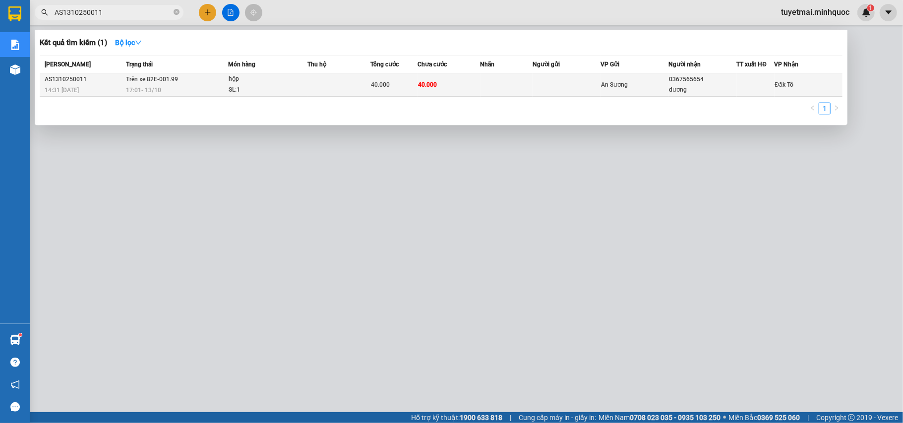
type input "AS1310250011"
click at [417, 88] on td "40.000" at bounding box center [448, 84] width 63 height 23
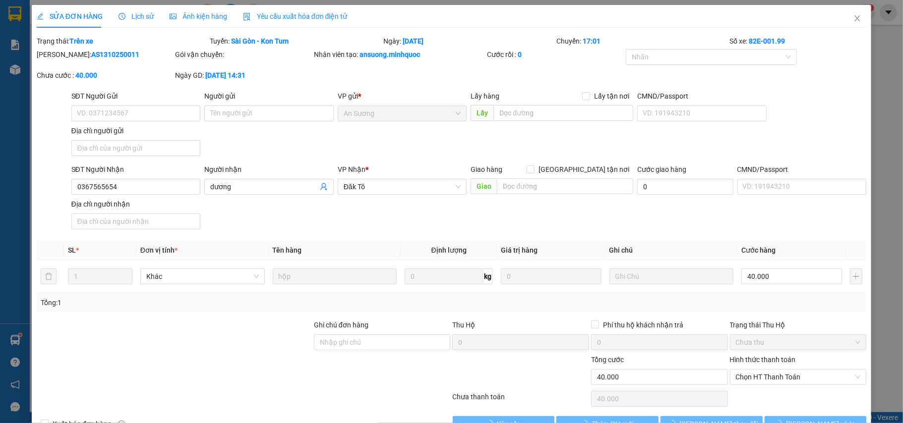
type input "0367565654"
type input "dương"
type input "0"
type input "40.000"
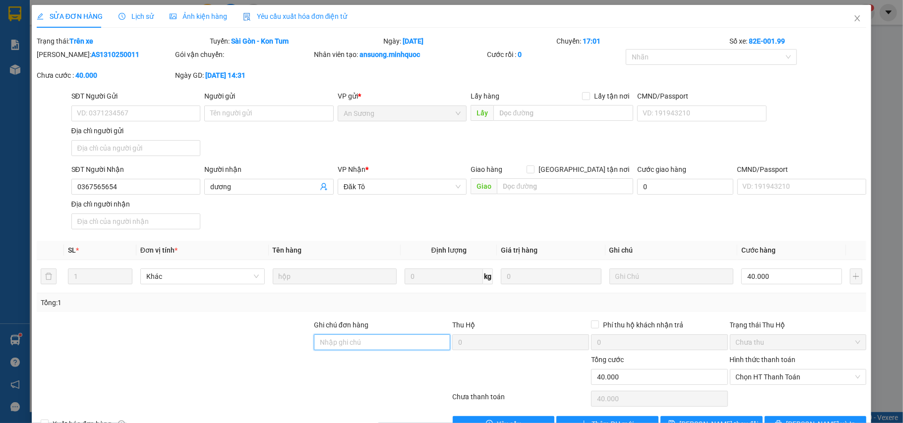
click at [403, 345] on input "Ghi chú đơn hàng" at bounding box center [382, 343] width 137 height 16
click at [742, 385] on span "Chọn HT Thanh Toán" at bounding box center [798, 377] width 125 height 15
type input "nh 14/10"
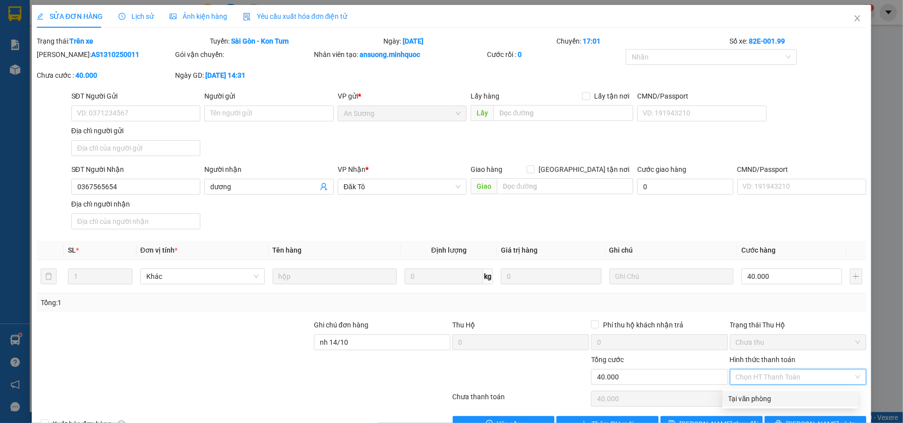
click at [741, 398] on div "Tại văn phòng" at bounding box center [789, 399] width 123 height 11
type input "0"
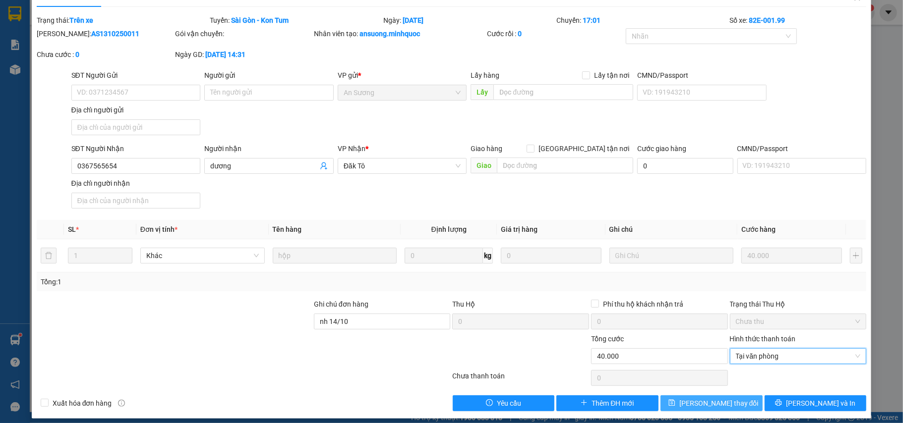
scroll to position [30, 0]
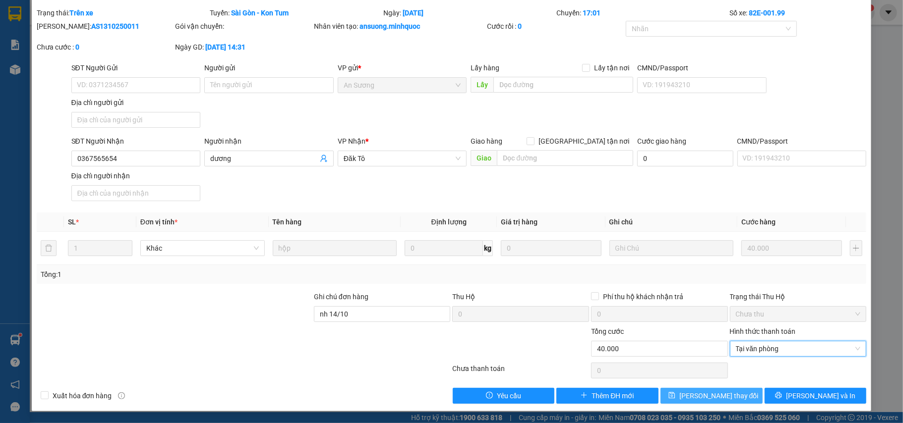
click at [710, 403] on button "[PERSON_NAME] thay đổi" at bounding box center [711, 396] width 102 height 16
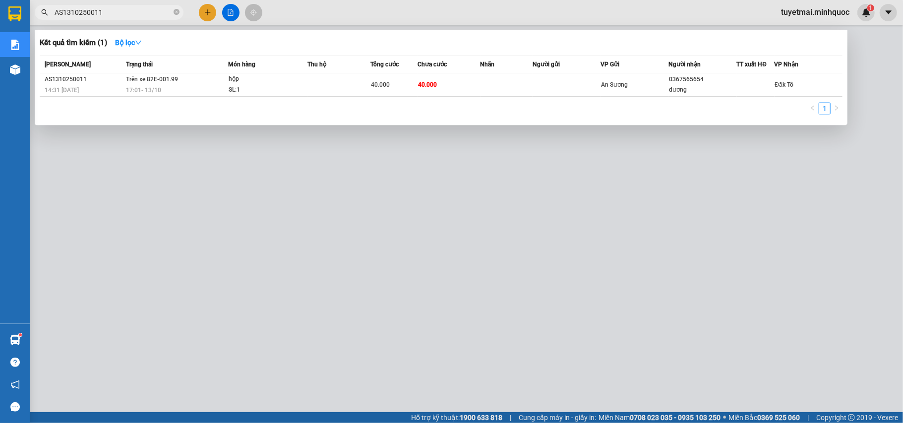
click at [130, 12] on input "AS1310250011" at bounding box center [113, 12] width 117 height 11
paste input "29"
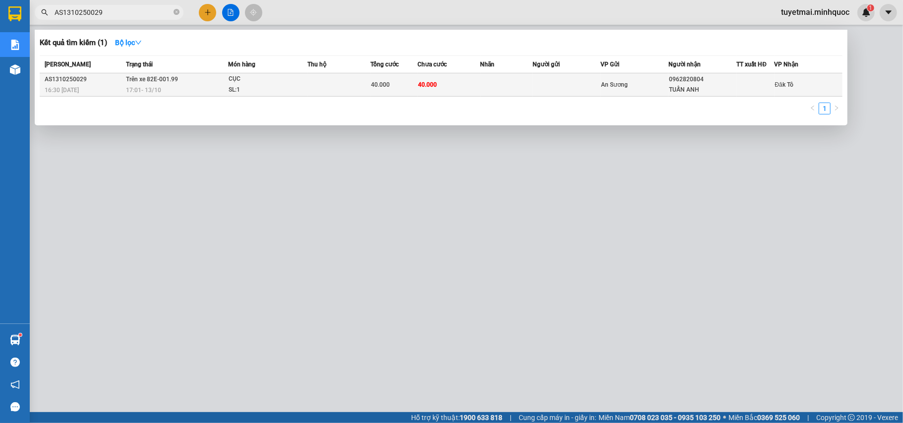
type input "AS1310250029"
click at [420, 88] on span "40.000" at bounding box center [427, 84] width 19 height 7
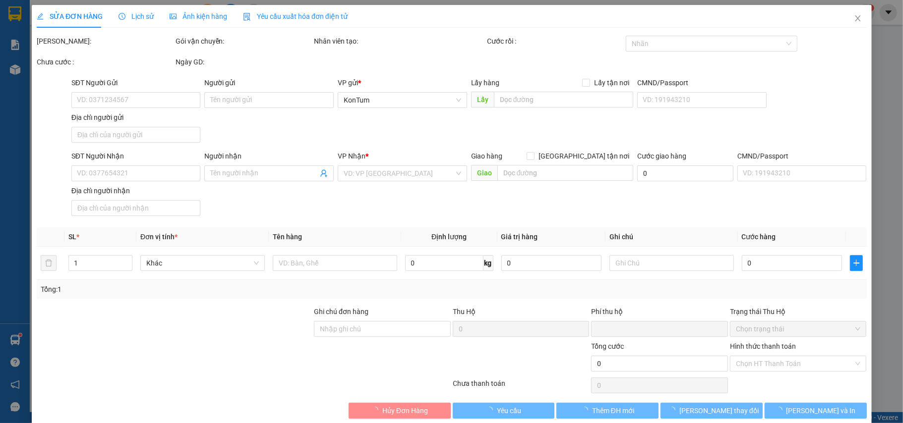
type input "0962820804"
type input "TUẤN ANH"
type input "0"
type input "40.000"
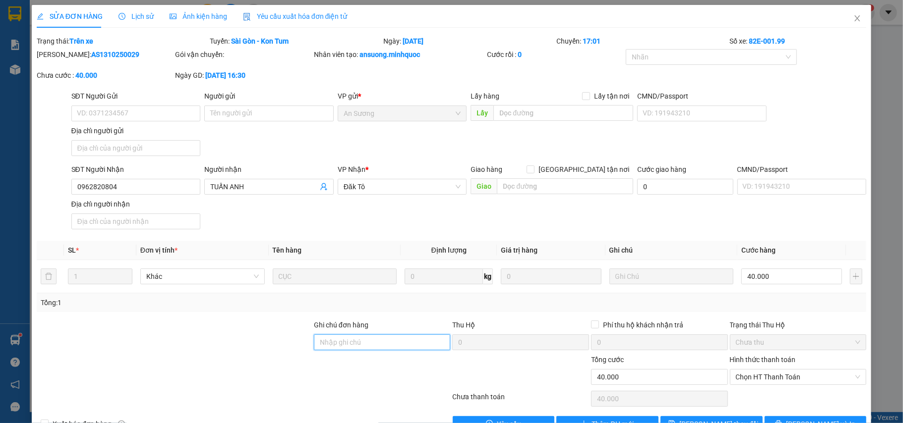
click at [385, 349] on input "Ghi chú đơn hàng" at bounding box center [382, 343] width 137 height 16
click at [806, 377] on span "Chọn HT Thanh Toán" at bounding box center [798, 377] width 125 height 15
type input "nh 14/10"
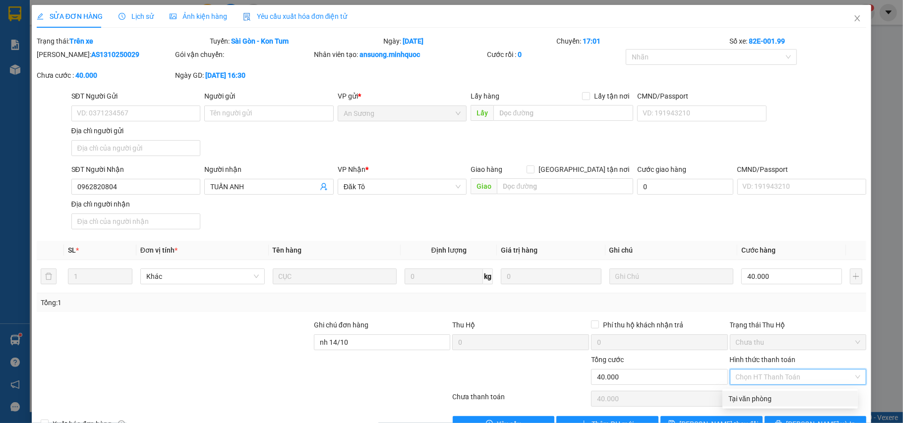
click at [786, 399] on div "Tại văn phòng" at bounding box center [789, 399] width 123 height 11
type input "0"
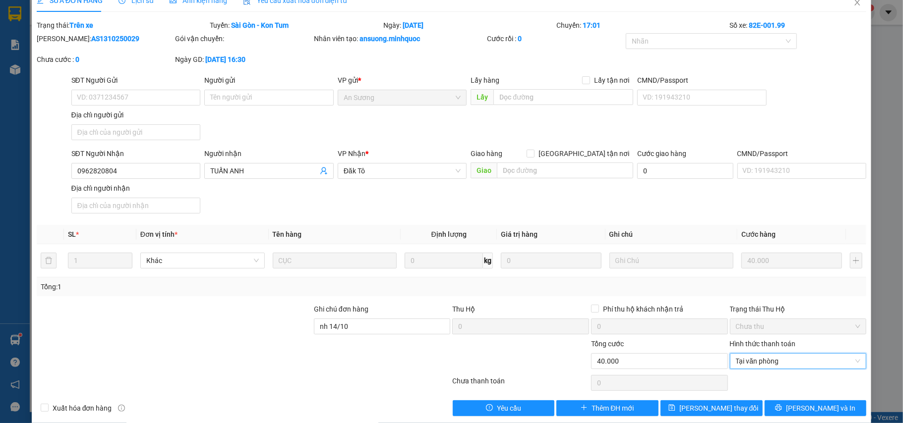
scroll to position [30, 0]
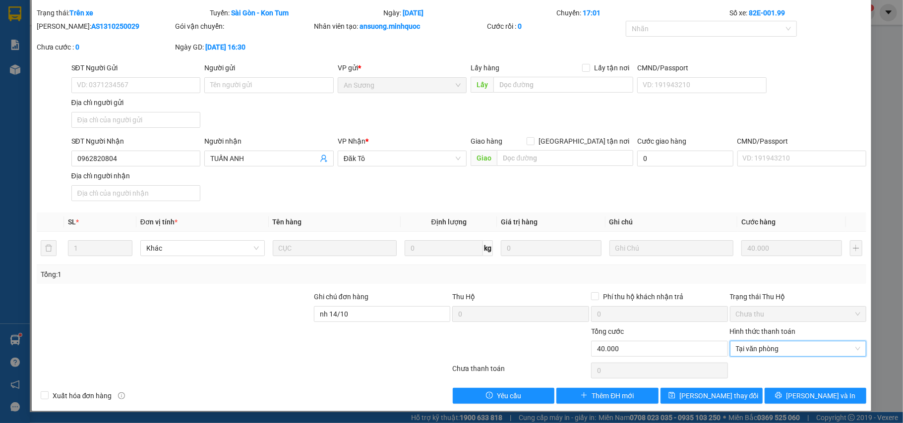
click at [711, 405] on div "SỬA ĐƠN HÀNG Lịch sử Ảnh kiện hàng Yêu cầu xuất hóa đơn điện tử Total Paid Fee …" at bounding box center [452, 194] width 840 height 435
click at [714, 401] on span "[PERSON_NAME] thay đổi" at bounding box center [718, 396] width 79 height 11
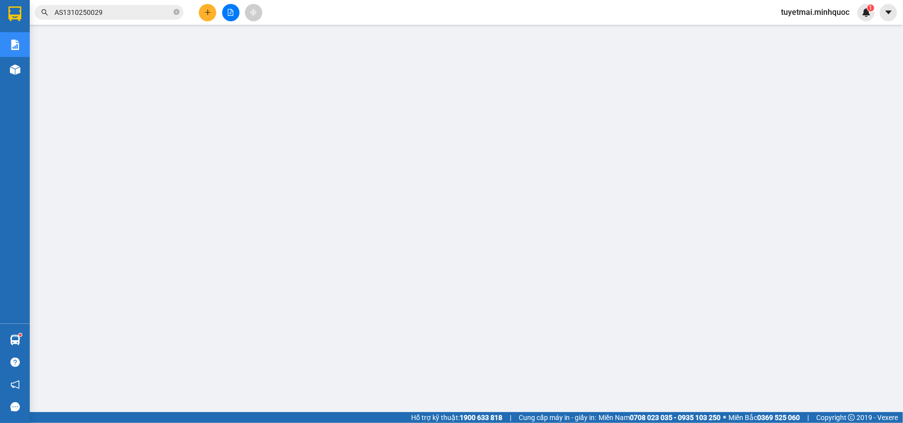
click at [133, 15] on input "AS1310250029" at bounding box center [113, 12] width 117 height 11
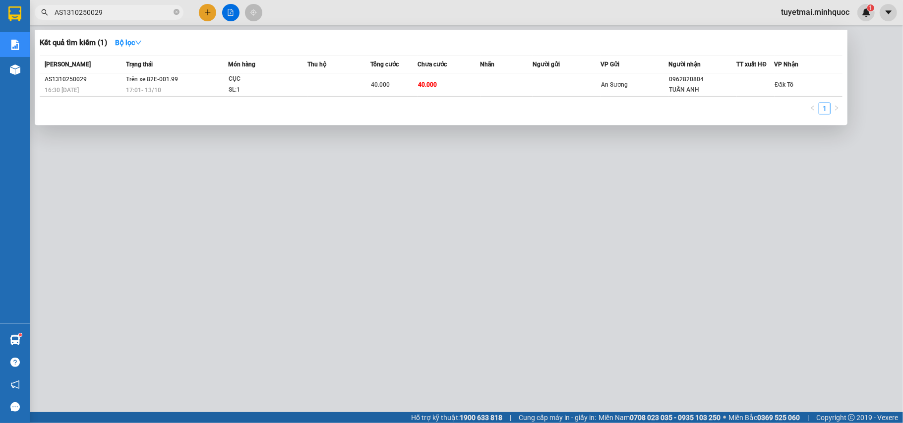
click at [133, 14] on input "AS1310250029" at bounding box center [113, 12] width 117 height 11
paste input "33"
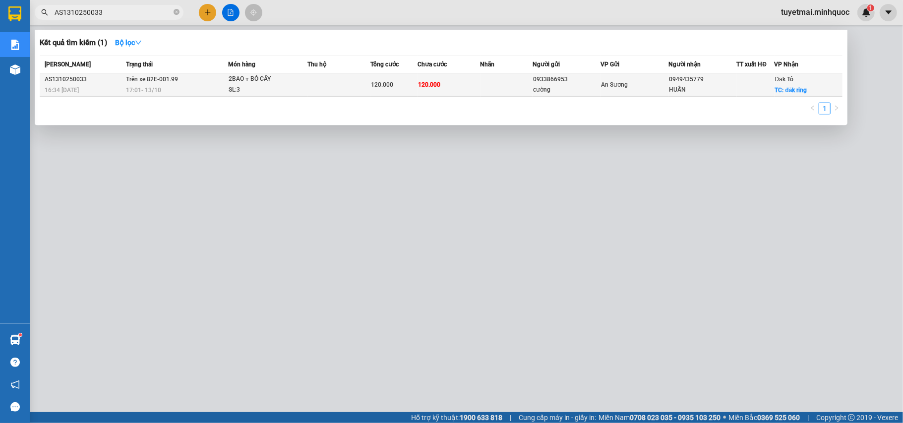
type input "AS1310250033"
click at [445, 85] on td "120.000" at bounding box center [448, 84] width 63 height 23
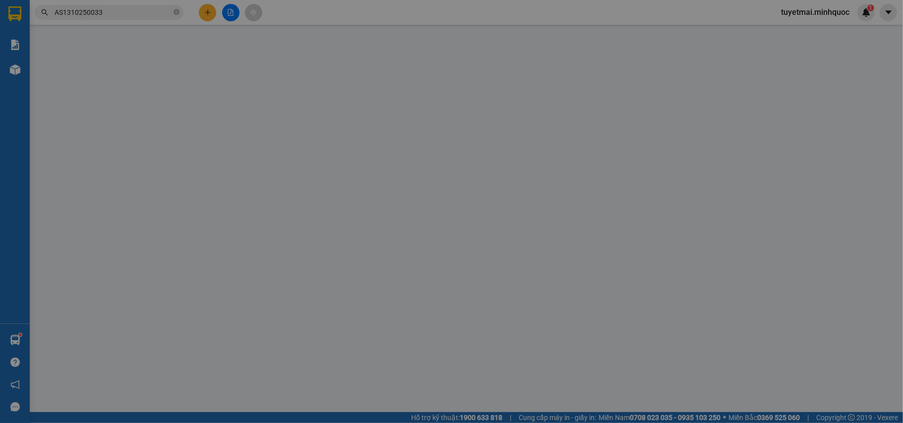
type input "0933866953"
type input "cường"
type input "0949435779"
type input "HUẤN"
checkbox input "true"
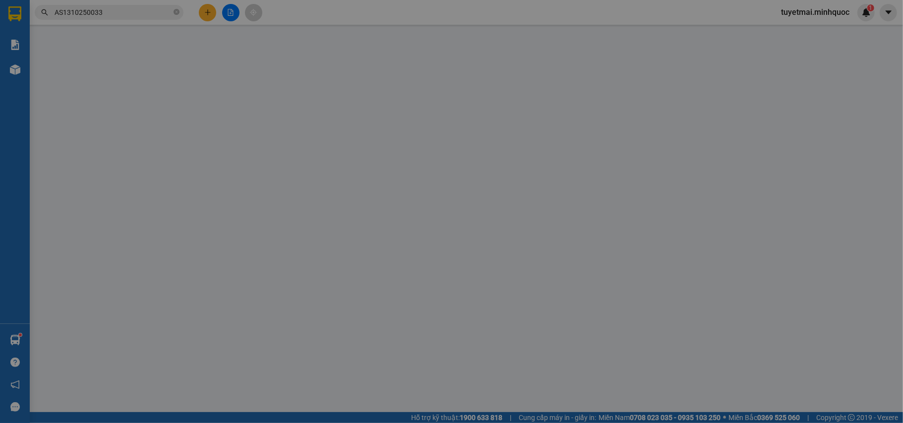
type input "đăk ring"
type input "0"
type input "120.000"
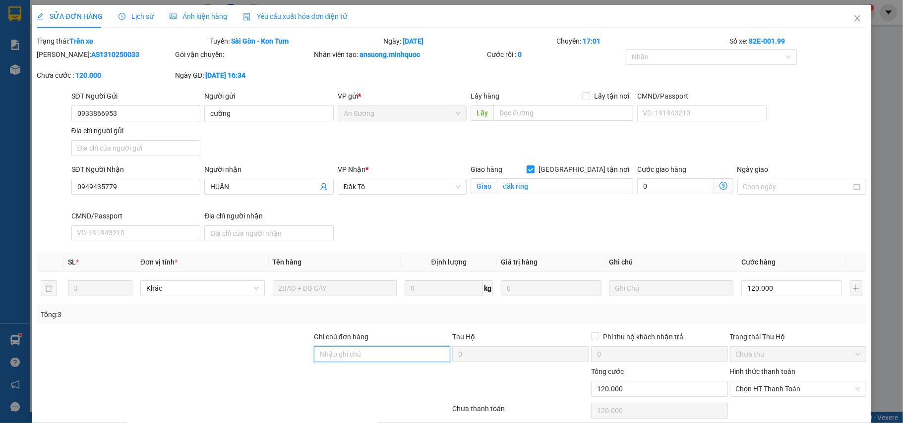
click at [387, 351] on input "Ghi chú đơn hàng" at bounding box center [382, 354] width 137 height 16
click at [784, 383] on span "Chọn HT Thanh Toán" at bounding box center [798, 389] width 125 height 15
type input "nh 14/10"
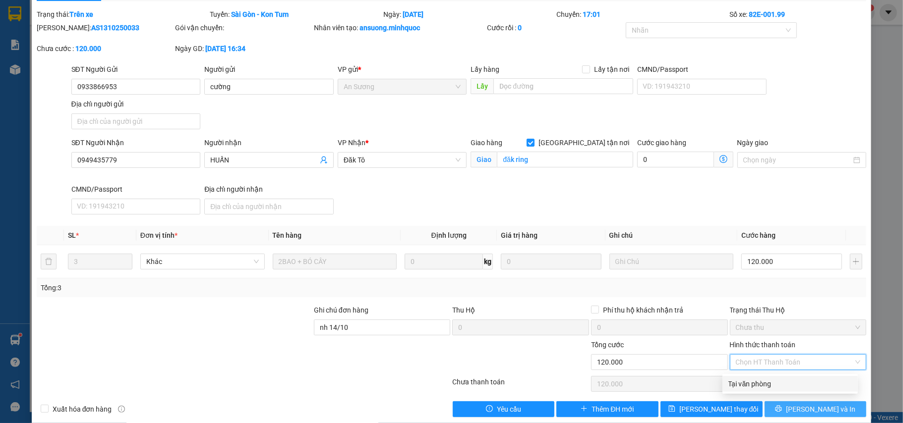
scroll to position [42, 0]
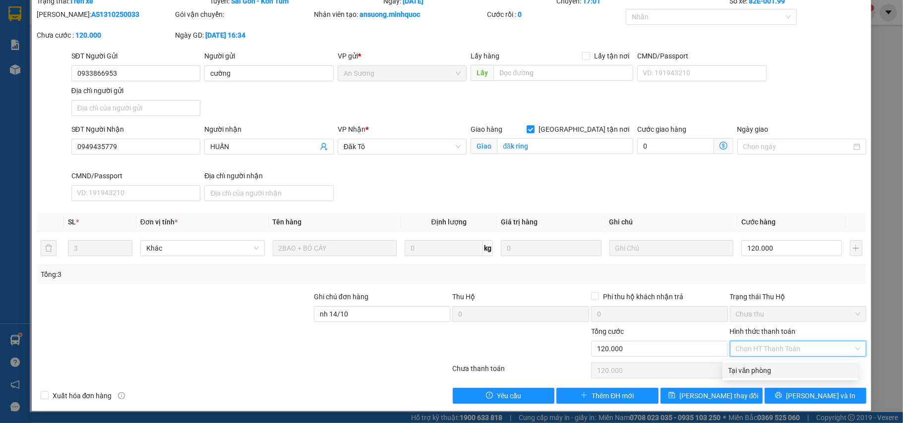
click at [766, 369] on div "Tại văn phòng" at bounding box center [789, 370] width 123 height 11
type input "0"
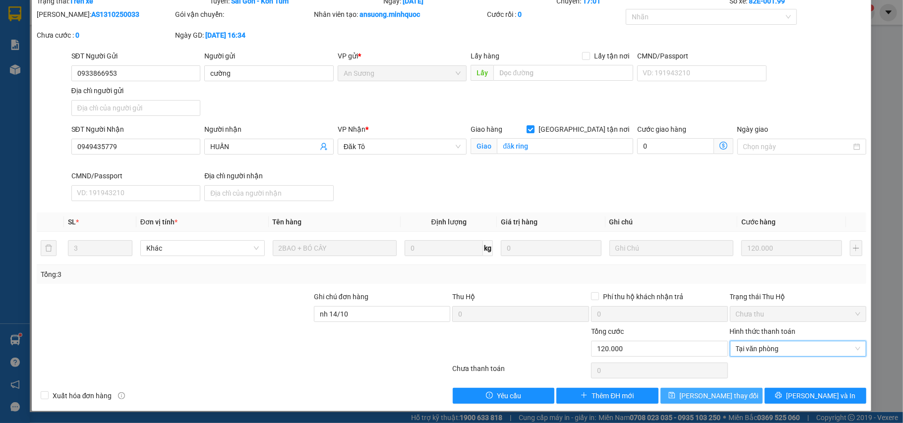
click at [705, 395] on span "[PERSON_NAME] thay đổi" at bounding box center [718, 396] width 79 height 11
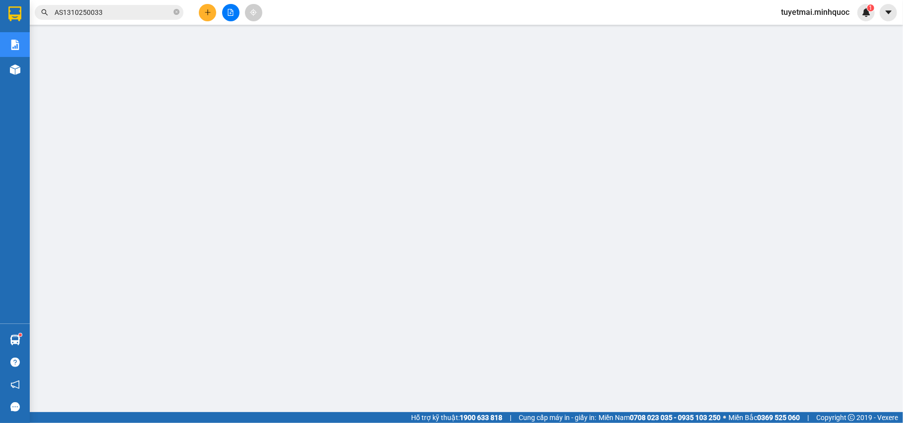
click at [138, 12] on input "AS1310250033" at bounding box center [113, 12] width 117 height 11
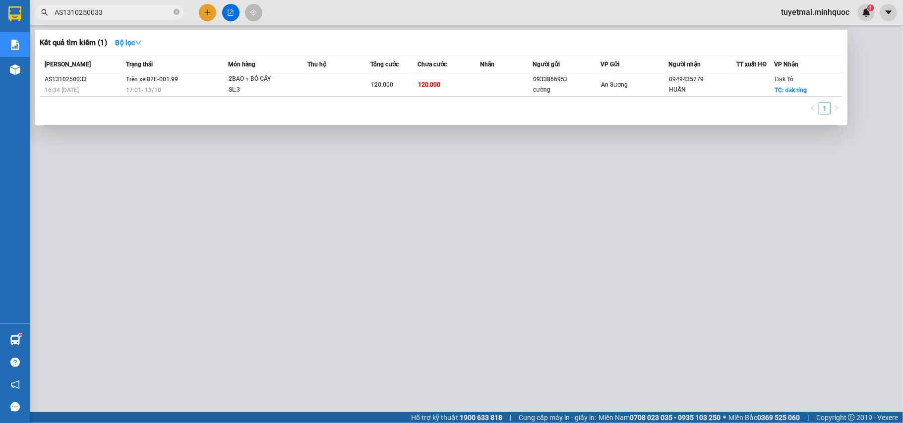
click at [138, 12] on input "AS1310250033" at bounding box center [113, 12] width 117 height 11
paste input "MĐ1310250026"
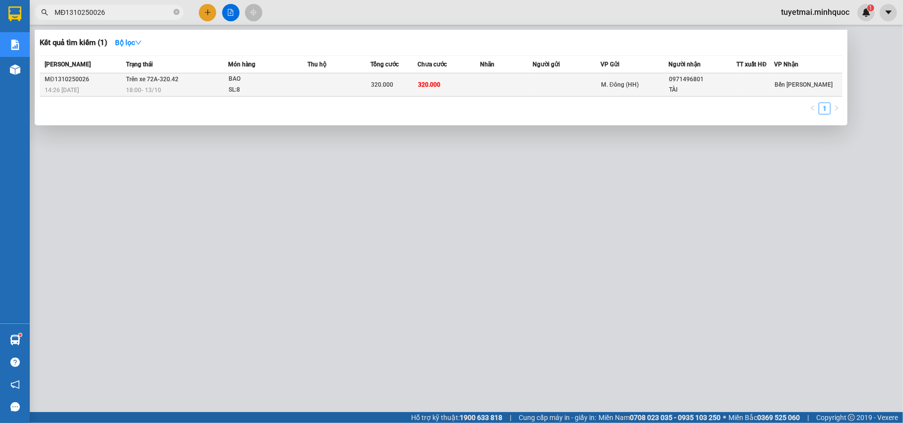
type input "MĐ1310250026"
click at [425, 86] on span "320.000" at bounding box center [429, 84] width 22 height 7
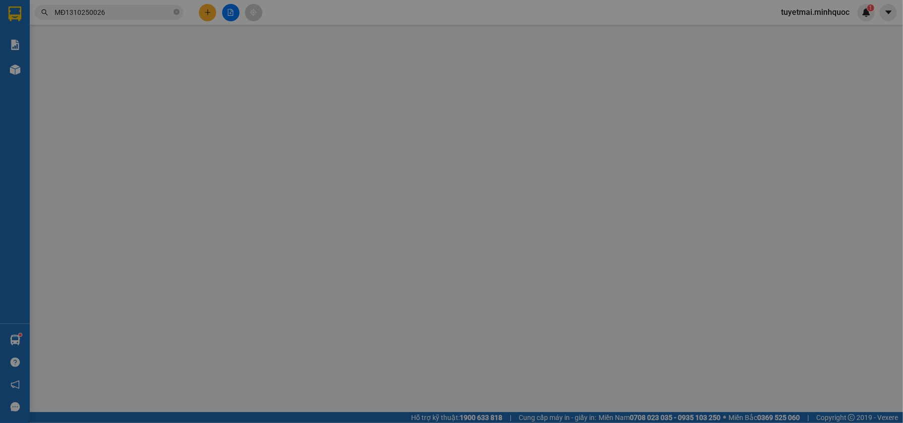
type input "0971496801"
type input "TÀI"
type input "0971496801"
type input "0"
type input "320.000"
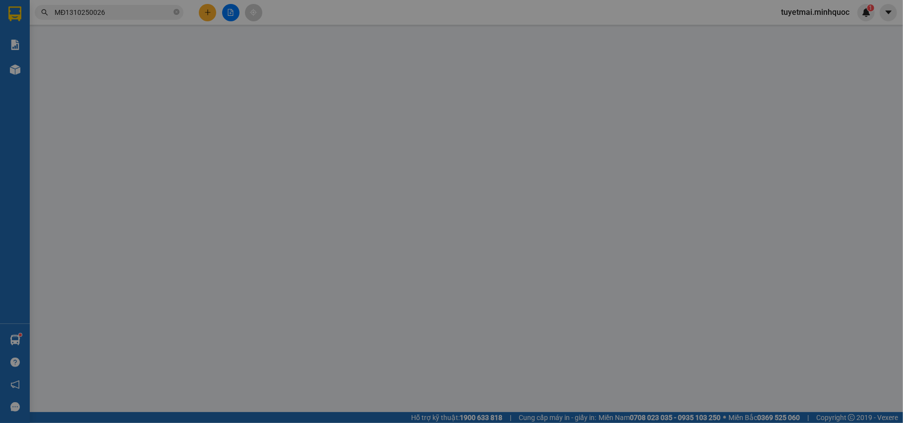
type input "320.000"
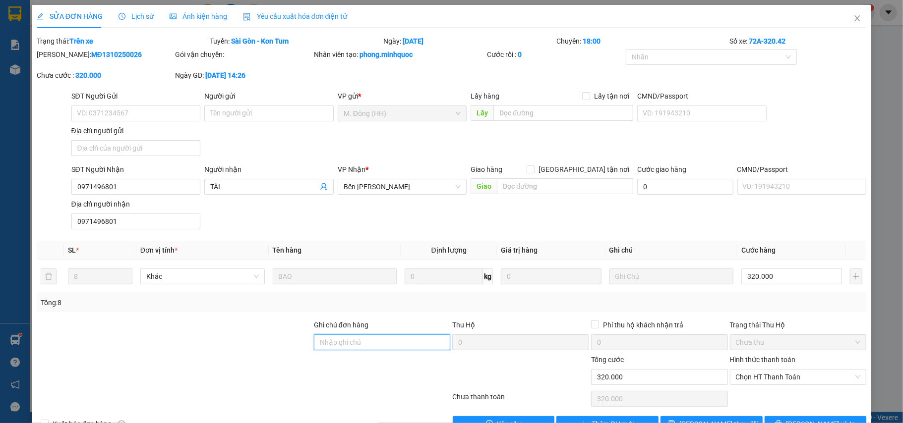
click at [336, 343] on input "Ghi chú đơn hàng" at bounding box center [382, 343] width 137 height 16
click at [799, 378] on span "Chọn HT Thanh Toán" at bounding box center [798, 377] width 125 height 15
type input "nh 14/10"
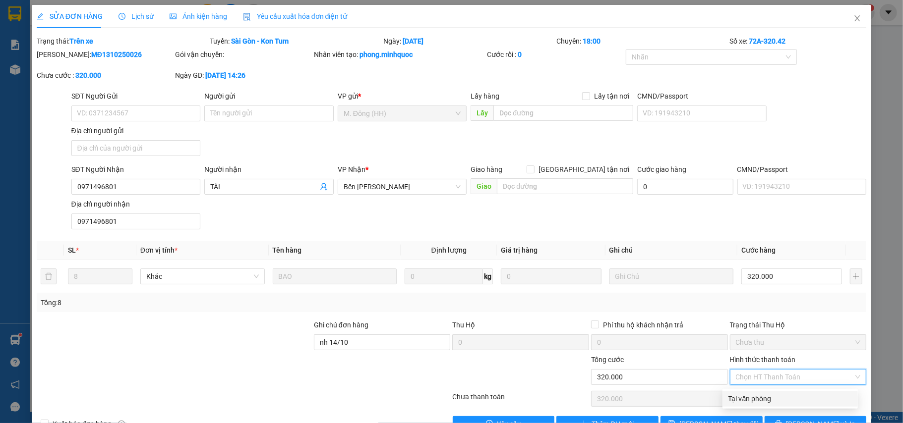
click at [770, 398] on div "Tại văn phòng" at bounding box center [789, 399] width 123 height 11
type input "0"
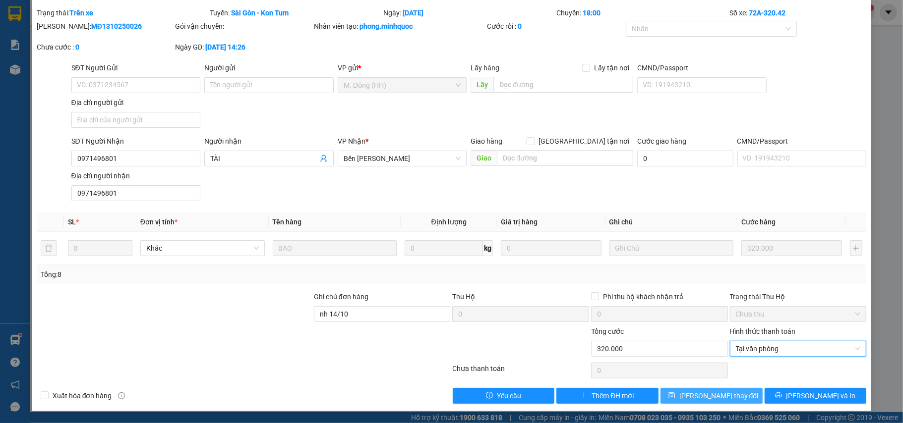
click at [720, 394] on span "[PERSON_NAME] thay đổi" at bounding box center [718, 396] width 79 height 11
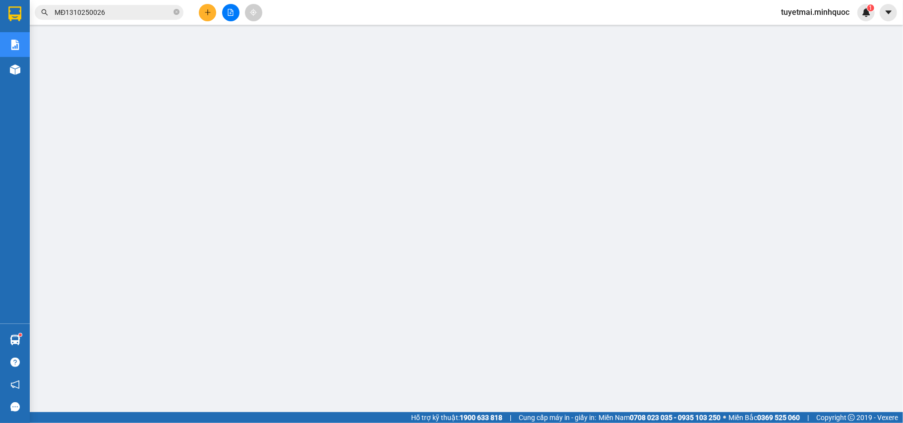
click at [143, 14] on input "MĐ1310250026" at bounding box center [113, 12] width 117 height 11
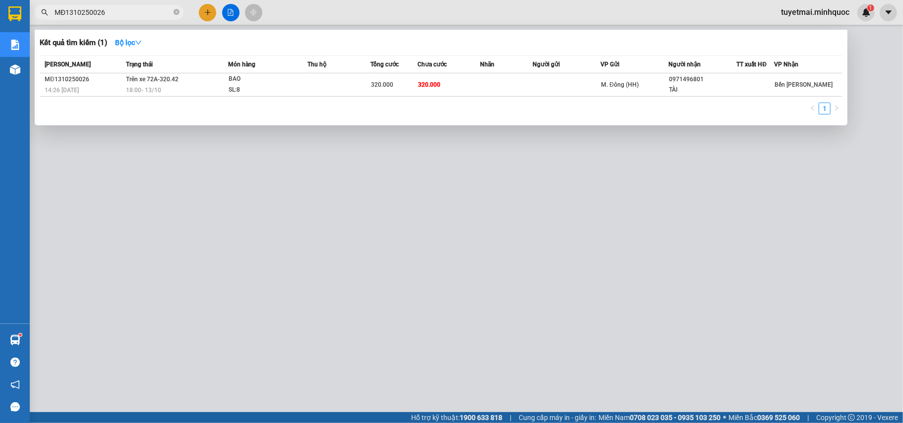
click at [143, 13] on input "MĐ1310250026" at bounding box center [113, 12] width 117 height 11
paste input "40"
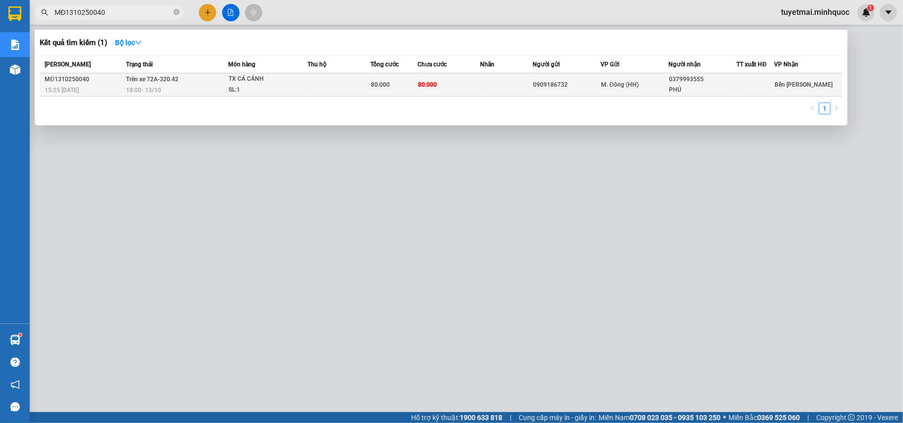
type input "MĐ1310250040"
click at [452, 86] on td "80.000" at bounding box center [448, 84] width 63 height 23
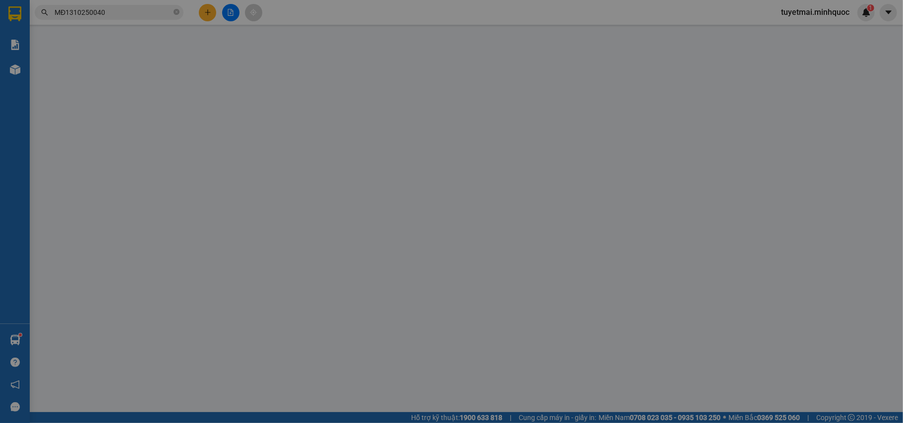
type input "0909186732"
type input "0379993555"
type input "PHÚ"
type input "0"
type input "80.000"
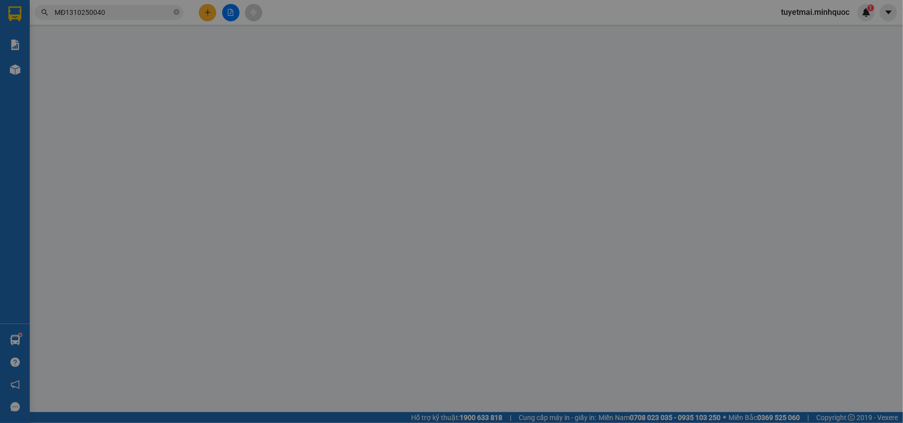
type input "80.000"
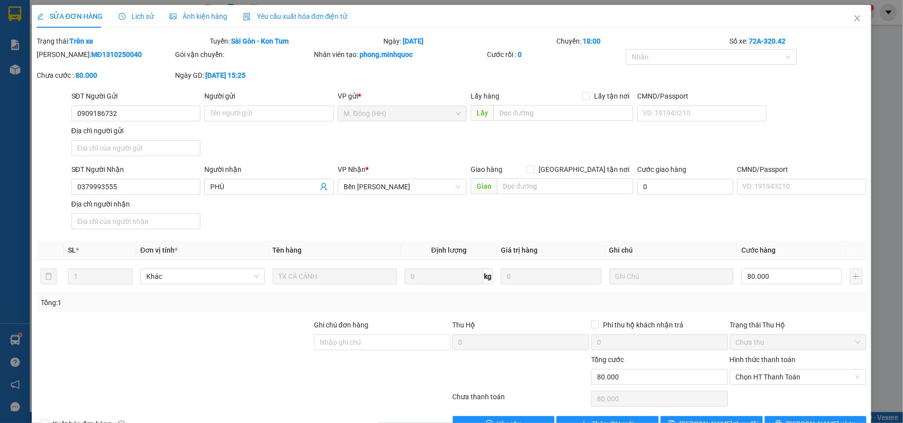
click at [392, 352] on div "Ghi chú đơn hàng" at bounding box center [382, 337] width 137 height 35
click at [392, 347] on input "Ghi chú đơn hàng" at bounding box center [382, 343] width 137 height 16
click at [789, 381] on span "Chọn HT Thanh Toán" at bounding box center [798, 377] width 125 height 15
type input "nh 14/10"
click at [774, 401] on div "Tại văn phòng" at bounding box center [789, 399] width 123 height 11
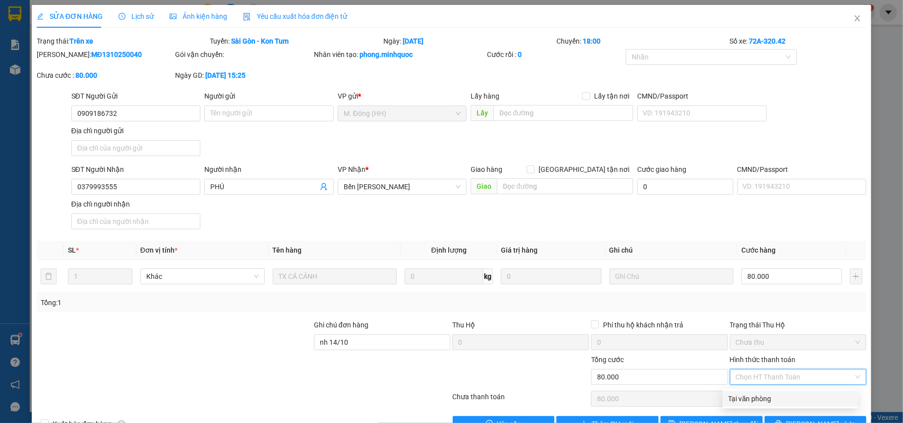
type input "0"
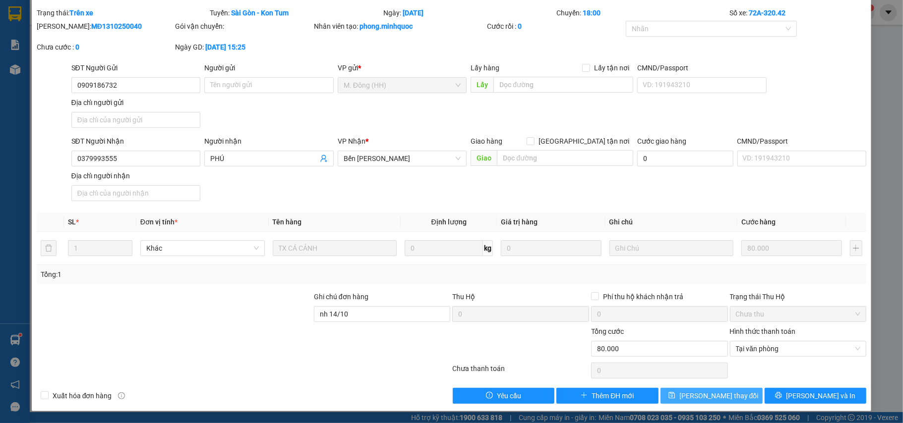
click at [739, 393] on button "[PERSON_NAME] thay đổi" at bounding box center [711, 396] width 102 height 16
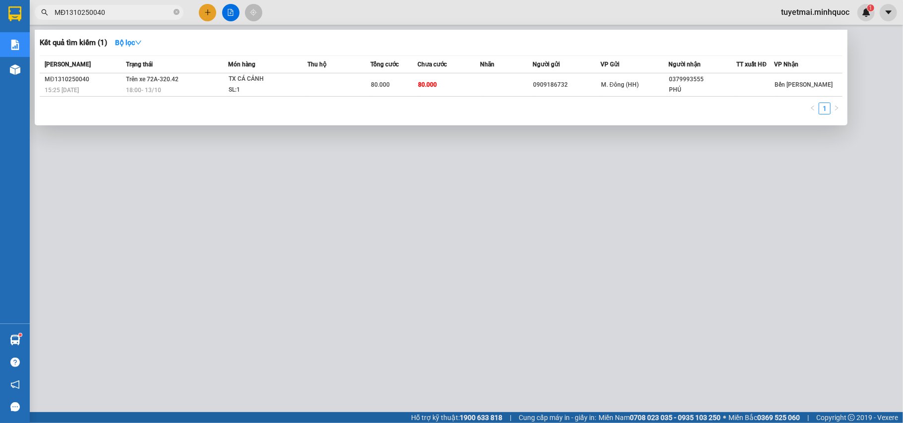
click at [149, 11] on input "MĐ1310250040" at bounding box center [113, 12] width 117 height 11
paste input "81"
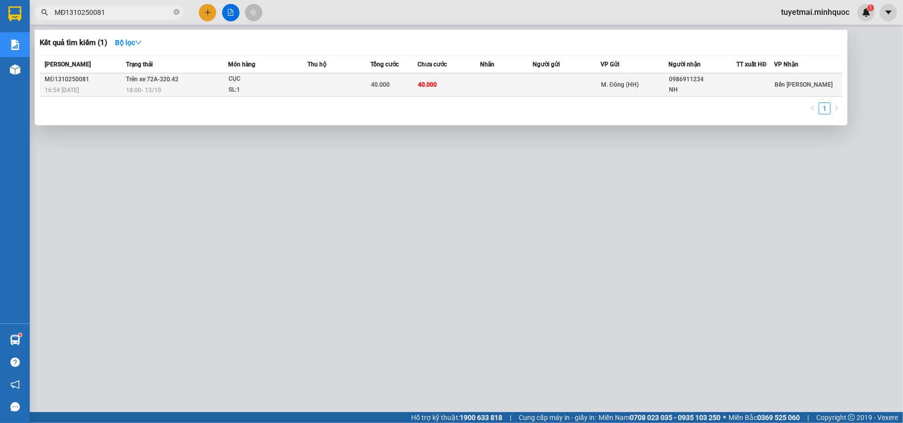
type input "MĐ1310250081"
click at [461, 83] on td "40.000" at bounding box center [448, 84] width 63 height 23
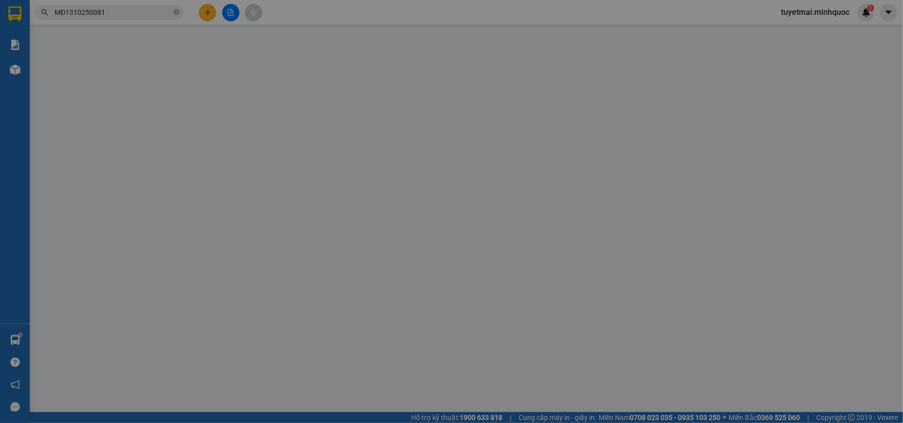
type input "0986911234"
type input "NH"
type input "0"
type input "40.000"
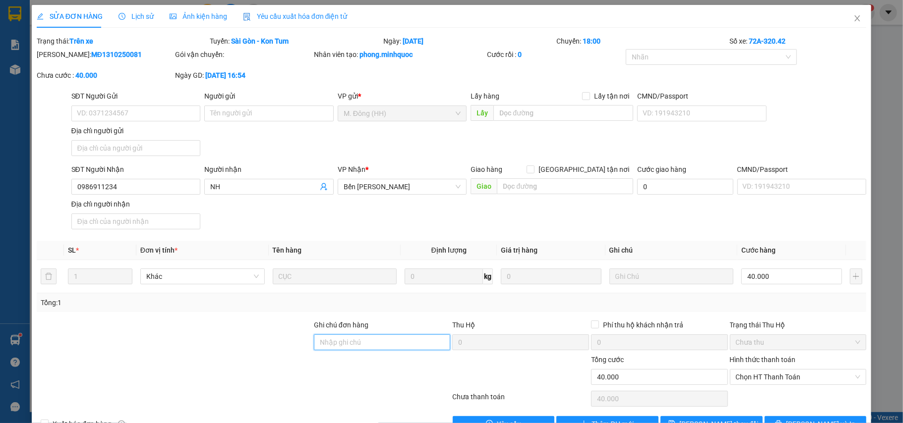
click at [383, 349] on input "Ghi chú đơn hàng" at bounding box center [382, 343] width 137 height 16
click at [770, 383] on span "Chọn HT Thanh Toán" at bounding box center [798, 377] width 125 height 15
type input "nh 14/10"
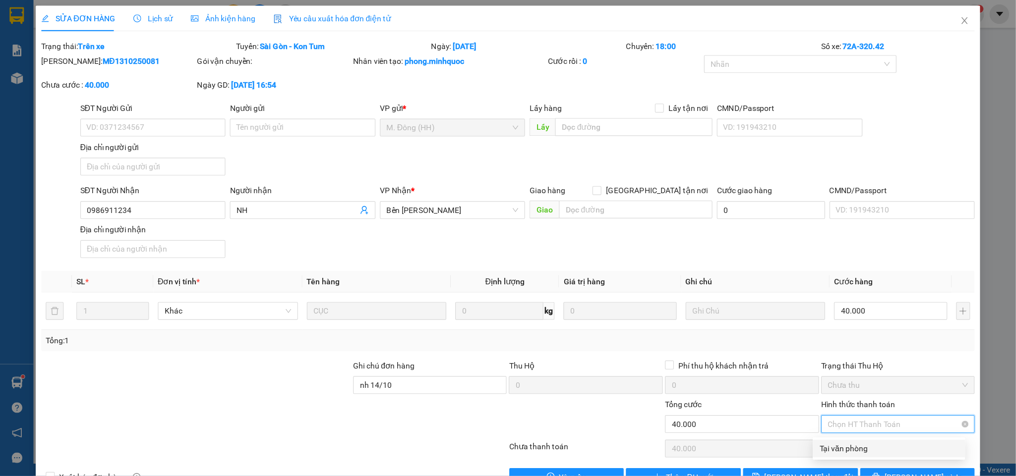
scroll to position [30, 0]
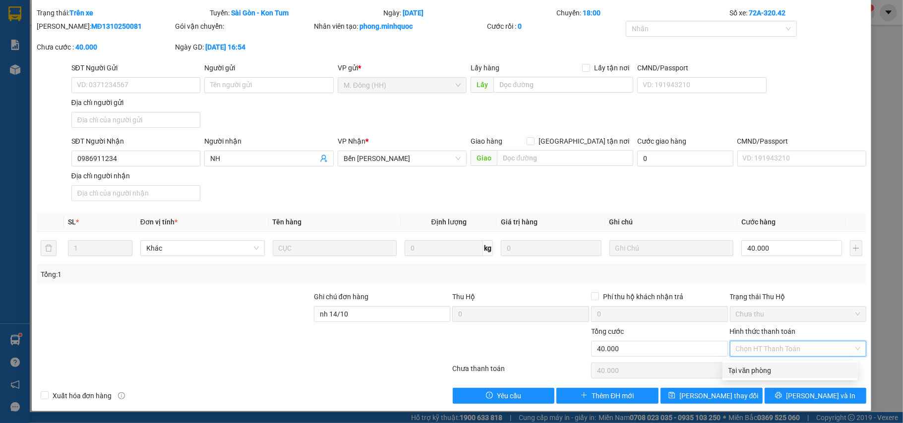
click at [769, 367] on div "Tại văn phòng" at bounding box center [789, 370] width 123 height 11
type input "0"
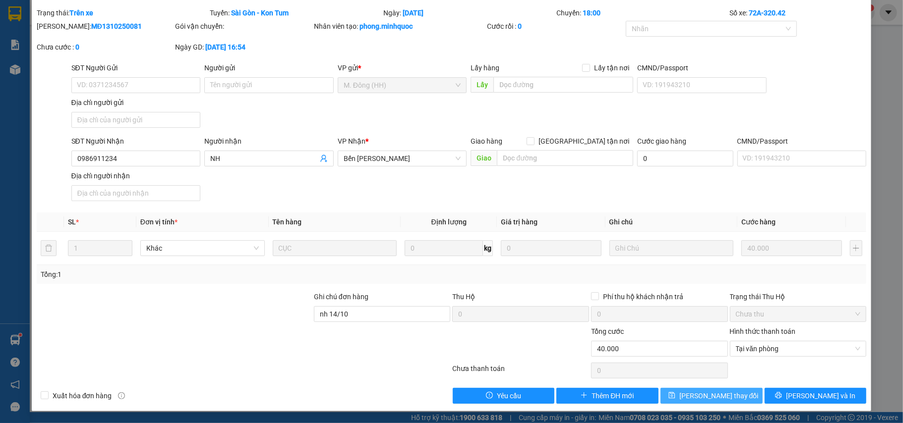
click at [716, 401] on span "[PERSON_NAME] thay đổi" at bounding box center [718, 396] width 79 height 11
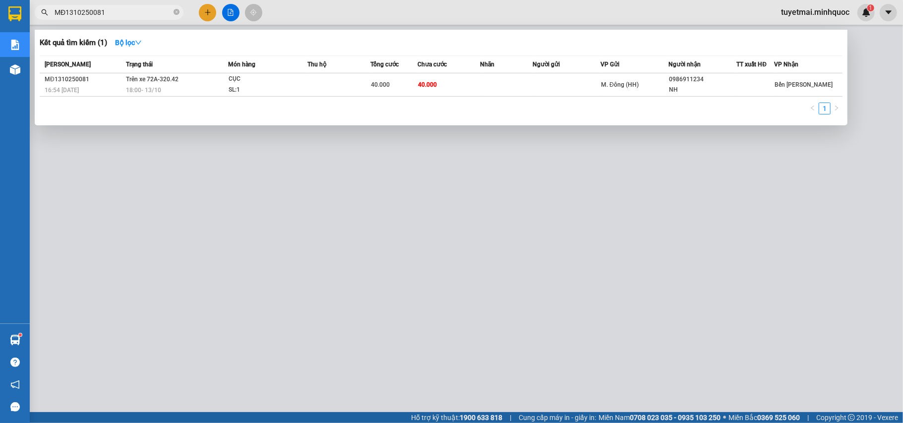
click at [145, 12] on input "MĐ1310250081" at bounding box center [113, 12] width 117 height 11
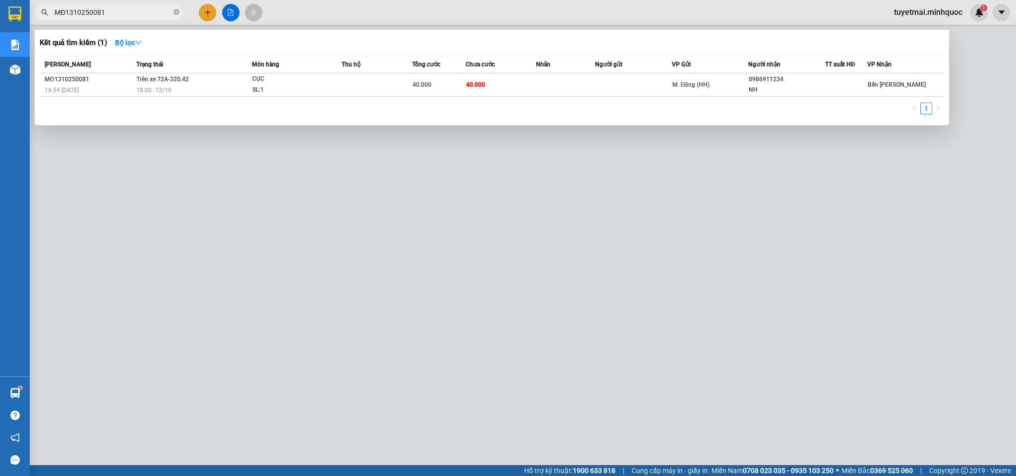
paste input "13"
type input "MĐ1310250013"
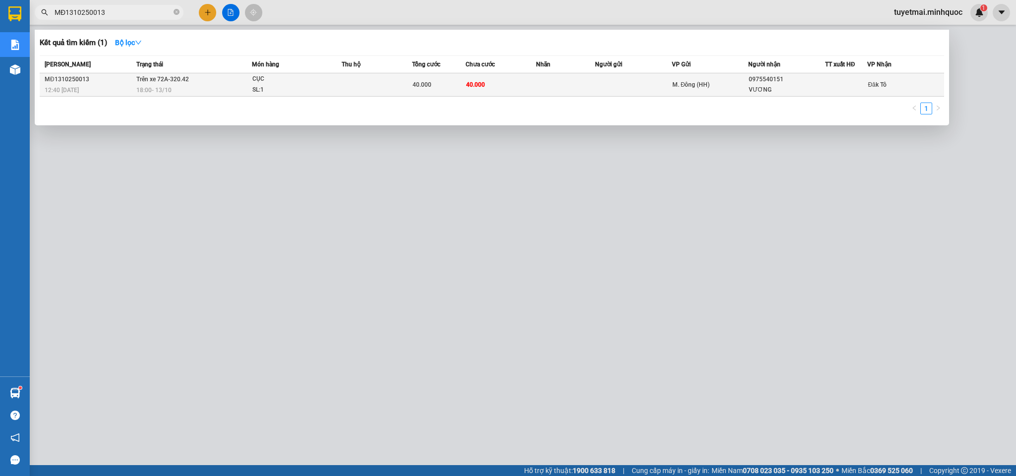
drag, startPoint x: 528, startPoint y: 81, endPoint x: 536, endPoint y: 84, distance: 8.0
click at [536, 84] on td at bounding box center [565, 84] width 59 height 23
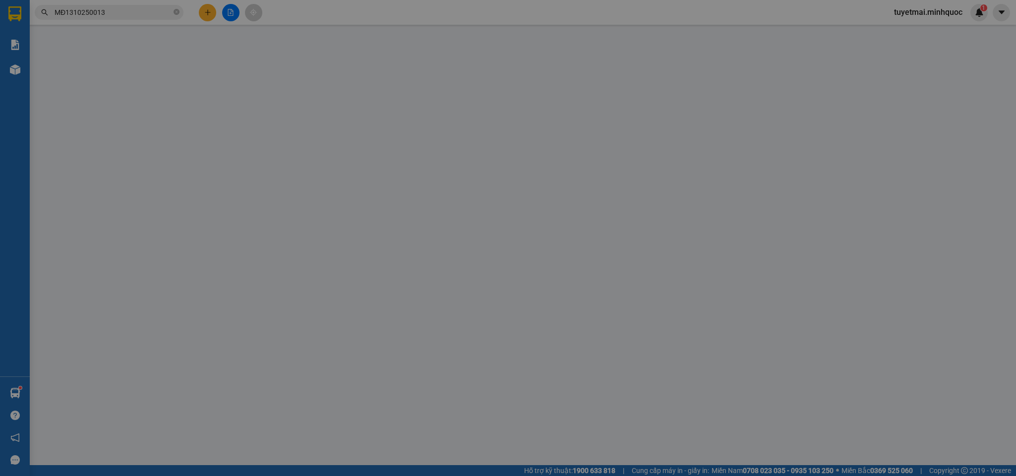
type input "0975540151"
type input "VƯƠNG"
type input "0"
type input "40.000"
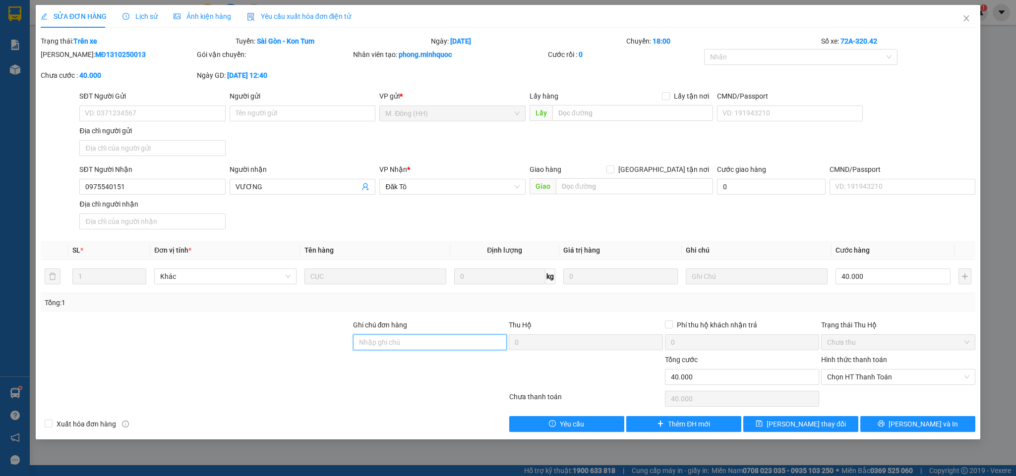
click at [419, 344] on input "Ghi chú đơn hàng" at bounding box center [430, 343] width 154 height 16
click at [902, 384] on span "Chọn HT Thanh Toán" at bounding box center [898, 377] width 142 height 15
type input "nh 14/10"
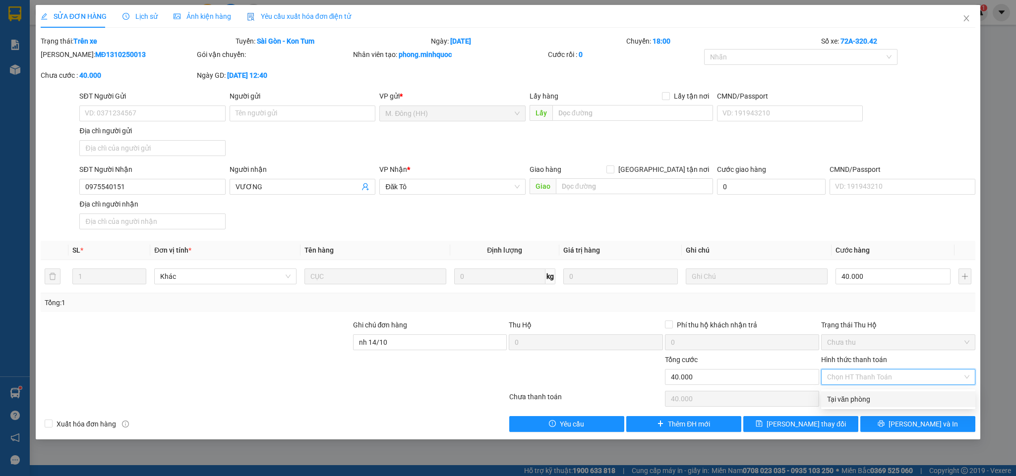
click at [882, 399] on div "Tại văn phòng" at bounding box center [898, 399] width 142 height 11
type input "0"
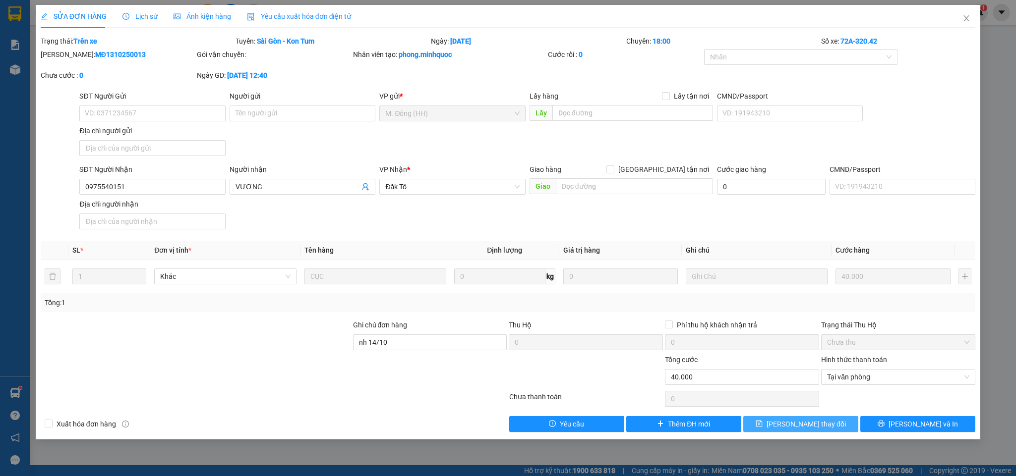
click at [816, 423] on span "[PERSON_NAME] thay đổi" at bounding box center [805, 424] width 79 height 11
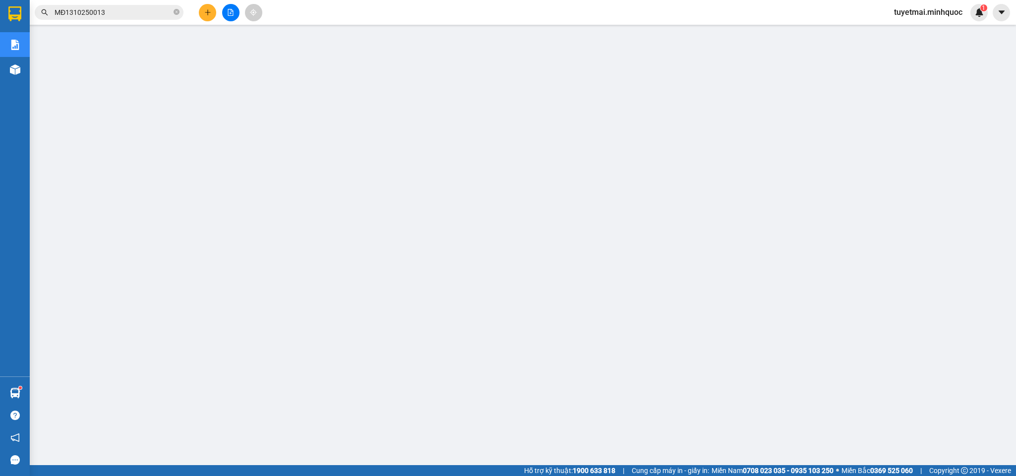
click at [128, 15] on input "MĐ1310250013" at bounding box center [113, 12] width 117 height 11
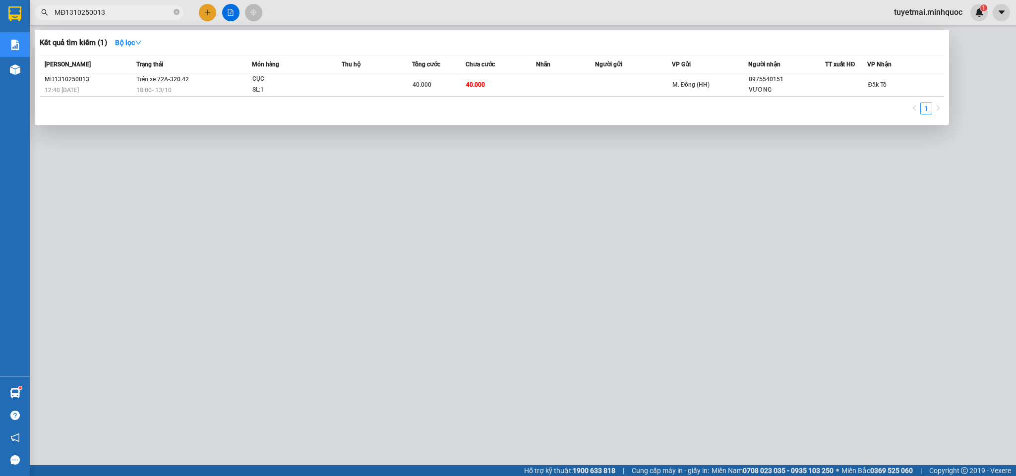
click at [128, 15] on input "MĐ1310250013" at bounding box center [113, 12] width 117 height 11
paste input "59"
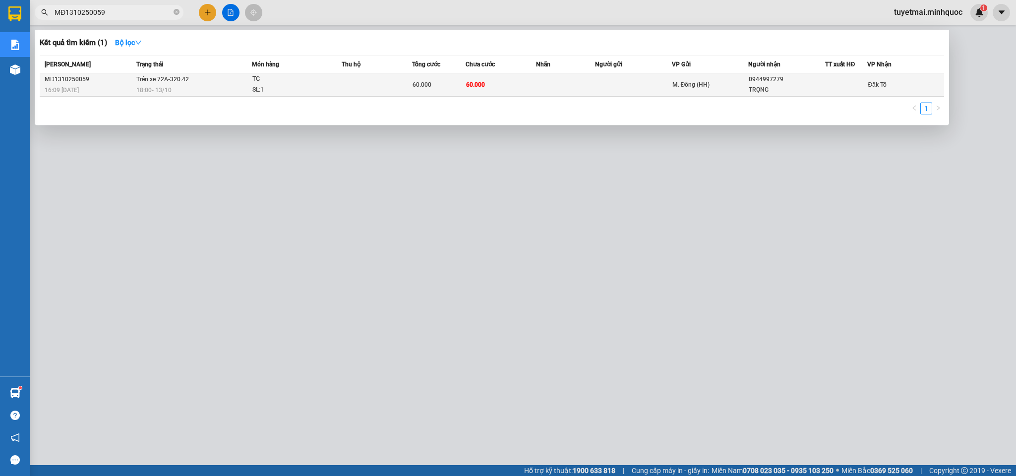
type input "MĐ1310250059"
click at [461, 84] on div "60.000" at bounding box center [438, 84] width 52 height 11
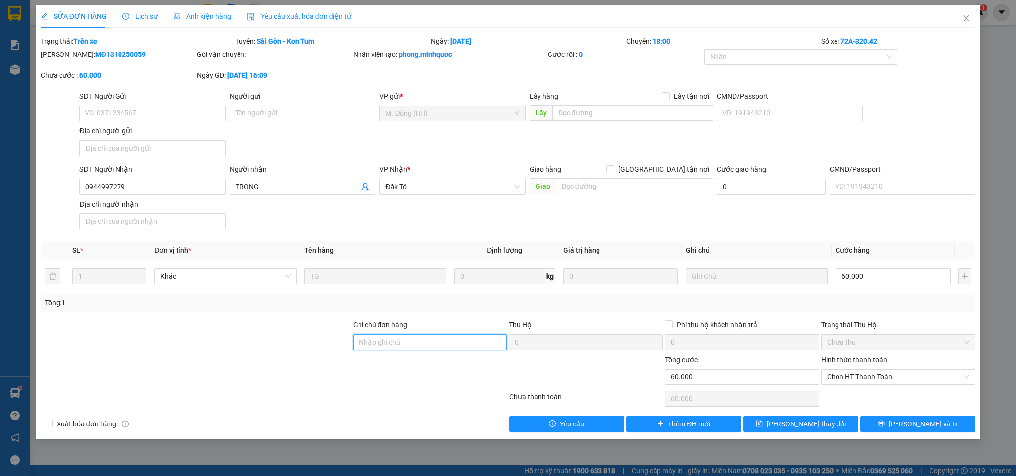
click at [440, 348] on input "Ghi chú đơn hàng" at bounding box center [430, 343] width 154 height 16
click at [841, 384] on span "Chọn HT Thanh Toán" at bounding box center [898, 377] width 142 height 15
type input "nh 14/10"
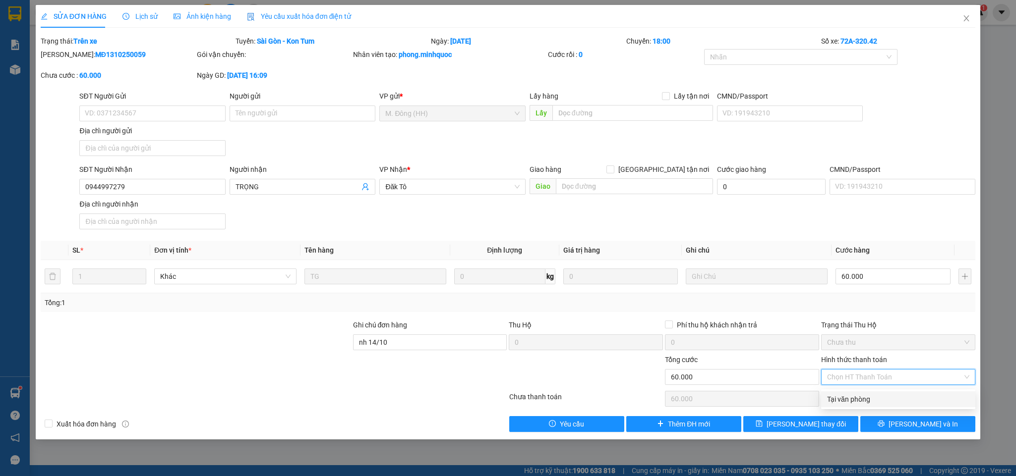
click at [842, 397] on div "Tại văn phòng" at bounding box center [898, 399] width 142 height 11
type input "0"
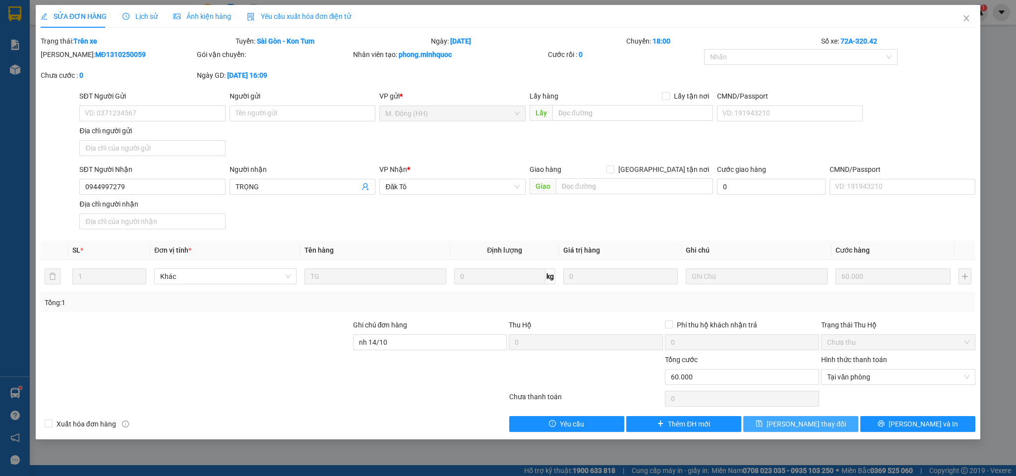
click at [814, 423] on span "[PERSON_NAME] thay đổi" at bounding box center [805, 424] width 79 height 11
